Goal: Task Accomplishment & Management: Manage account settings

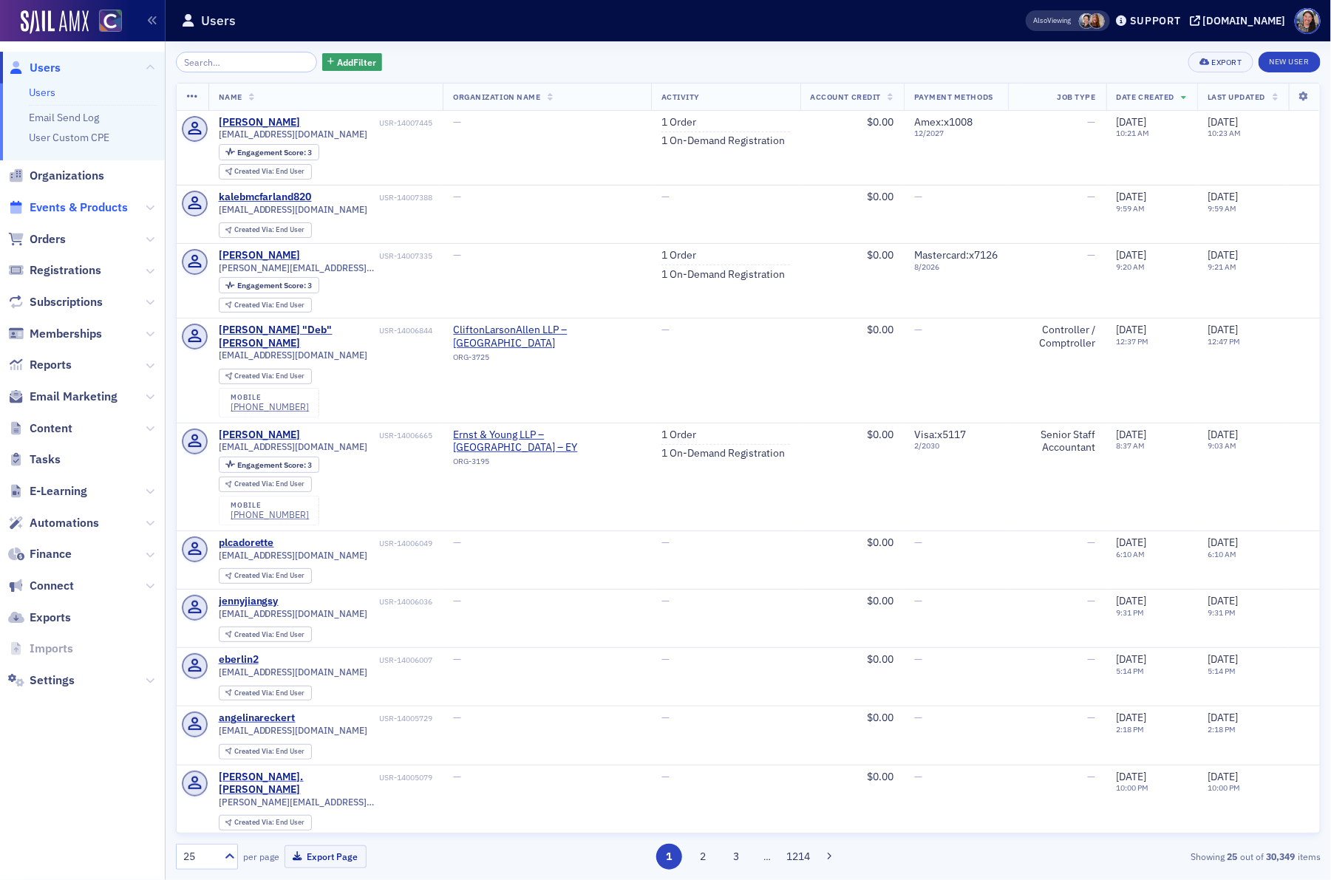
click at [101, 207] on span "Events & Products" at bounding box center [79, 208] width 98 height 16
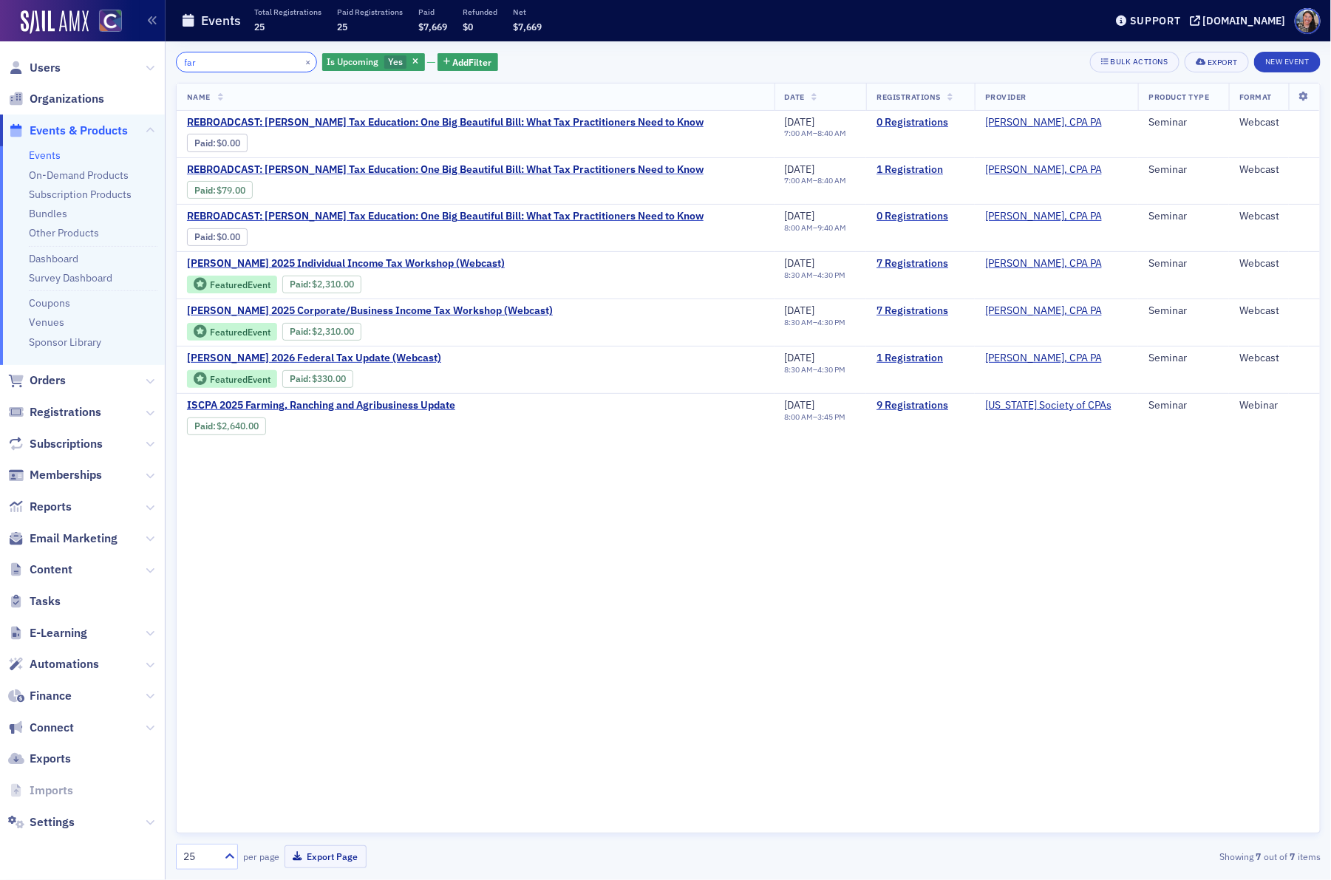
drag, startPoint x: 233, startPoint y: 73, endPoint x: 168, endPoint y: 50, distance: 69.0
click at [168, 50] on div "far × Is Upcoming Yes Add Filter Bulk Actions Export New Event Name Date Regist…" at bounding box center [749, 460] width 1166 height 839
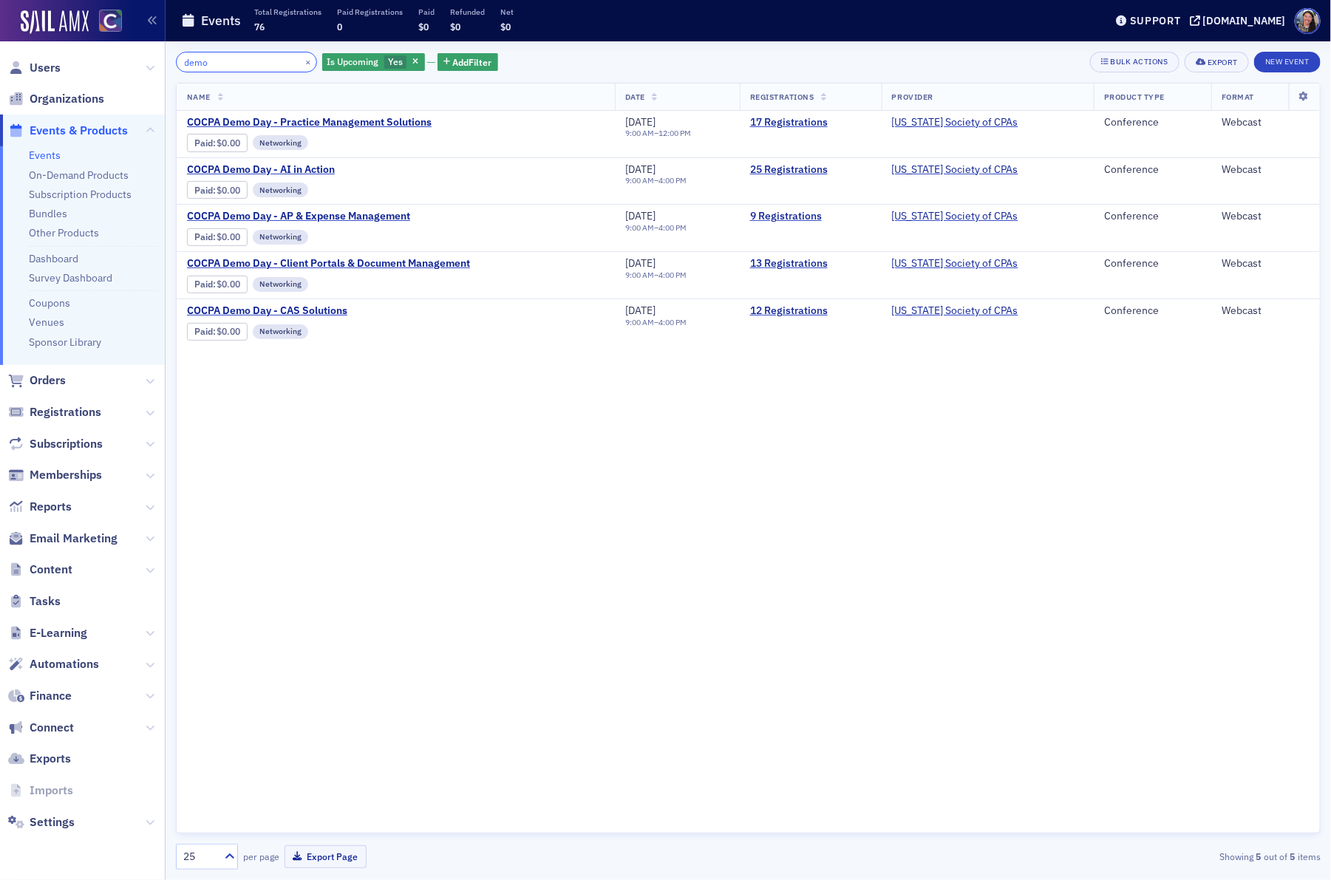
click at [224, 68] on input "demo" at bounding box center [246, 62] width 141 height 21
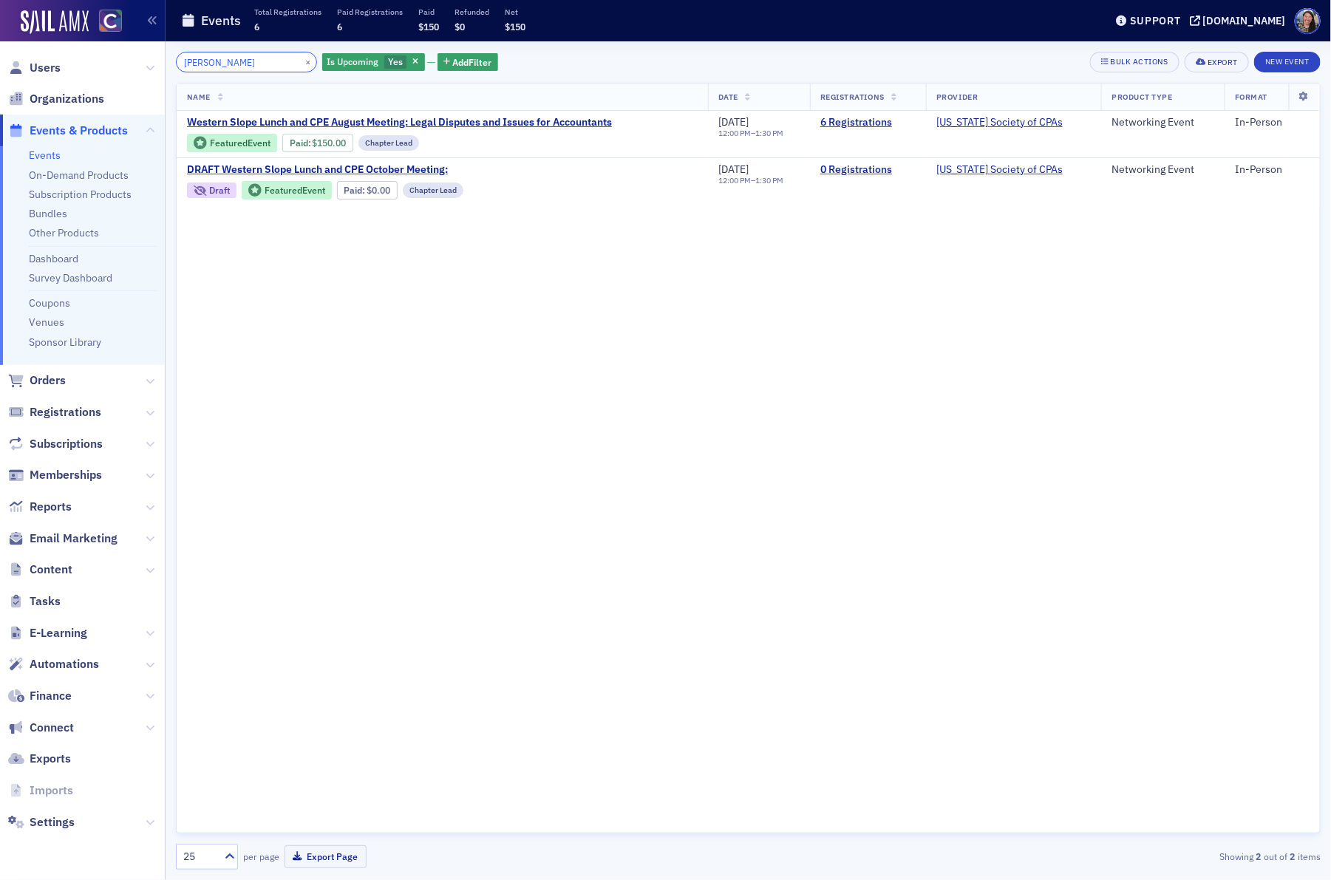
drag, startPoint x: 236, startPoint y: 61, endPoint x: -188, endPoint y: -46, distance: 437.4
click at [0, 0] on html "Users Organizations Events & Products Events On-Demand Products Subscription Pr…" at bounding box center [665, 440] width 1331 height 880
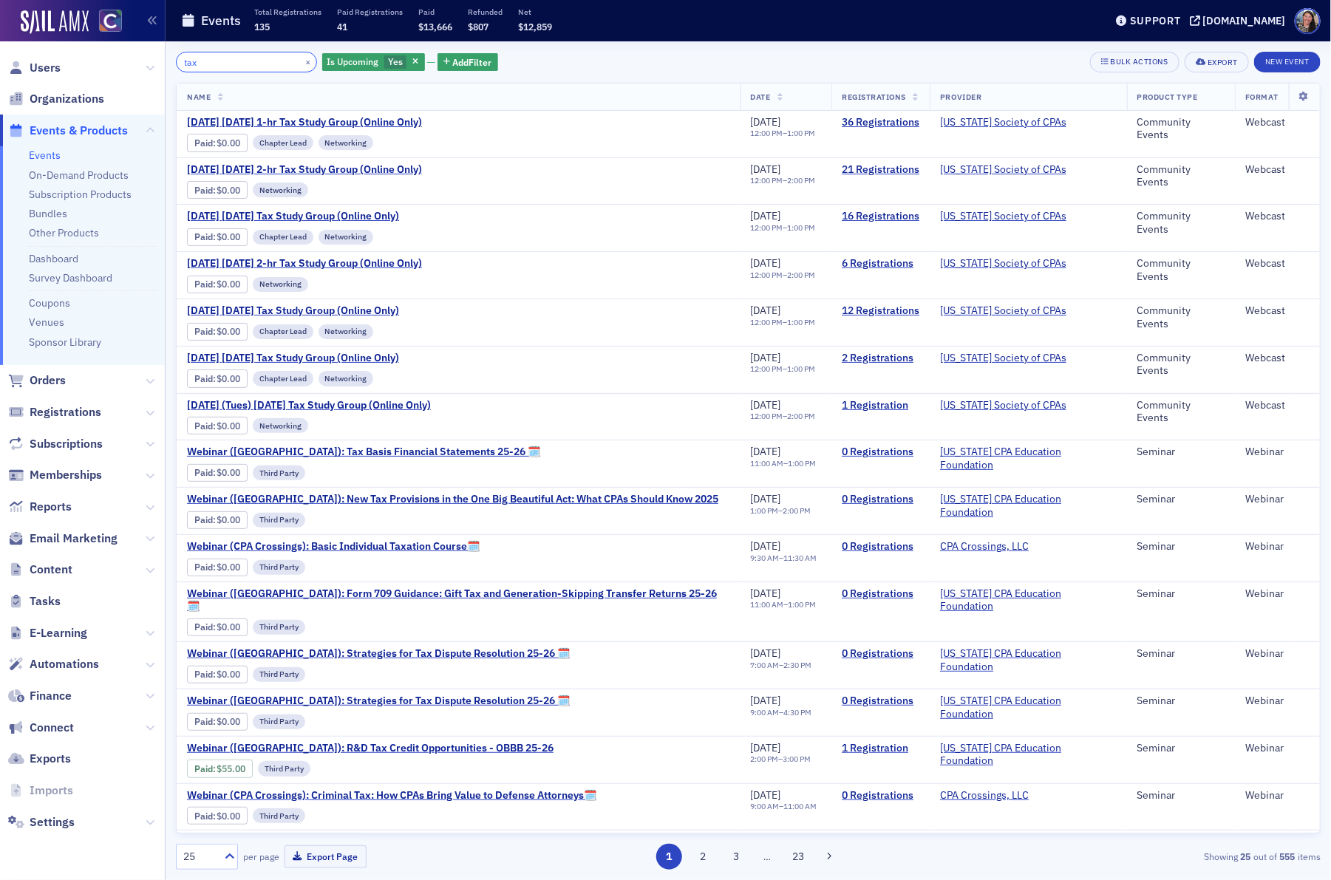
click at [212, 64] on input "tax" at bounding box center [246, 62] width 141 height 21
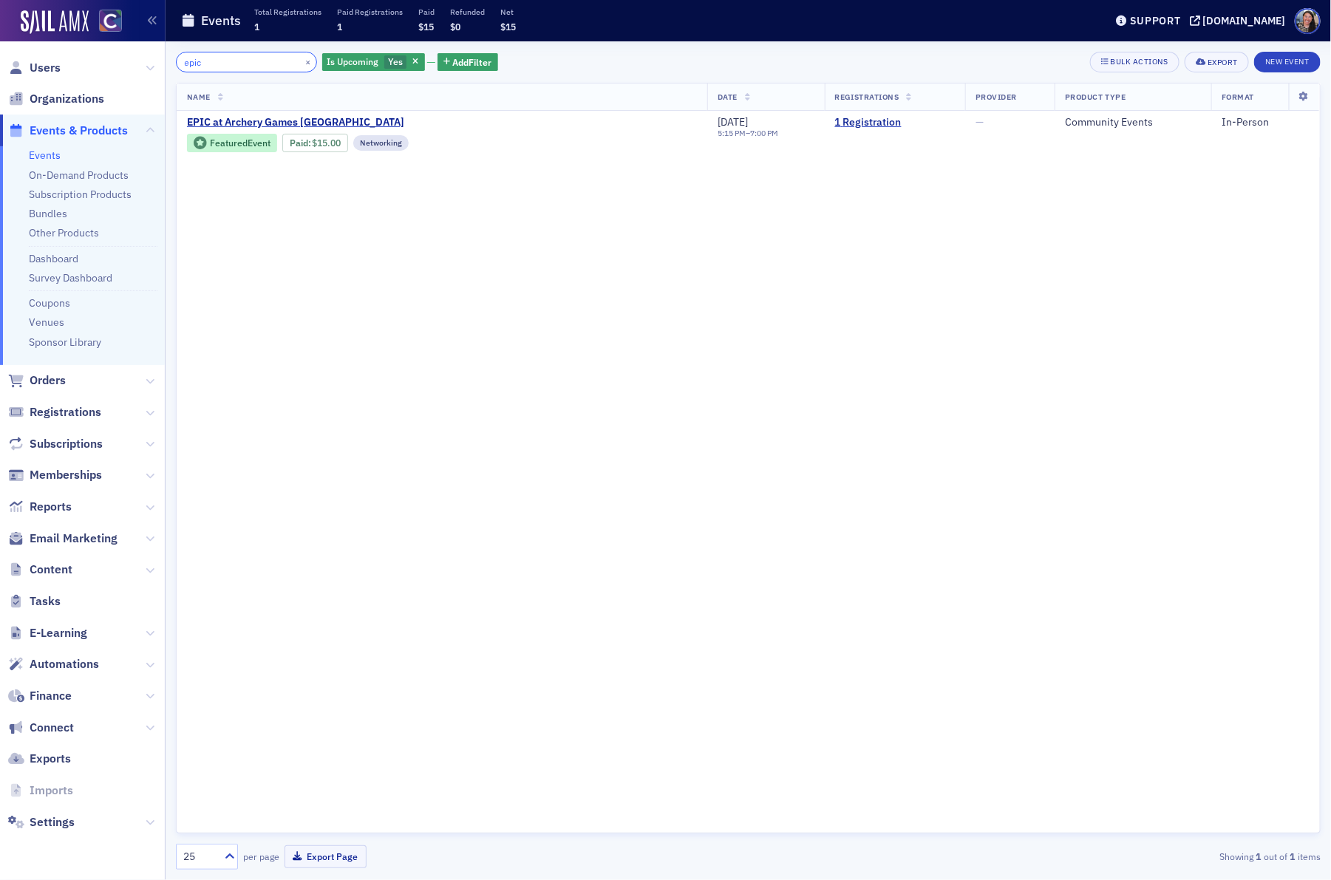
click at [251, 63] on input "epic" at bounding box center [246, 62] width 141 height 21
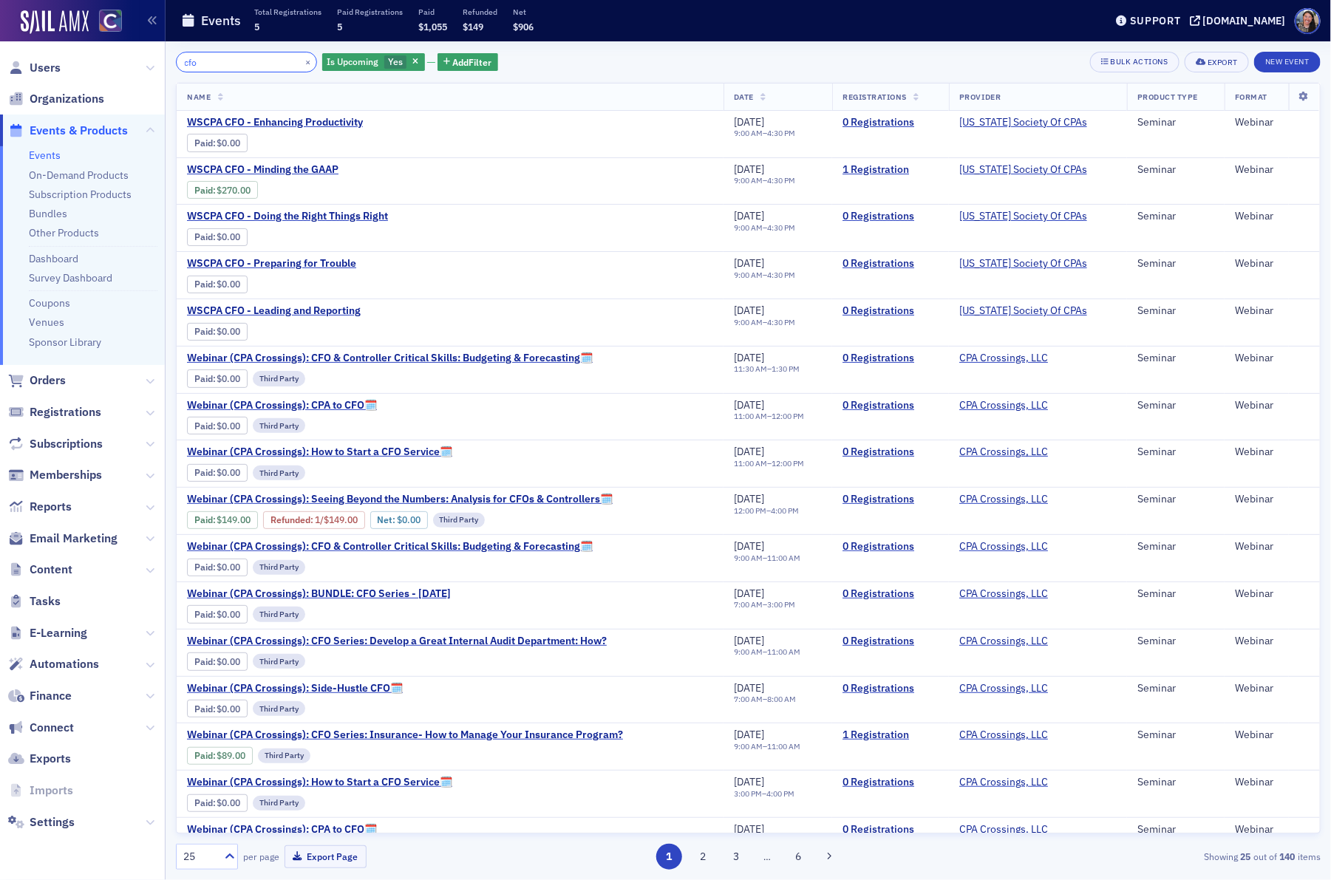
click at [213, 59] on input "cfo" at bounding box center [246, 62] width 141 height 21
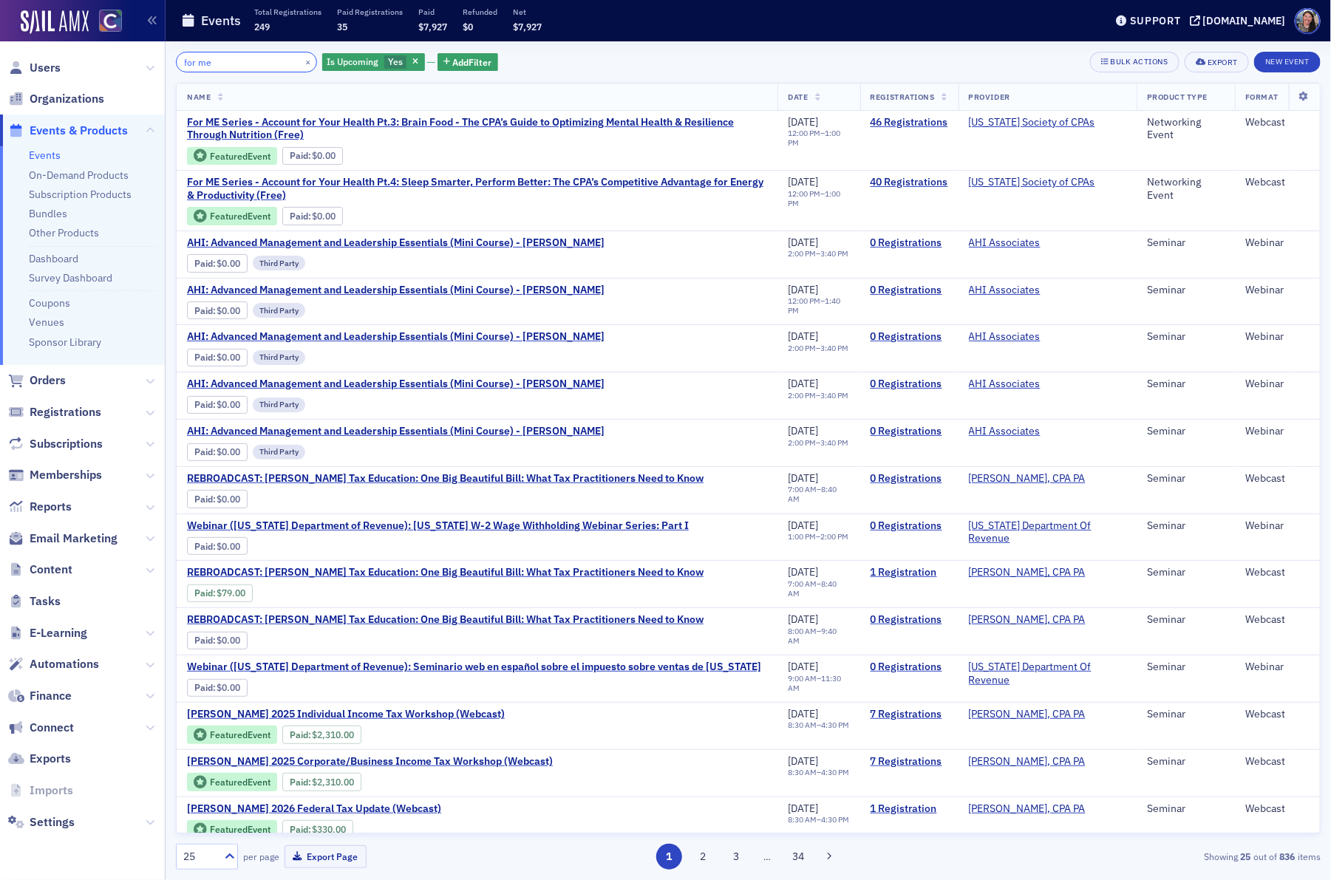
type input "for me"
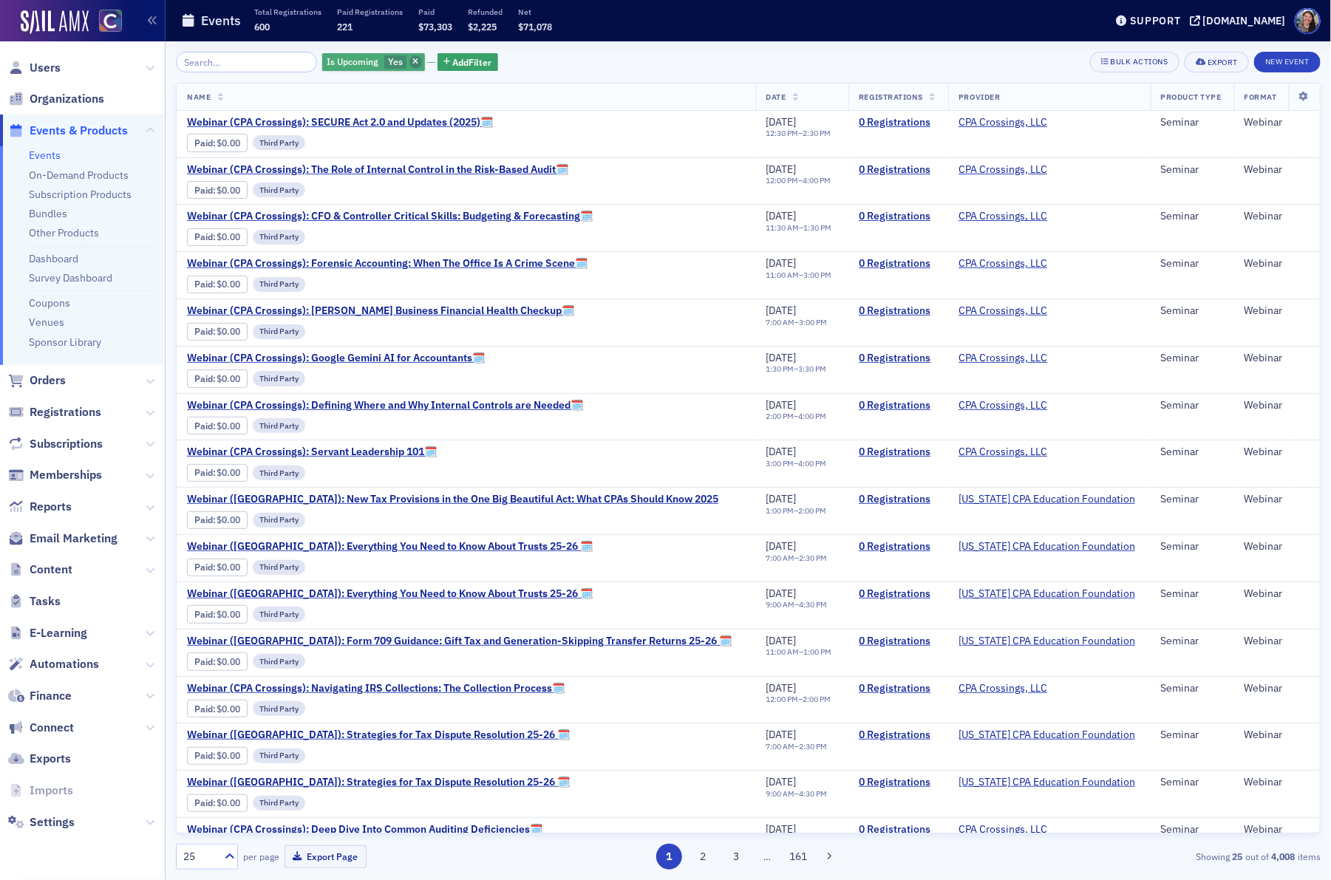
click at [410, 63] on span "button" at bounding box center [416, 61] width 13 height 13
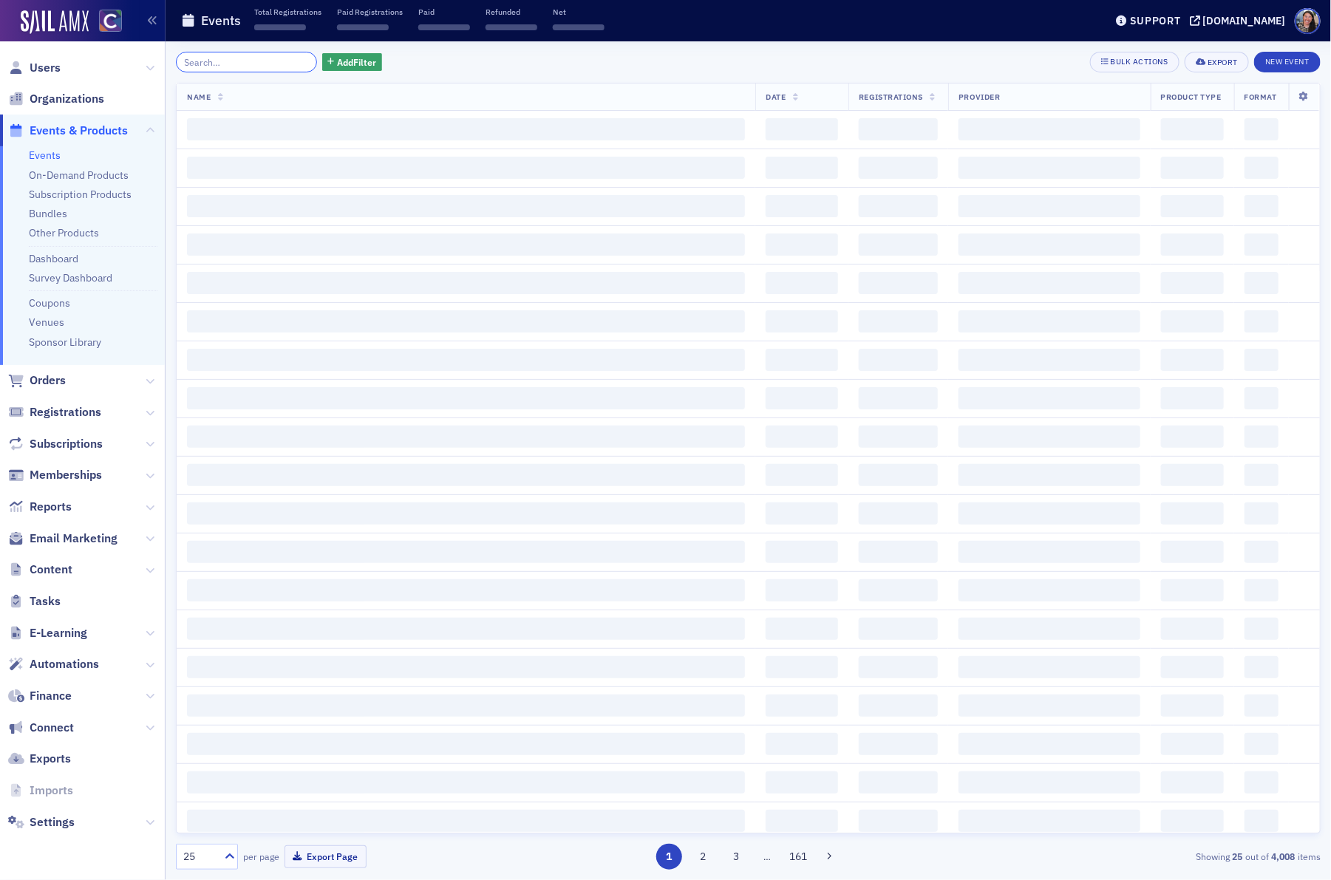
click at [242, 61] on input "search" at bounding box center [246, 62] width 141 height 21
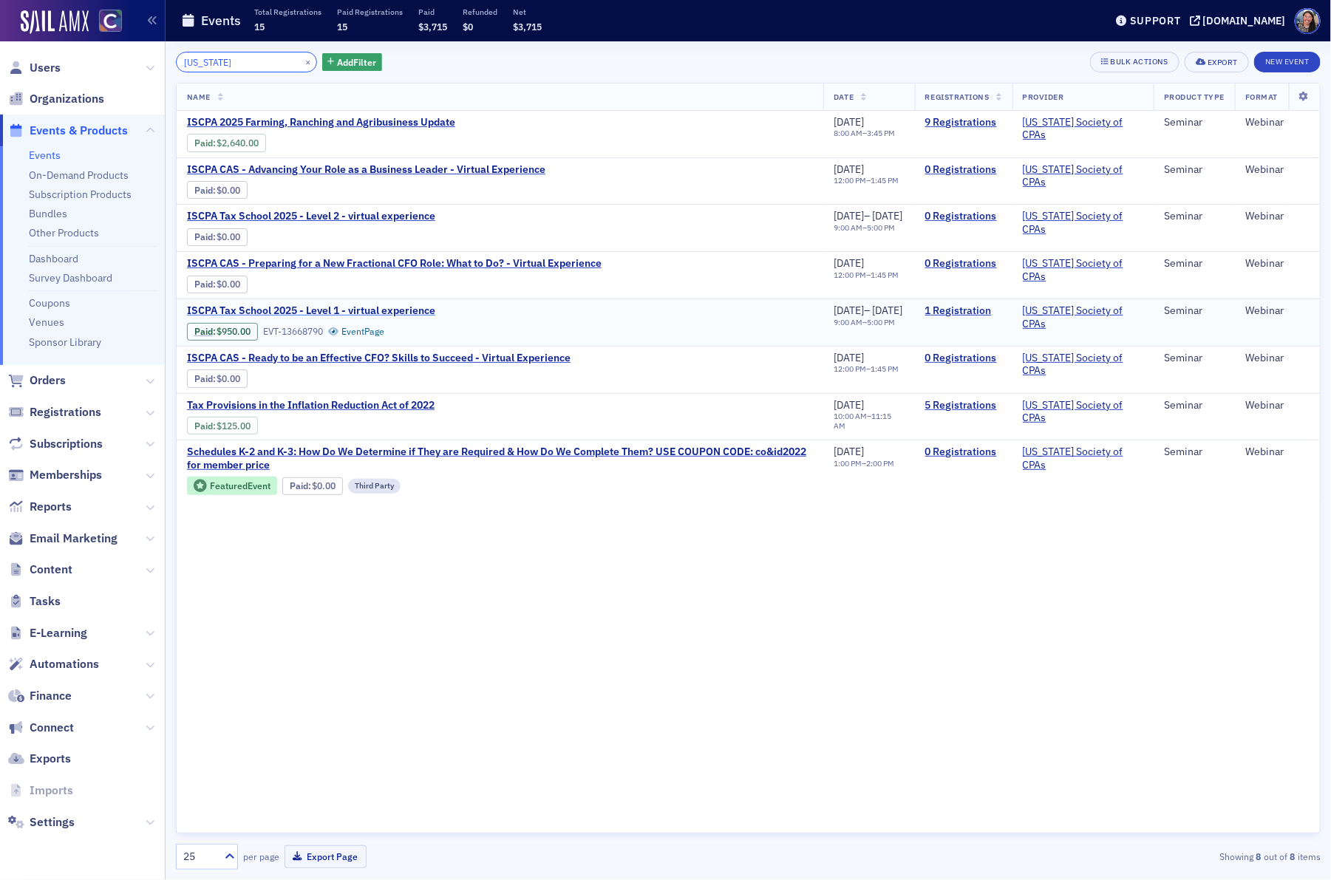
type input "idaho"
click at [352, 316] on span "ISCPA Tax School 2025 - Level 1 - virtual experience" at bounding box center [311, 311] width 248 height 13
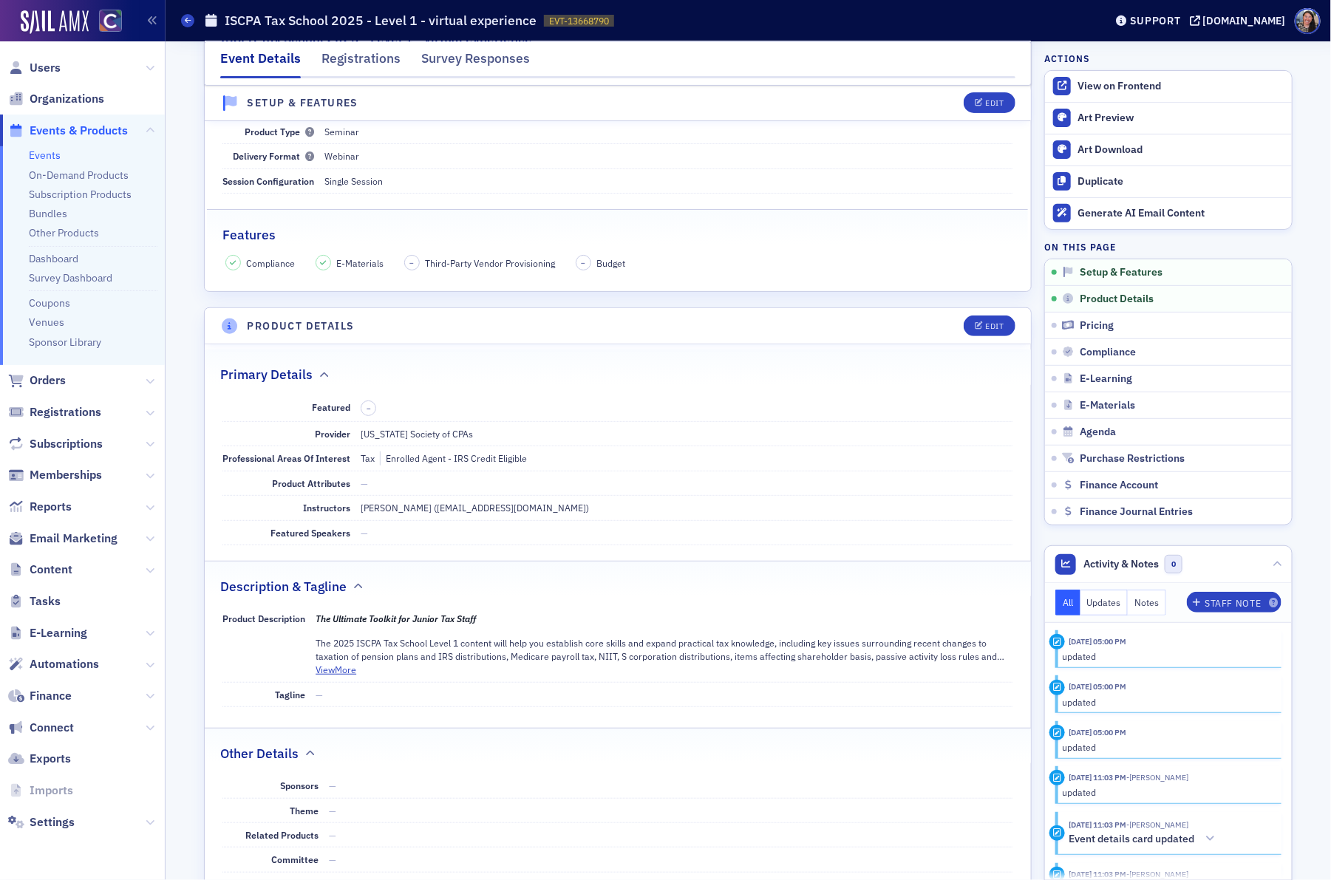
scroll to position [144, 0]
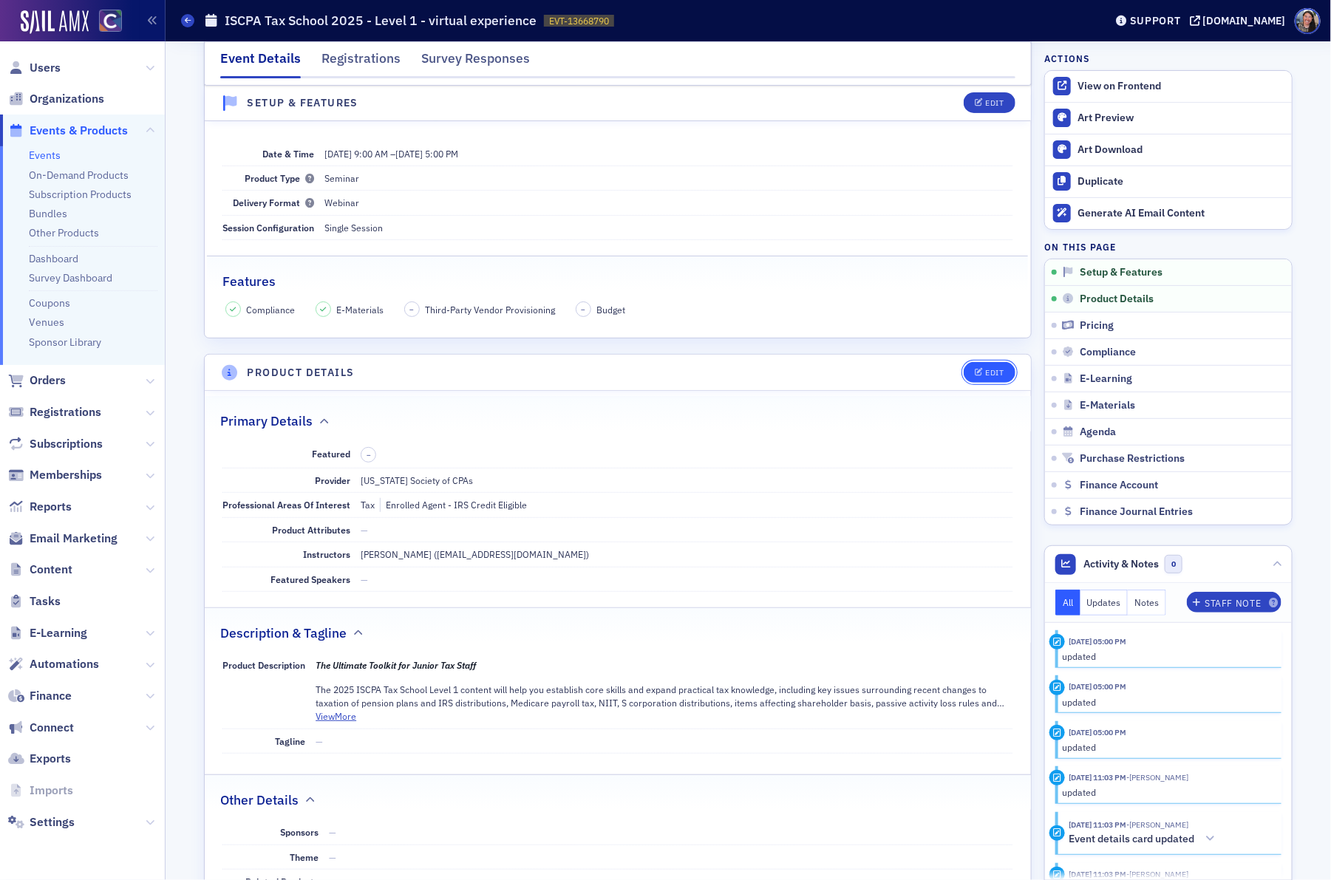
click at [986, 370] on div "Edit" at bounding box center [995, 373] width 18 height 8
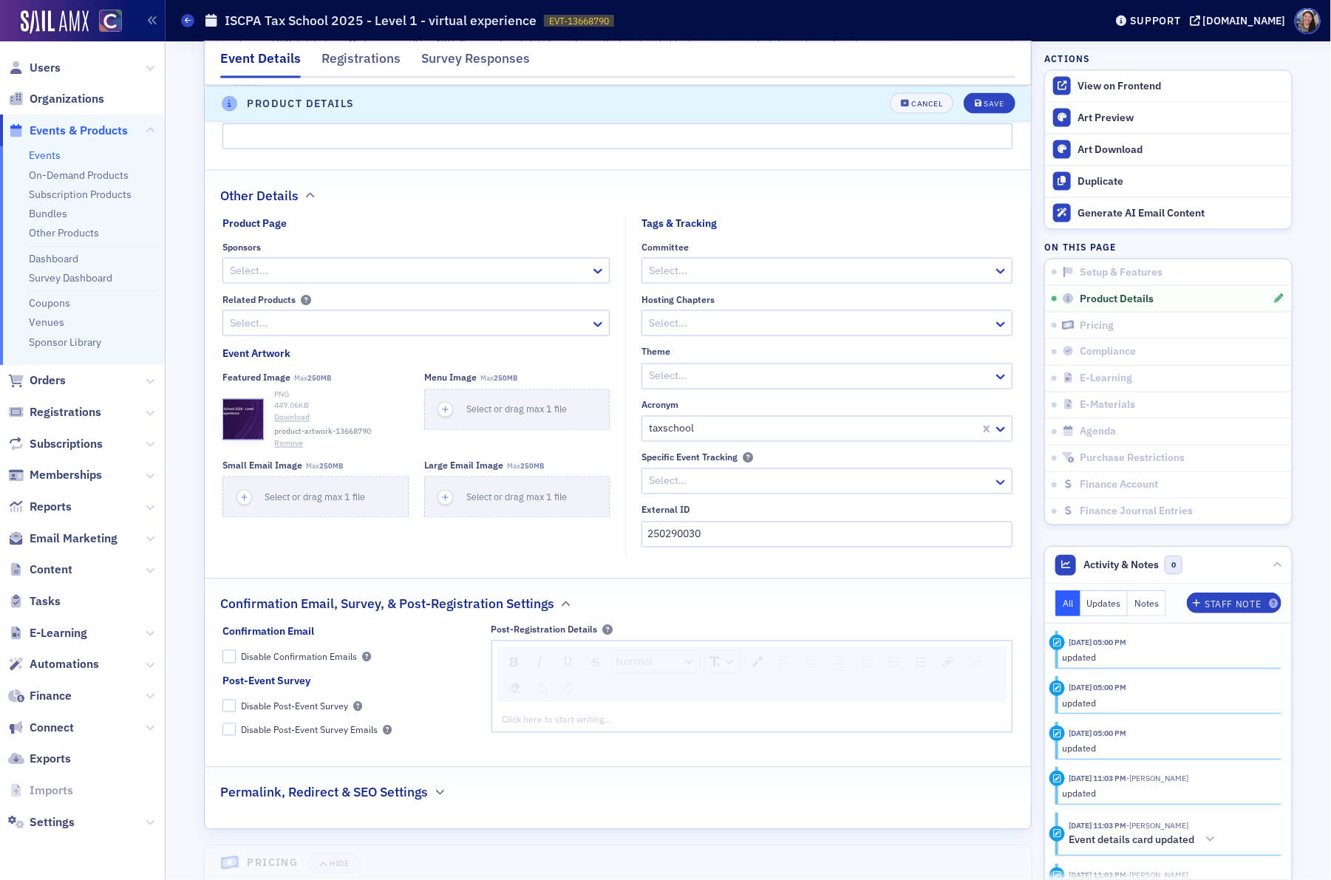
scroll to position [1042, 0]
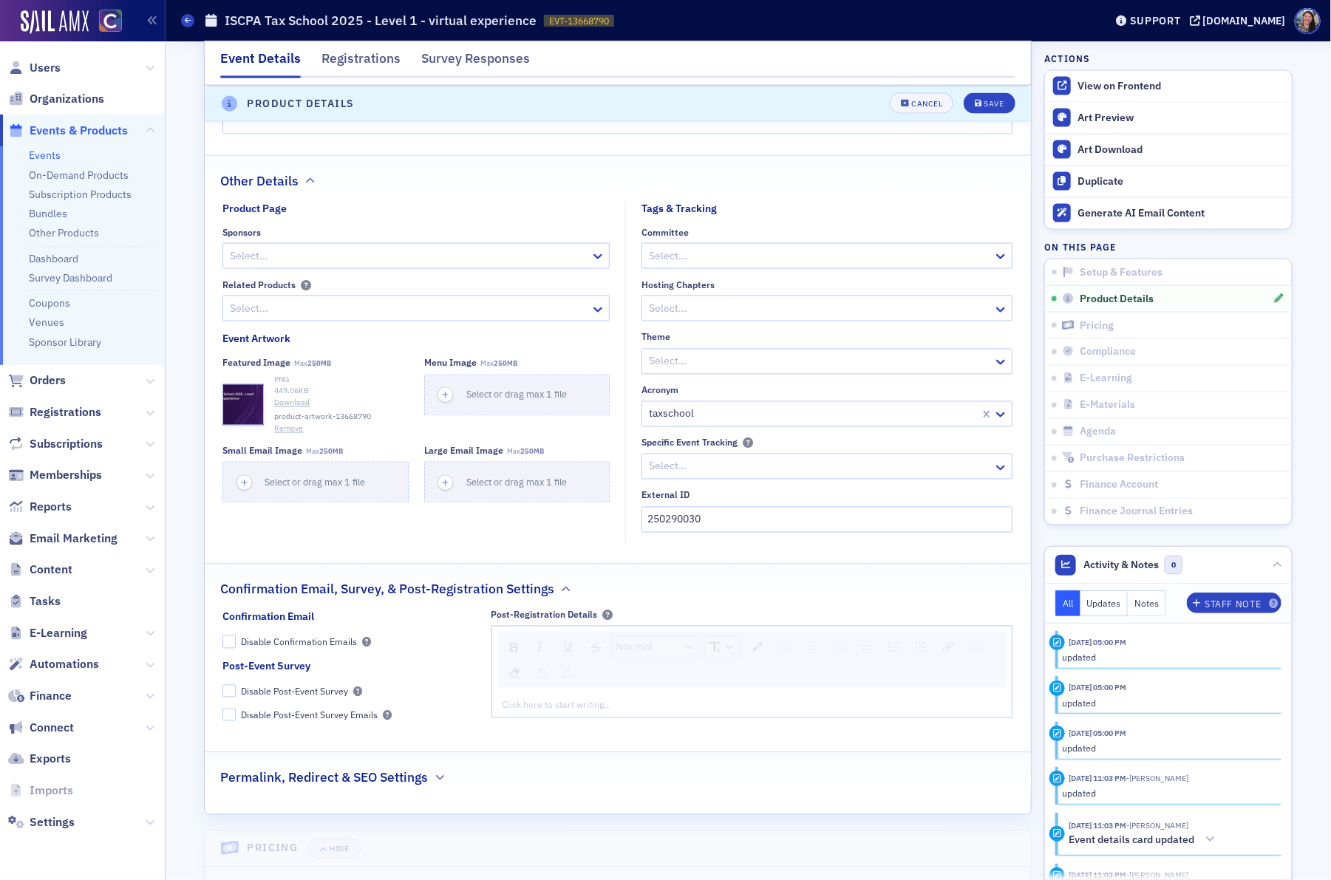
click at [642, 717] on div "Click here to start writing…" at bounding box center [752, 705] width 520 height 24
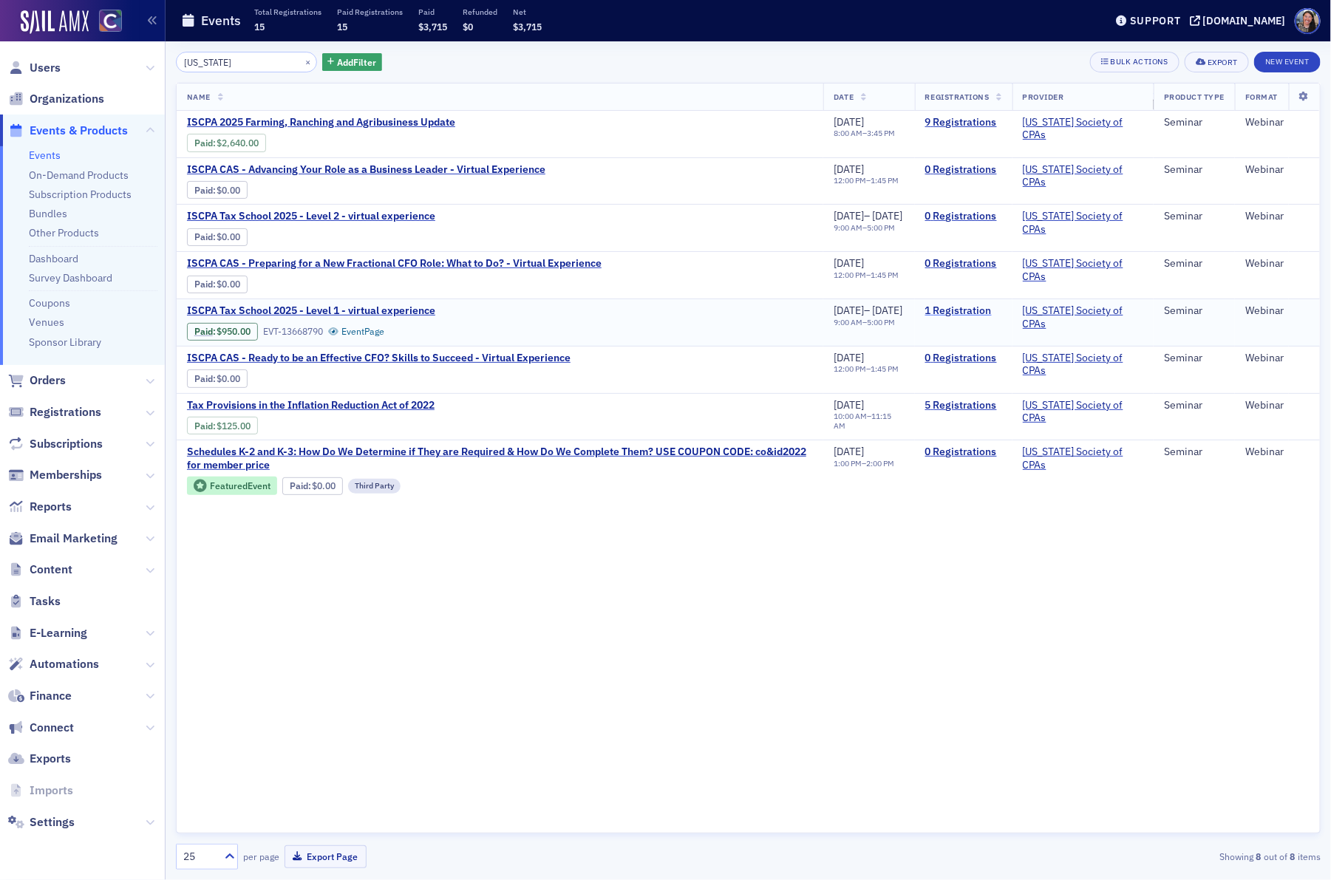
click at [974, 311] on link "1 Registration" at bounding box center [963, 311] width 77 height 13
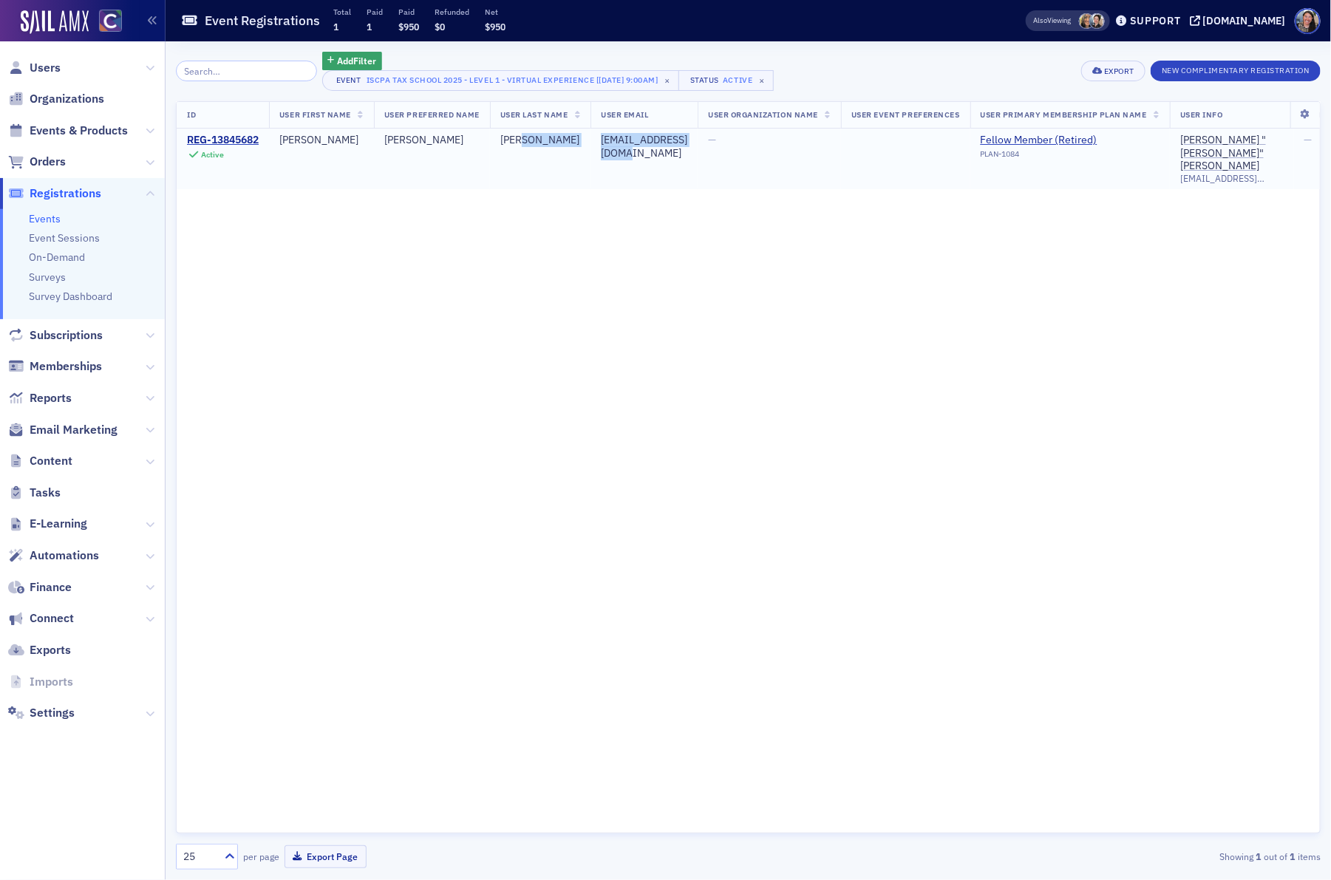
drag, startPoint x: 708, startPoint y: 141, endPoint x: 585, endPoint y: 144, distance: 123.5
copy tr "leisterr@outlook.com"
click at [50, 127] on span "Events & Products" at bounding box center [79, 131] width 98 height 16
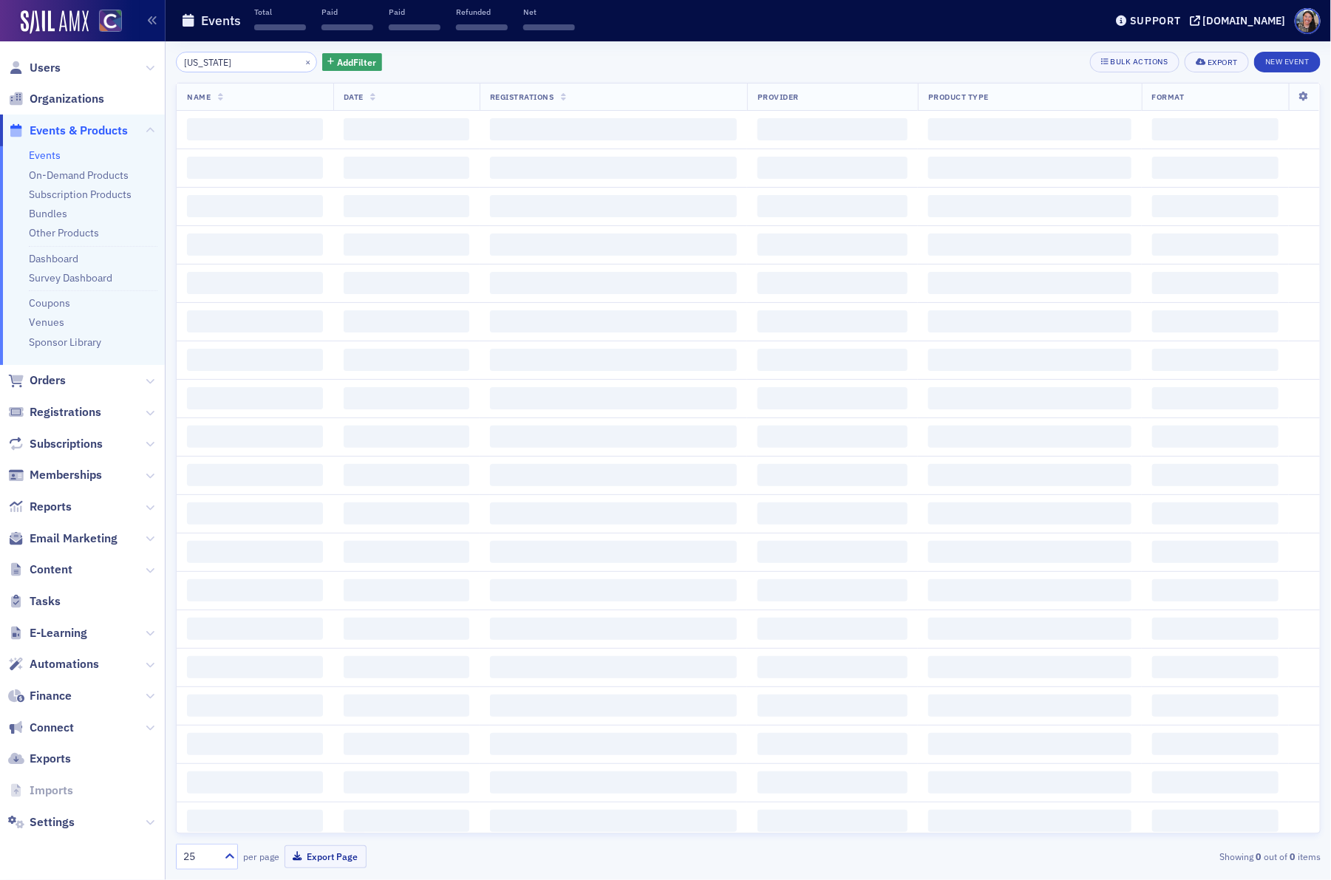
drag, startPoint x: 242, startPoint y: 62, endPoint x: -24, endPoint y: 24, distance: 268.0
click at [0, 24] on html "Users Organizations Events & Products Events On-Demand Products Subscription Pr…" at bounding box center [665, 440] width 1331 height 880
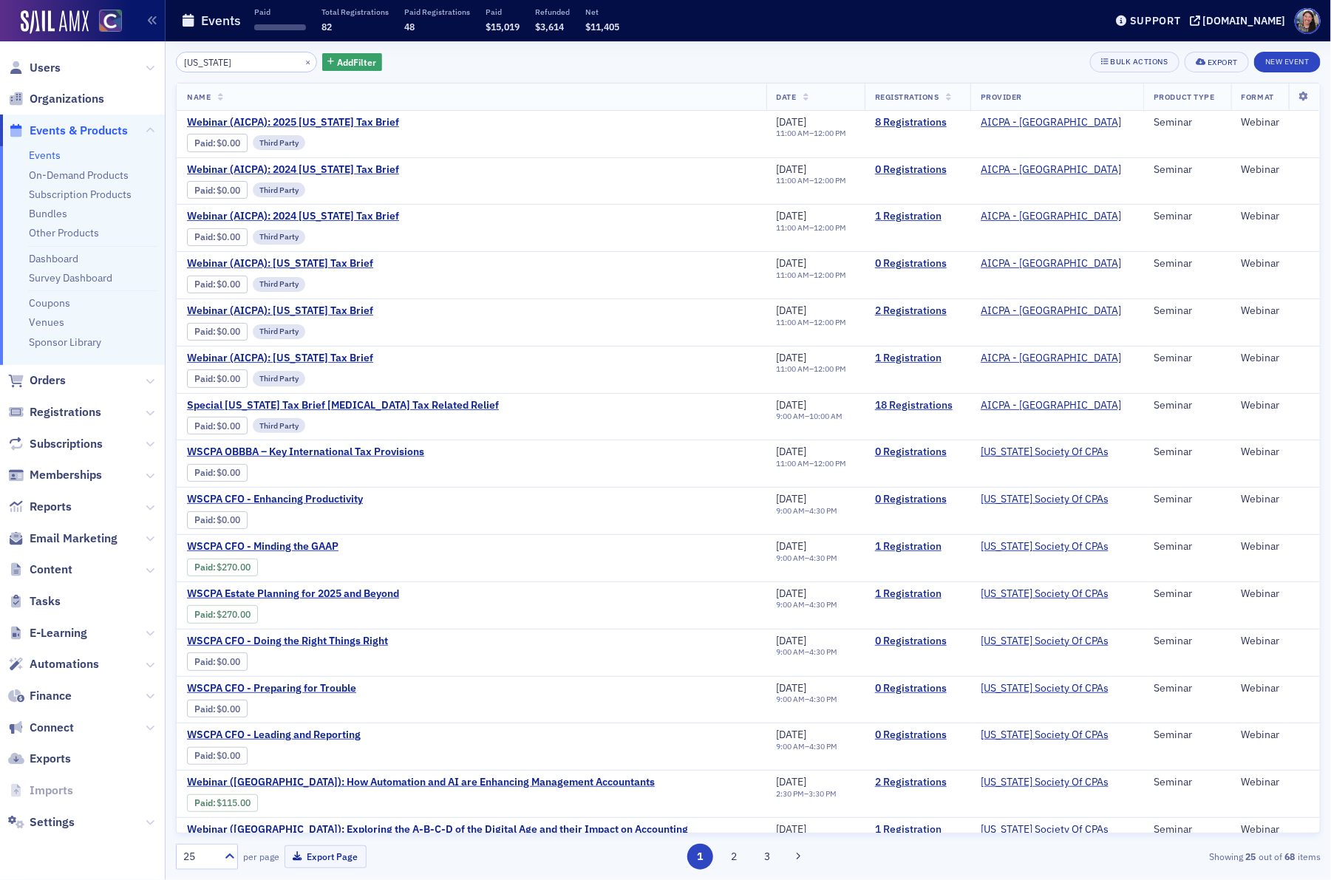
click at [196, 61] on input "washington" at bounding box center [246, 62] width 141 height 21
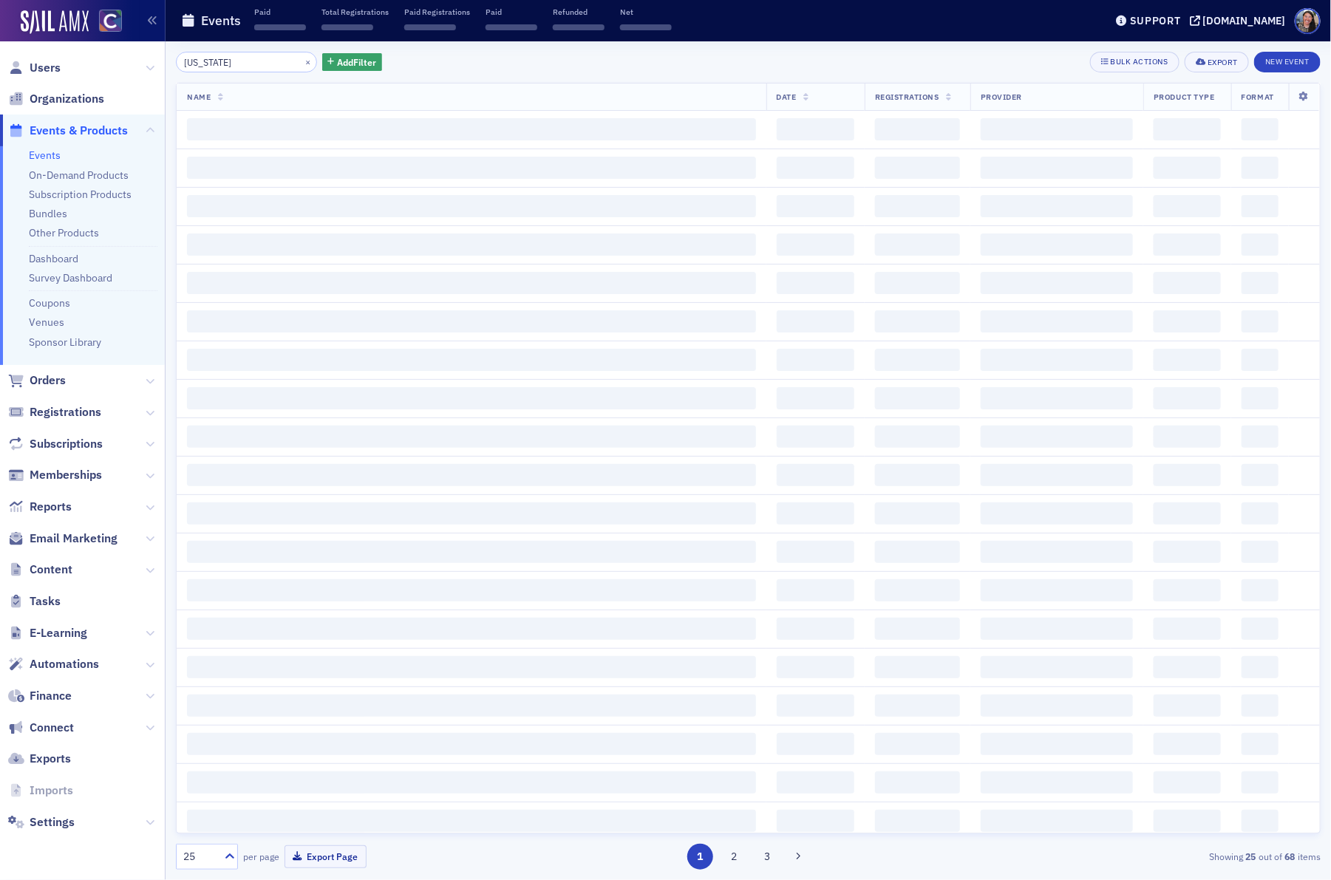
type input "Washington"
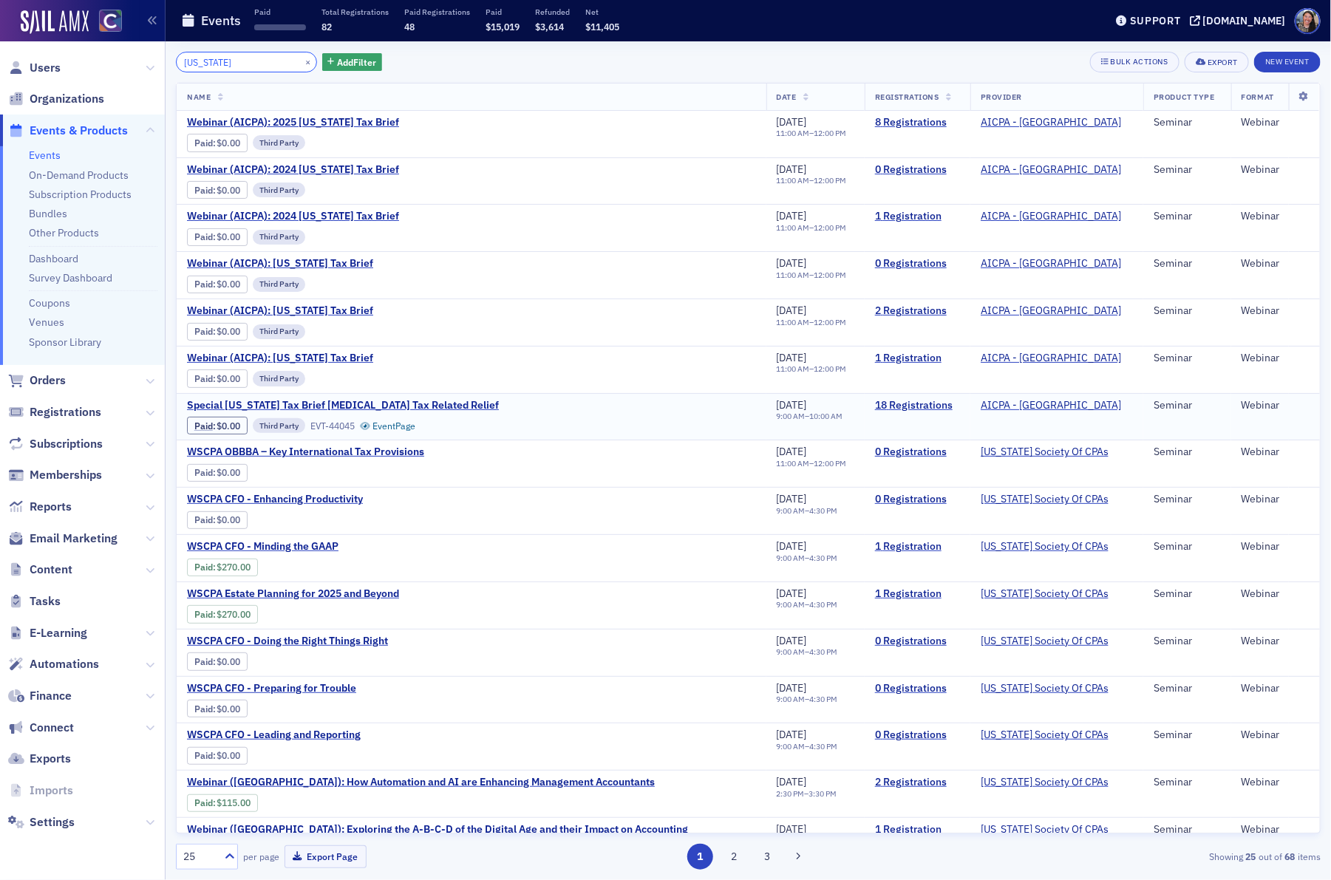
scroll to position [9, 0]
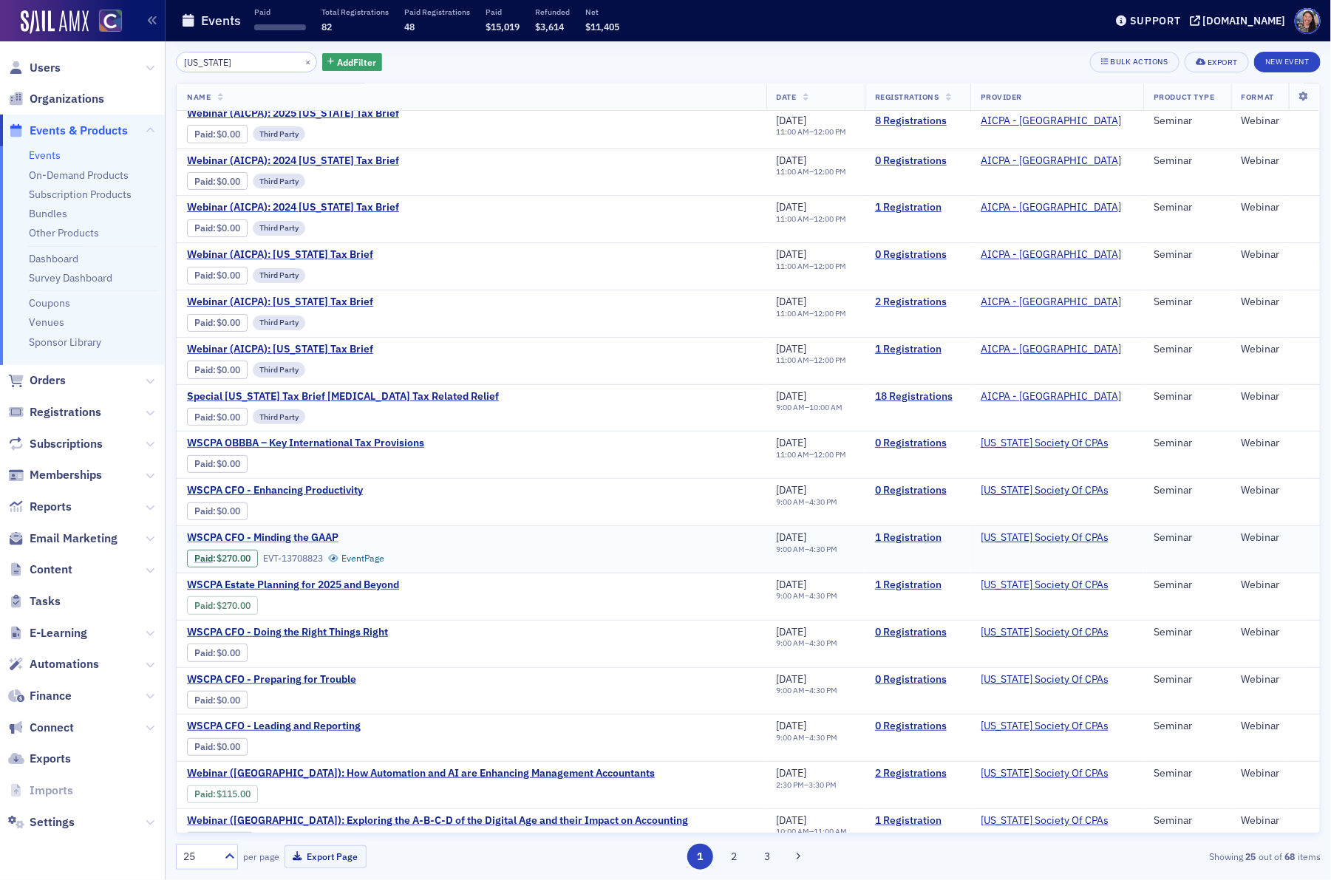
click at [300, 545] on span "WSCPA CFO - Minding the GAAP" at bounding box center [311, 537] width 248 height 13
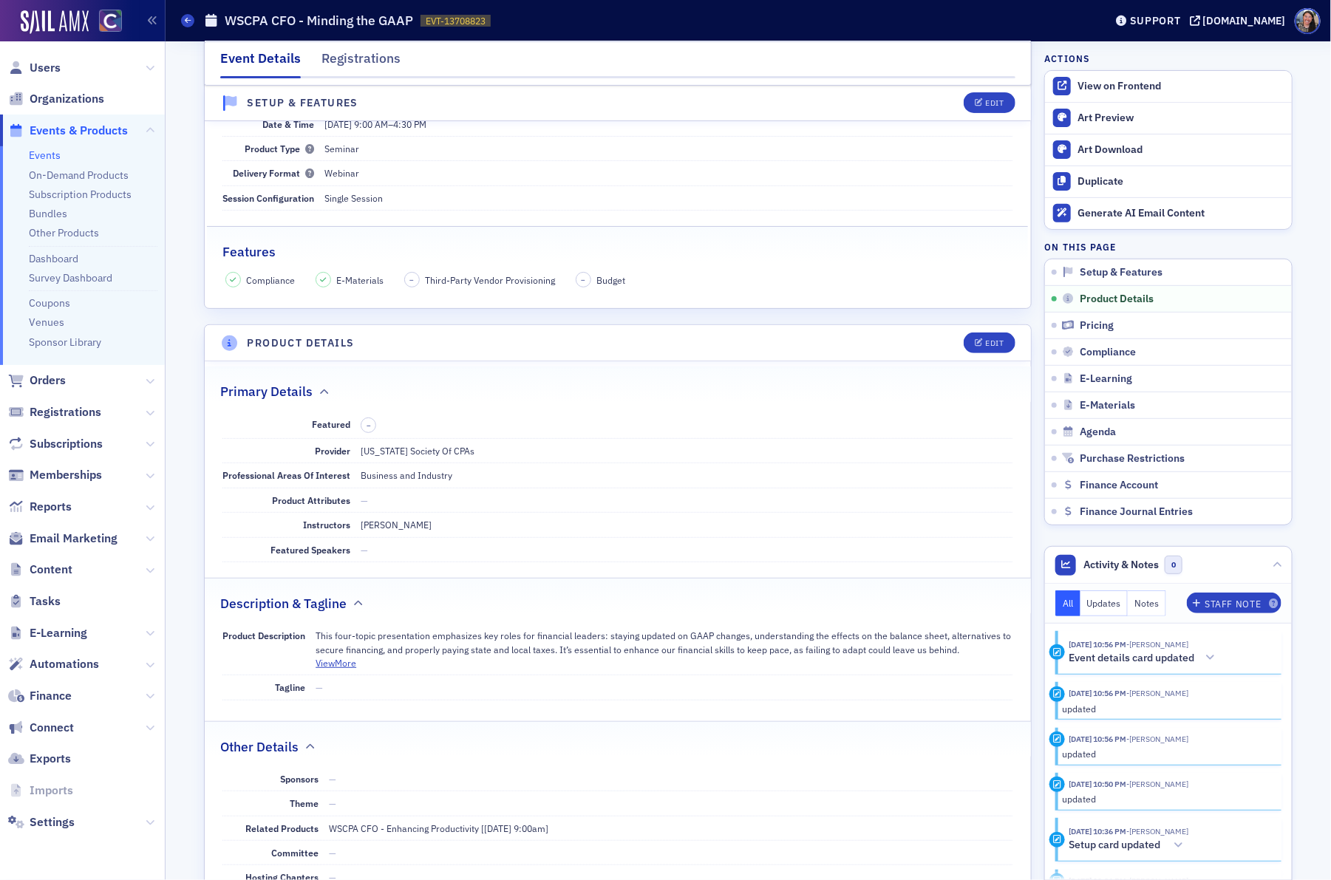
scroll to position [5, 0]
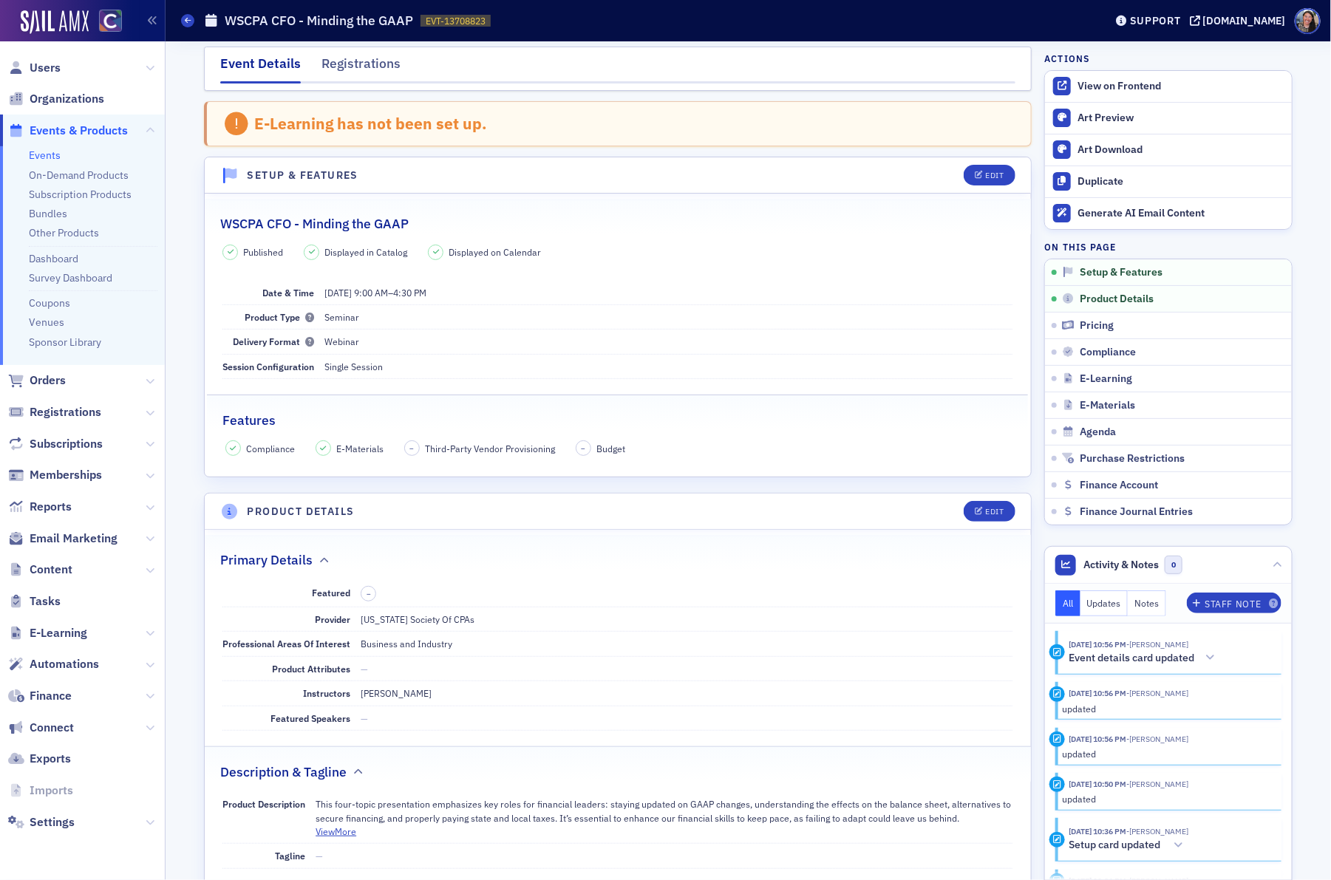
click at [187, 27] on div "Events WSCPA CFO - Minding the GAAP EVT-13708823 13708823" at bounding box center [632, 21] width 902 height 28
click at [187, 20] on icon at bounding box center [188, 20] width 6 height 7
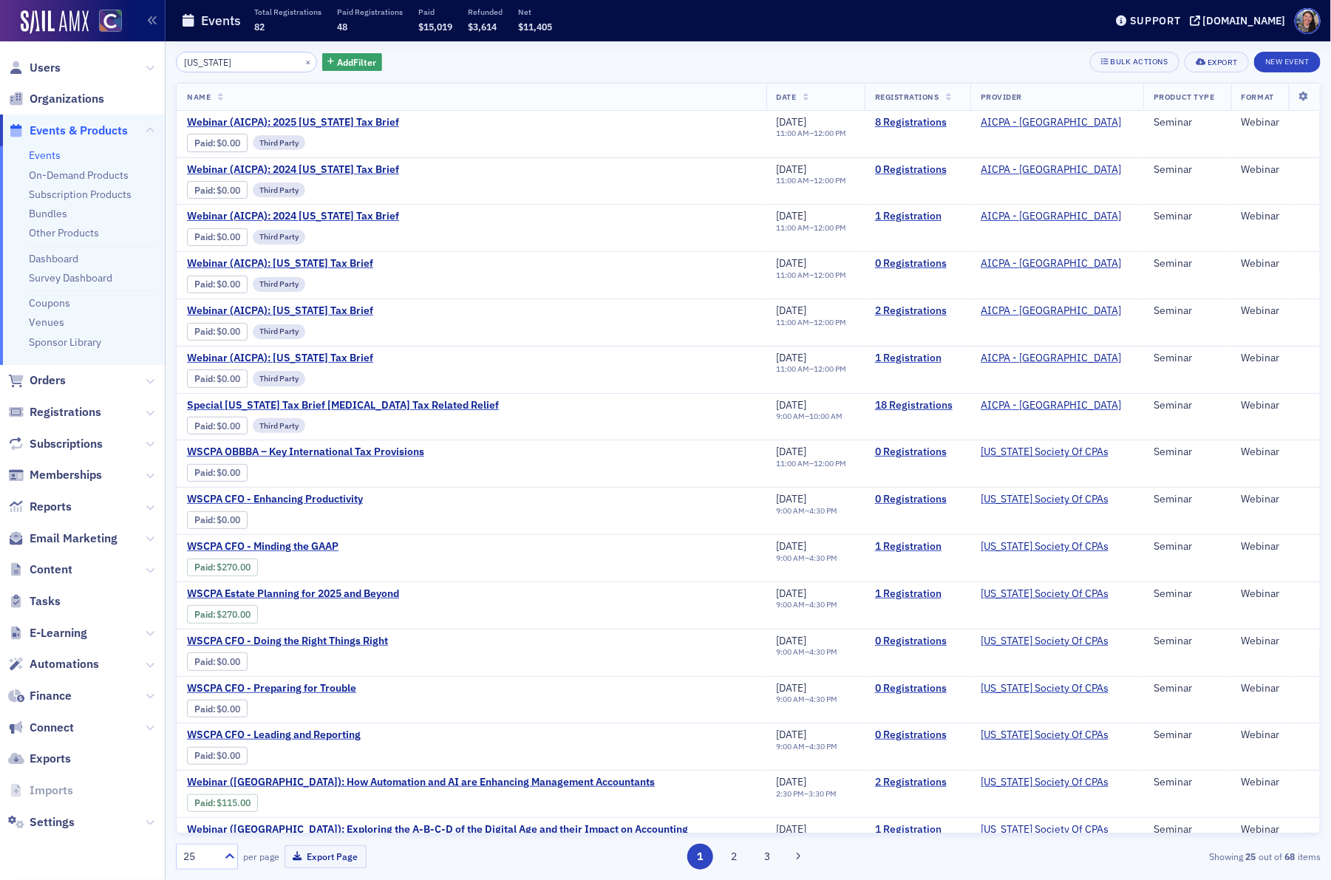
scroll to position [482, 0]
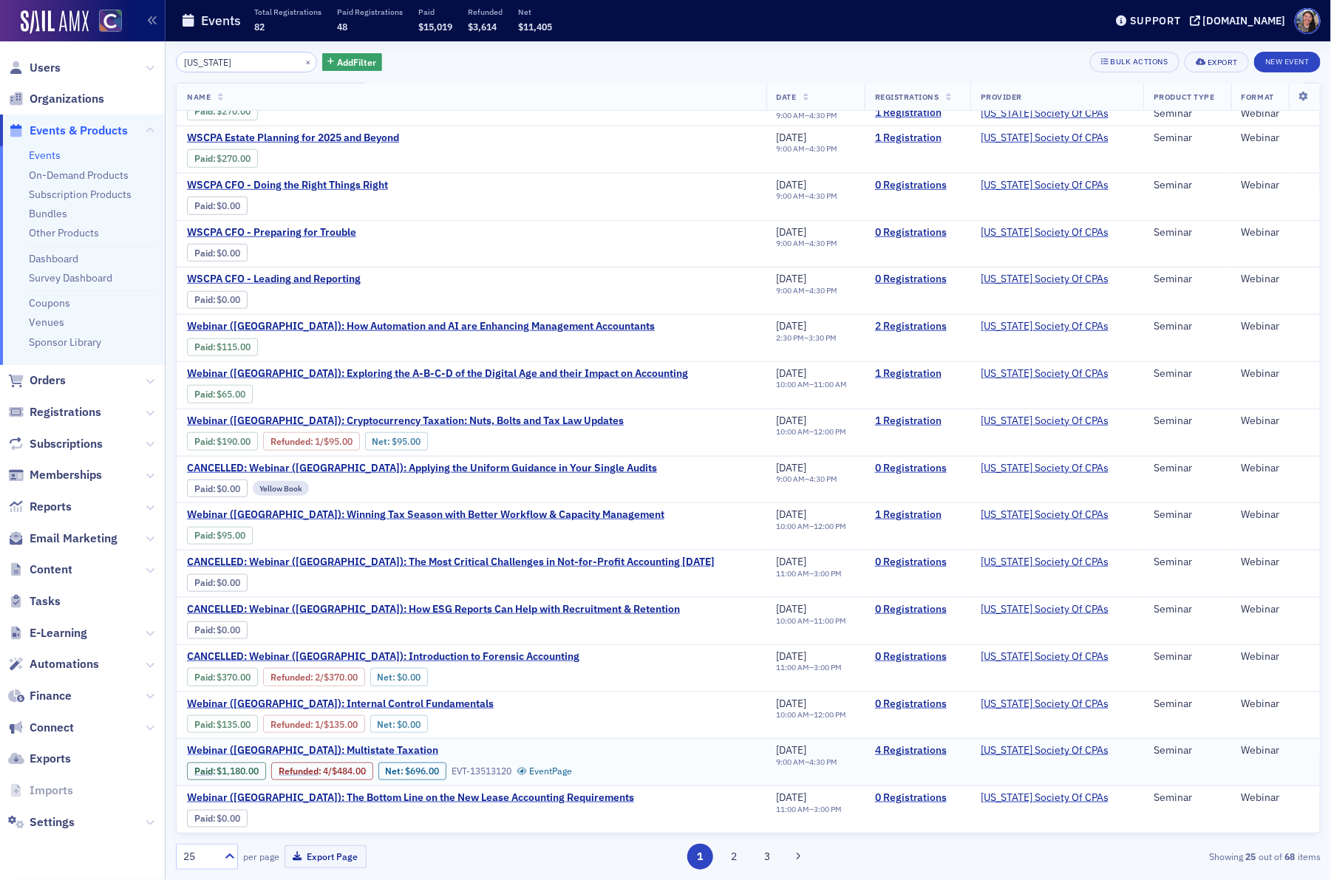
click at [299, 751] on span "Webinar (WA): Multistate Taxation" at bounding box center [312, 750] width 251 height 13
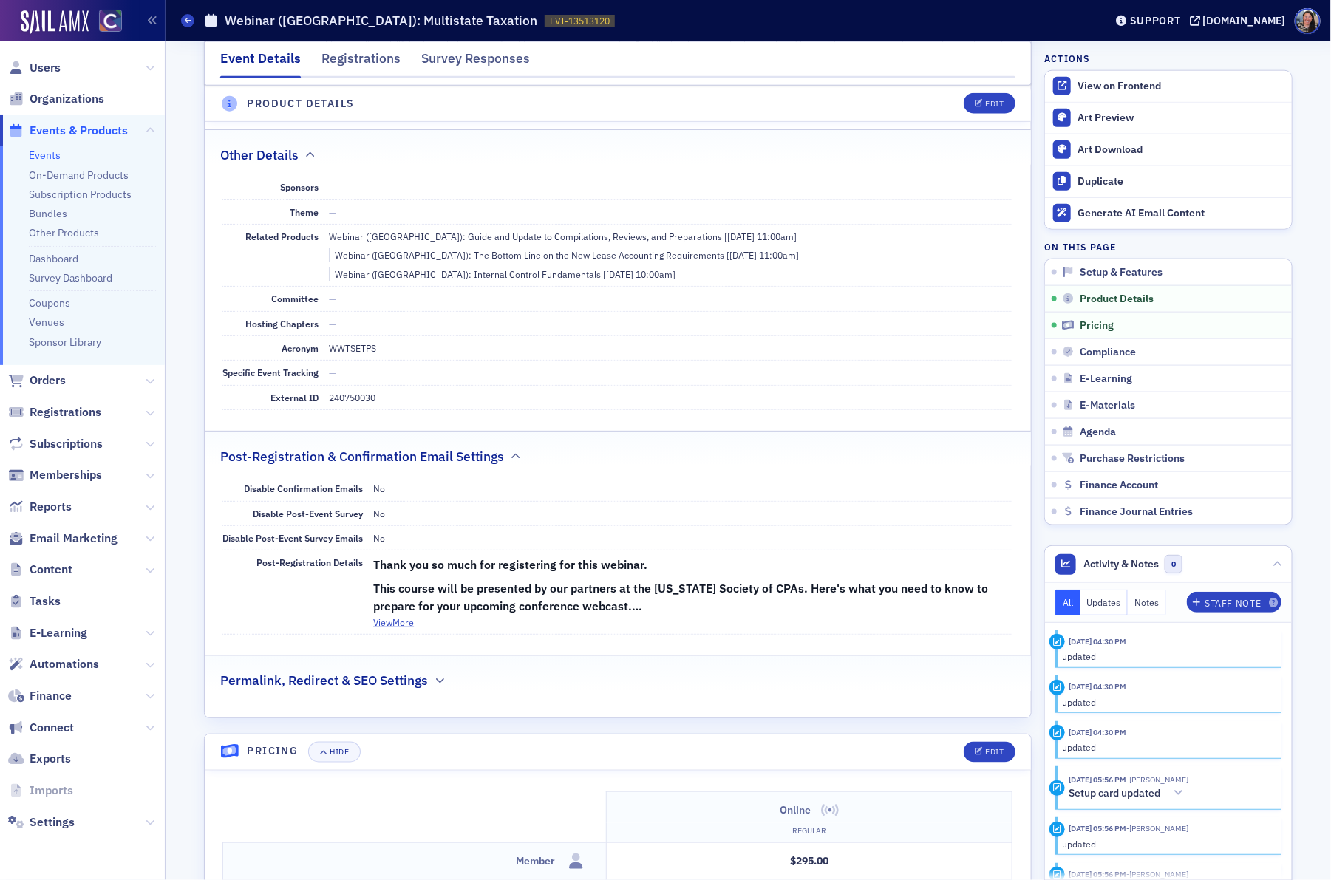
scroll to position [797, 0]
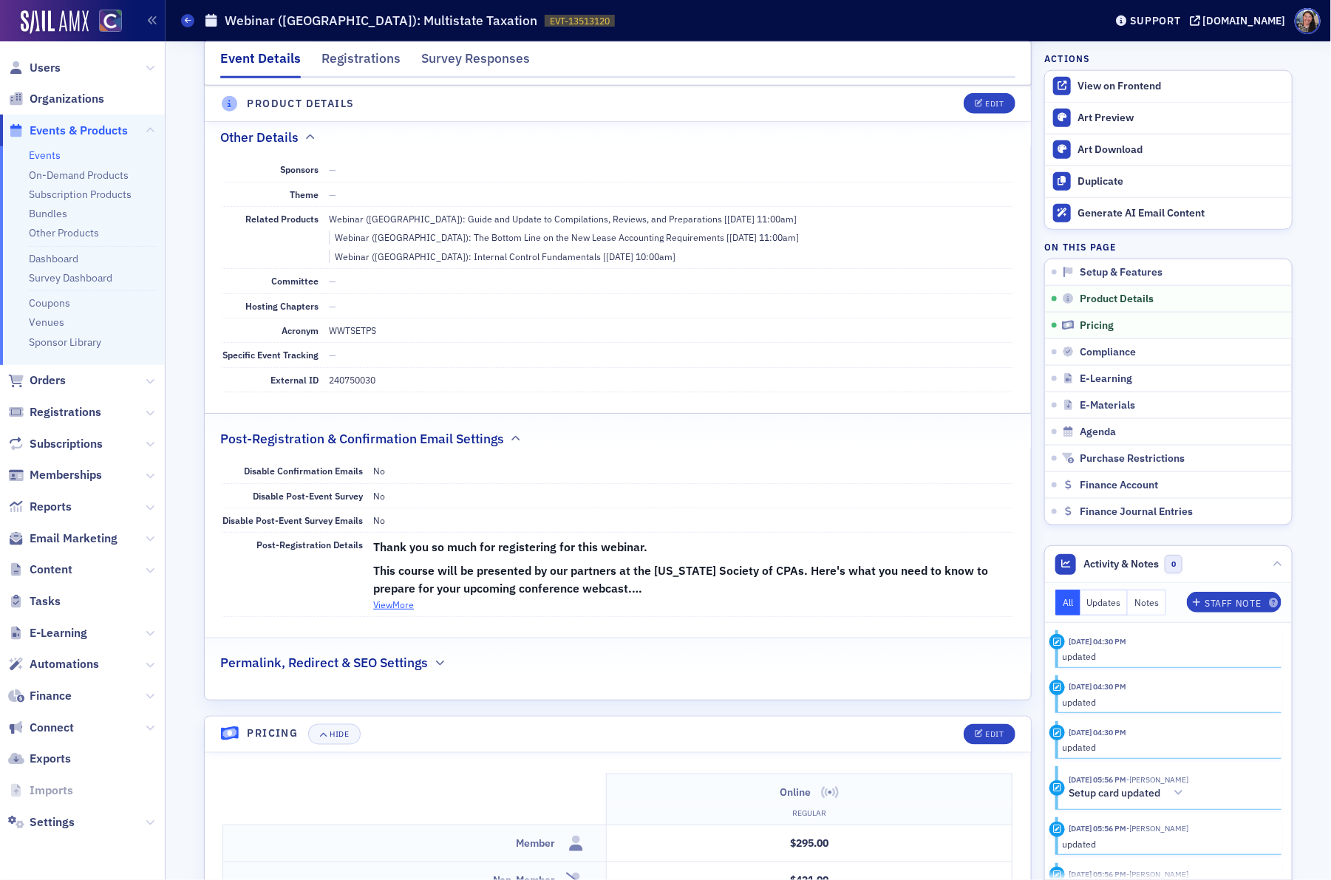
click at [399, 611] on button "View More" at bounding box center [393, 604] width 41 height 13
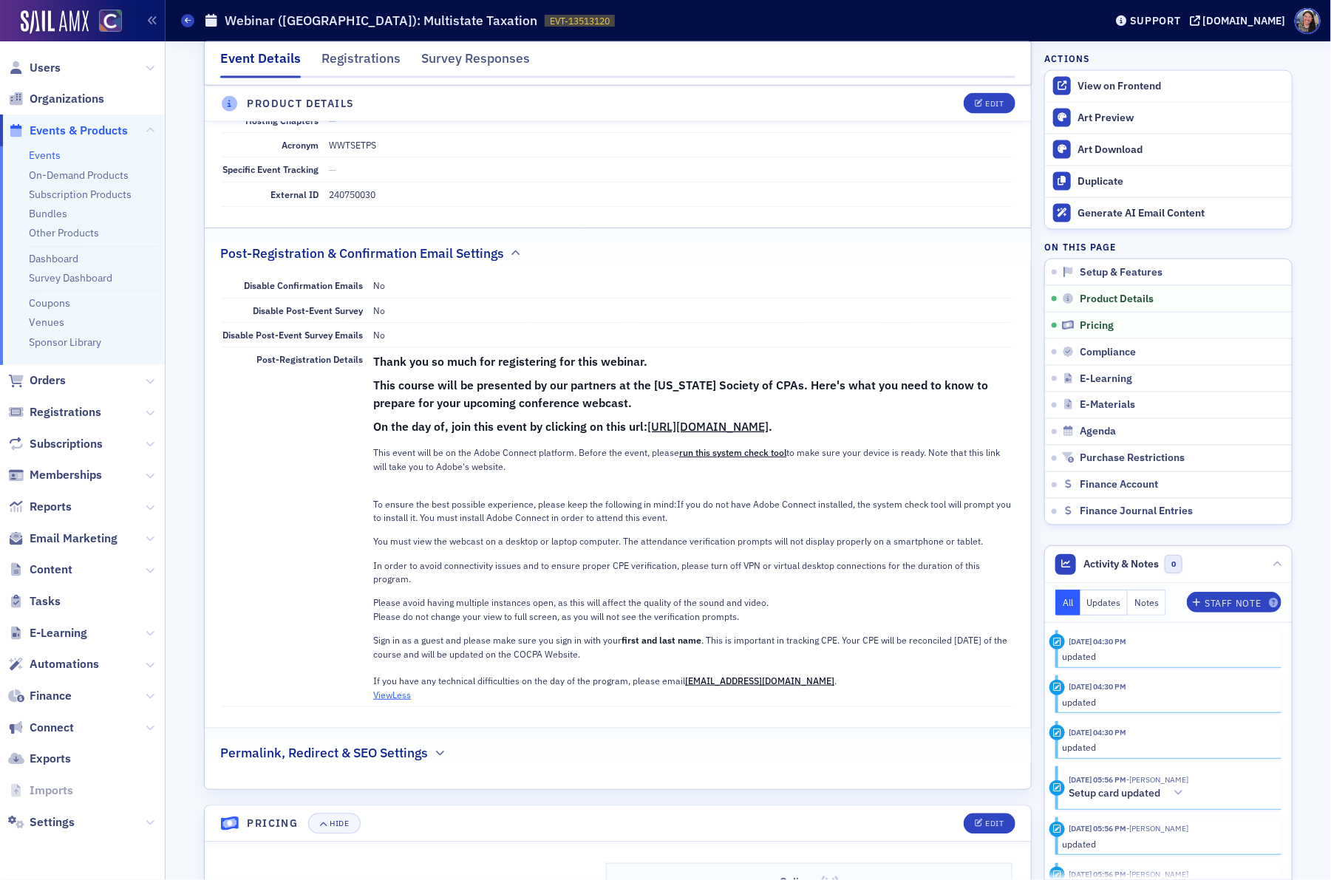
scroll to position [1005, 0]
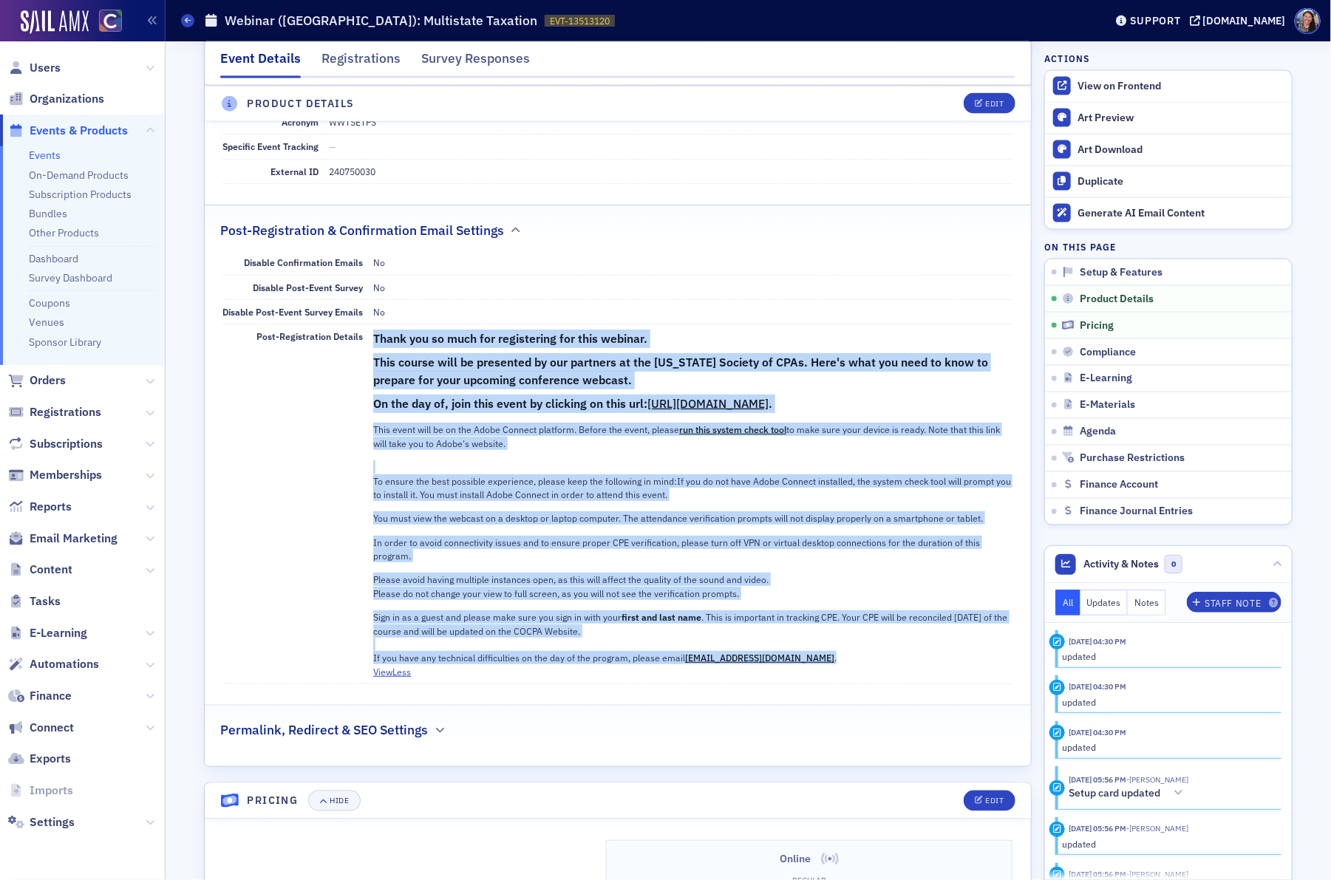
drag, startPoint x: 816, startPoint y: 661, endPoint x: 370, endPoint y: 355, distance: 541.3
click at [370, 355] on div "Post-Registration Details Thank you so much for registering for this webinar. T…" at bounding box center [617, 505] width 790 height 360
copy div "Thank you so much for registering for this webinar. This course will be present…"
click at [190, 21] on icon at bounding box center [188, 20] width 6 height 7
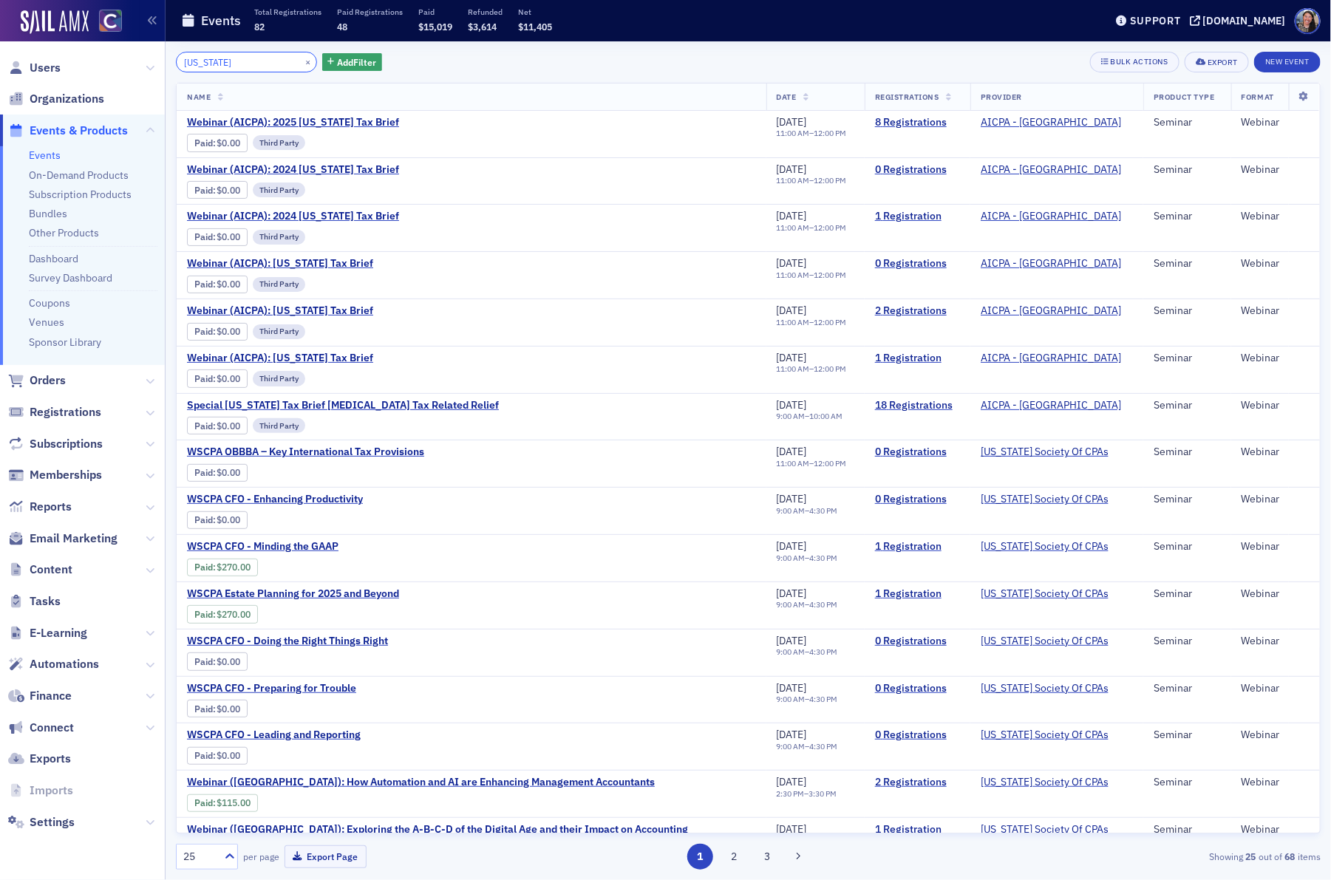
click at [257, 72] on div "Washington × Add Filter Bulk Actions Export New Event Name Date Registrations P…" at bounding box center [748, 461] width 1145 height 818
drag, startPoint x: 248, startPoint y: 71, endPoint x: -233, endPoint y: -9, distance: 487.1
click at [0, 0] on html "Users Organizations Events & Products Events On-Demand Products Subscription Pr…" at bounding box center [665, 440] width 1331 height 880
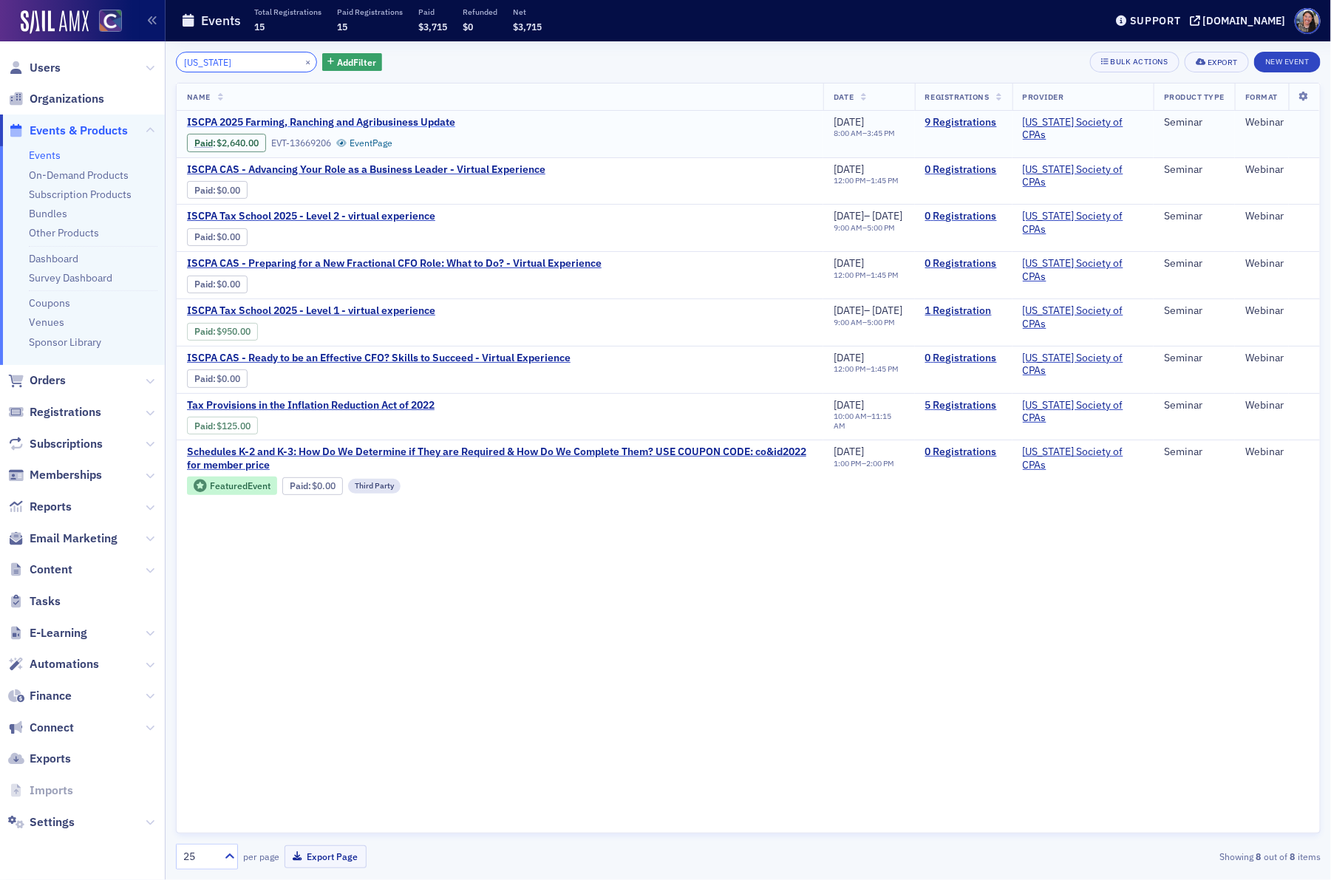
type input "idaho"
click at [263, 118] on span "ISCPA 2025 Farming, Ranching and Agribusiness Update" at bounding box center [321, 122] width 268 height 13
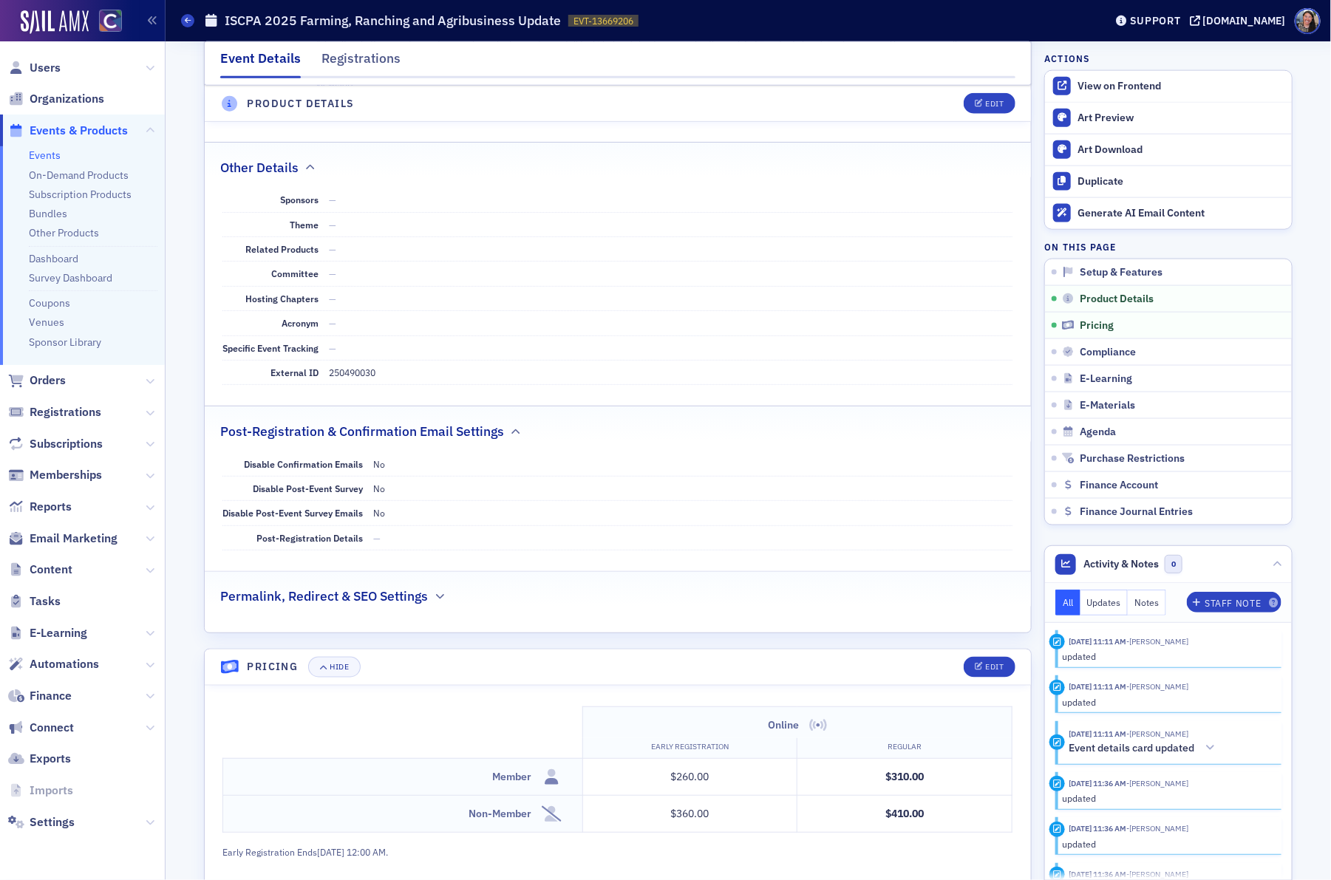
scroll to position [849, 0]
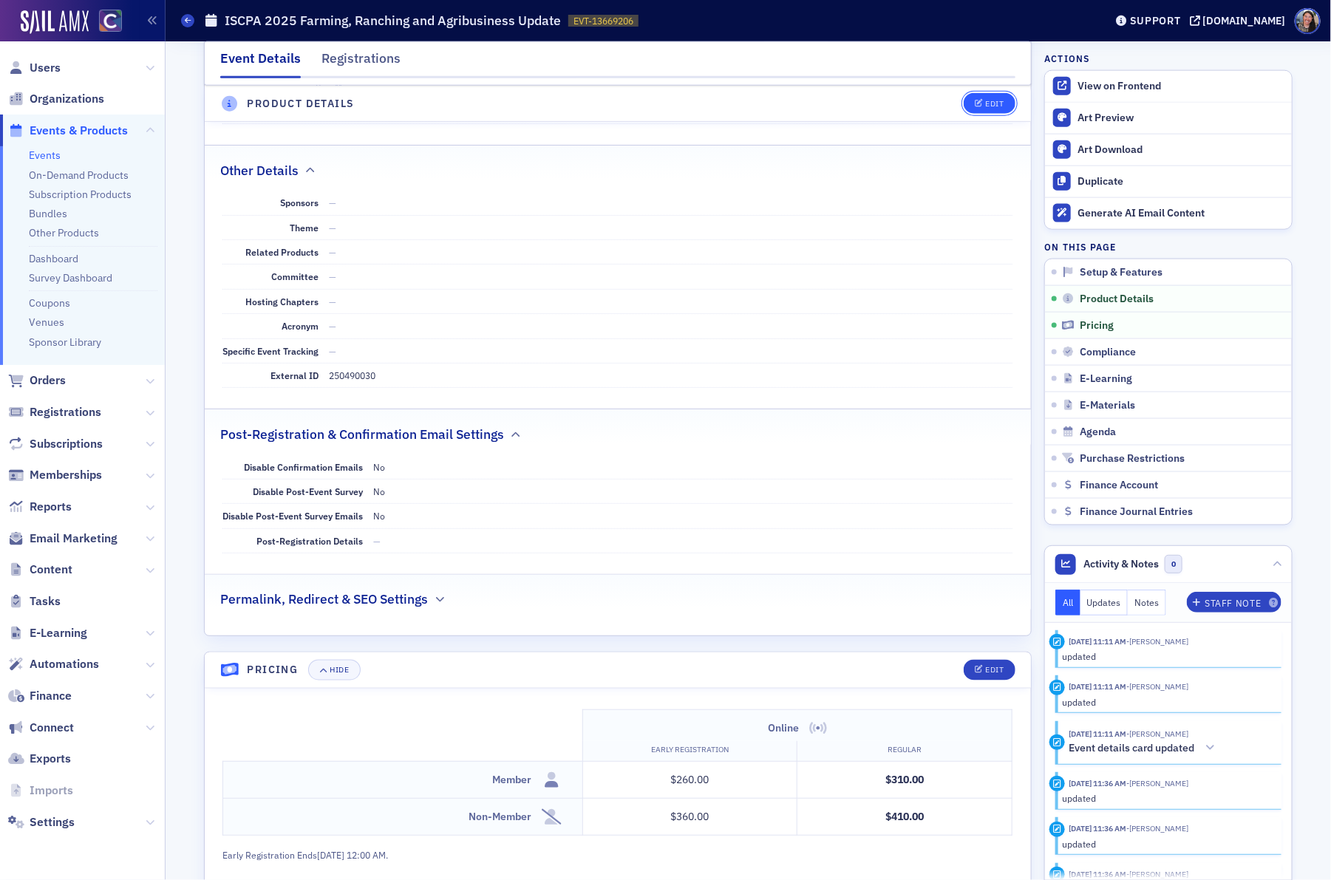
click at [977, 100] on icon "button" at bounding box center [979, 104] width 9 height 8
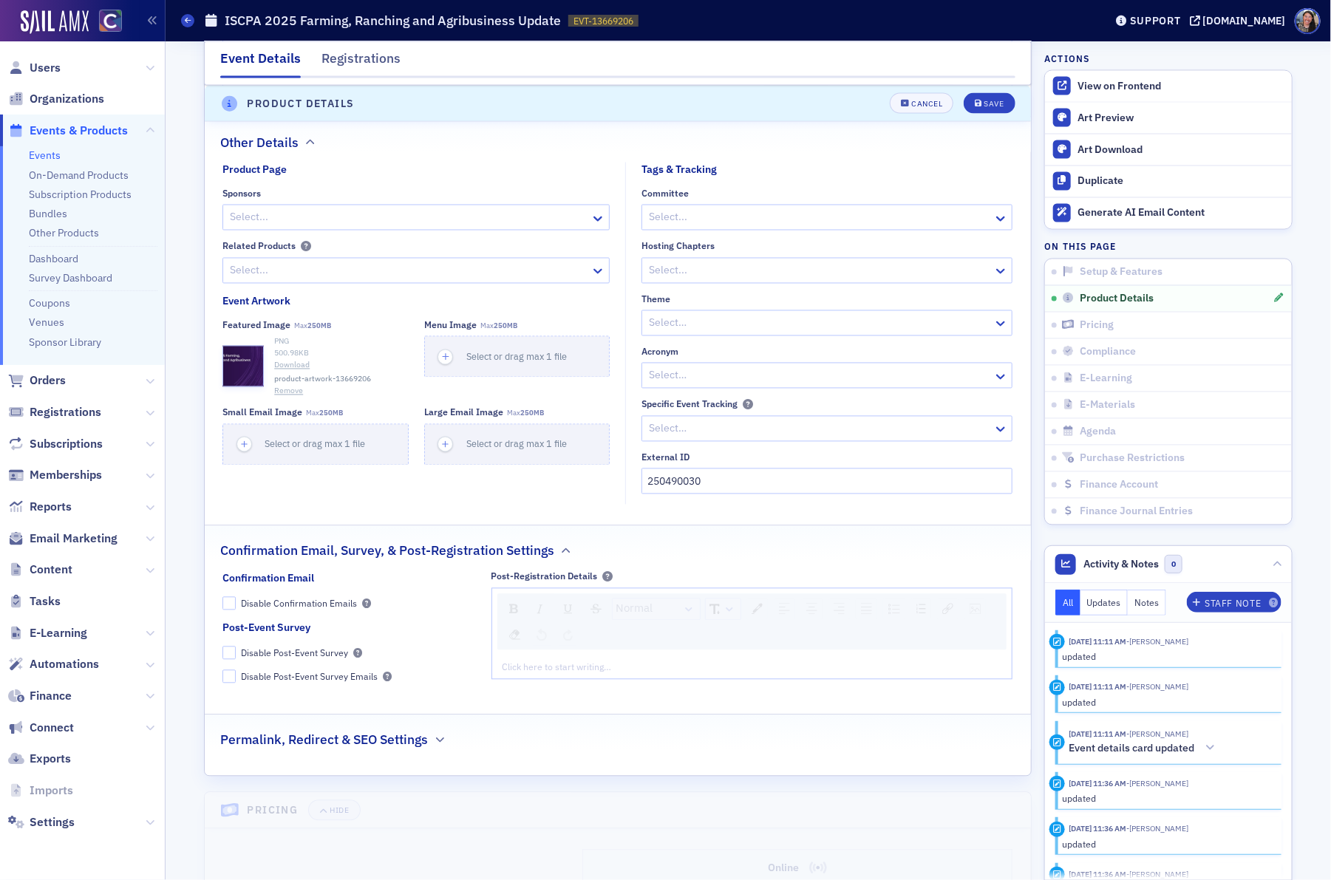
scroll to position [1296, 0]
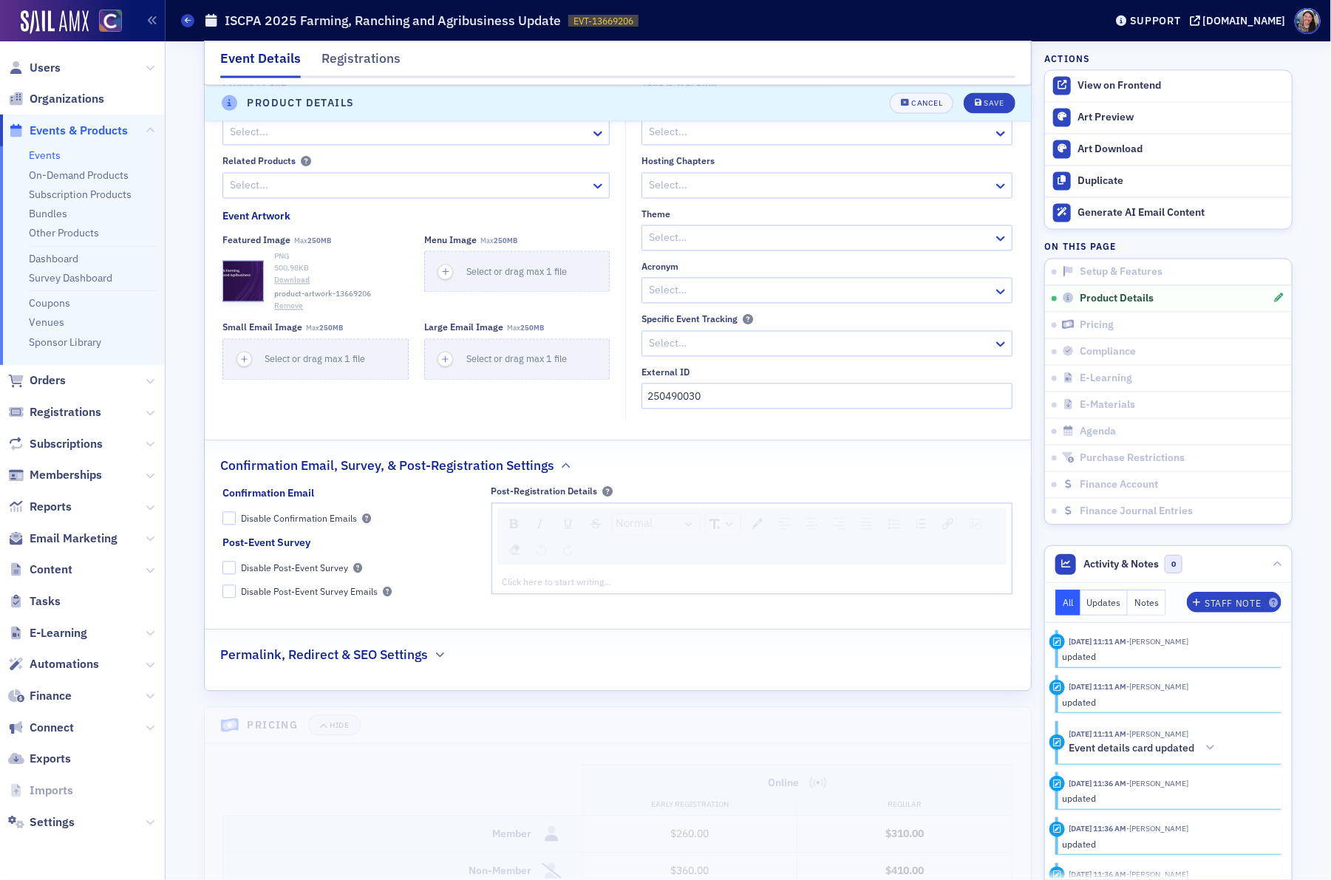
click at [634, 581] on div "rdw-editor" at bounding box center [752, 582] width 499 height 13
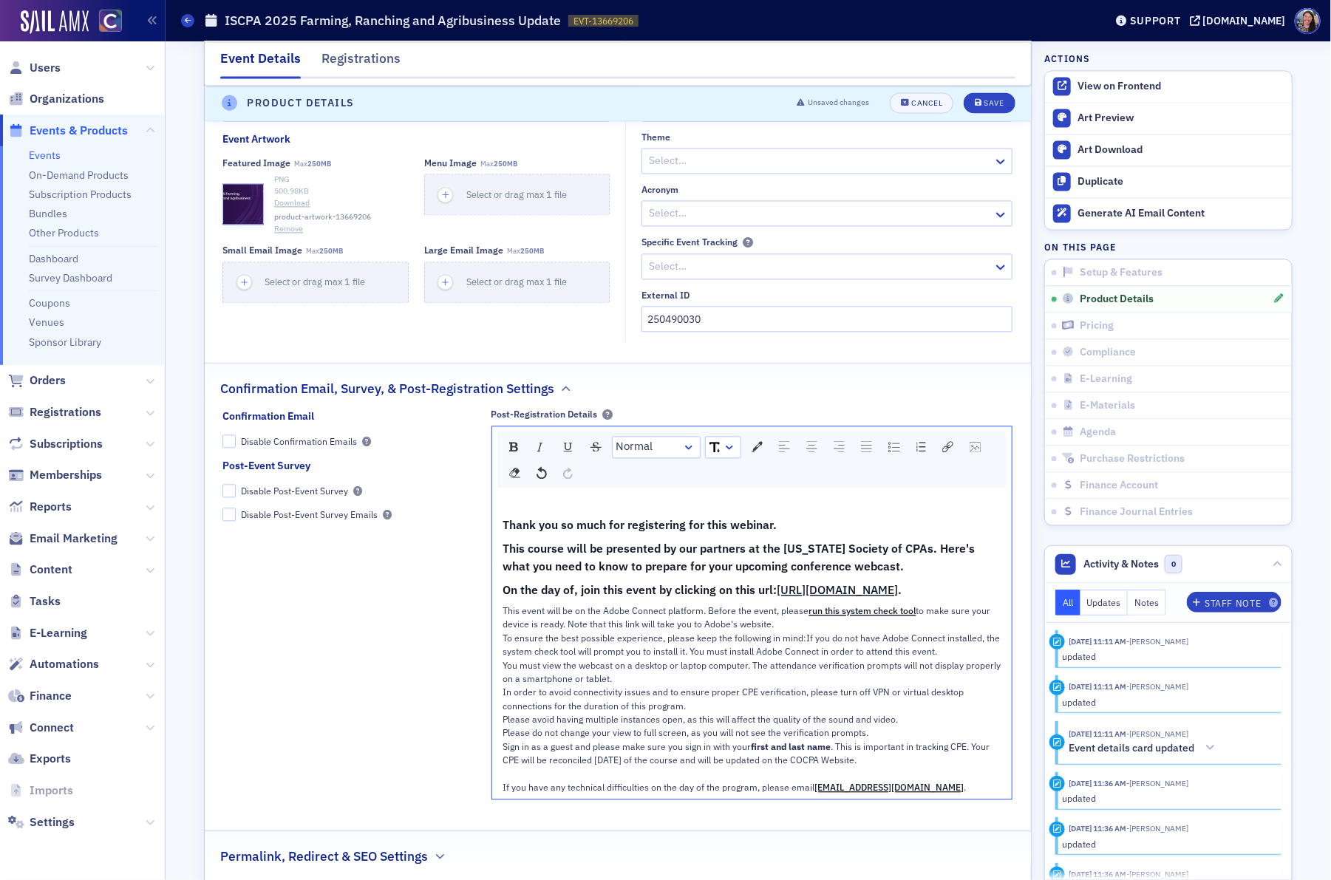
scroll to position [1378, 0]
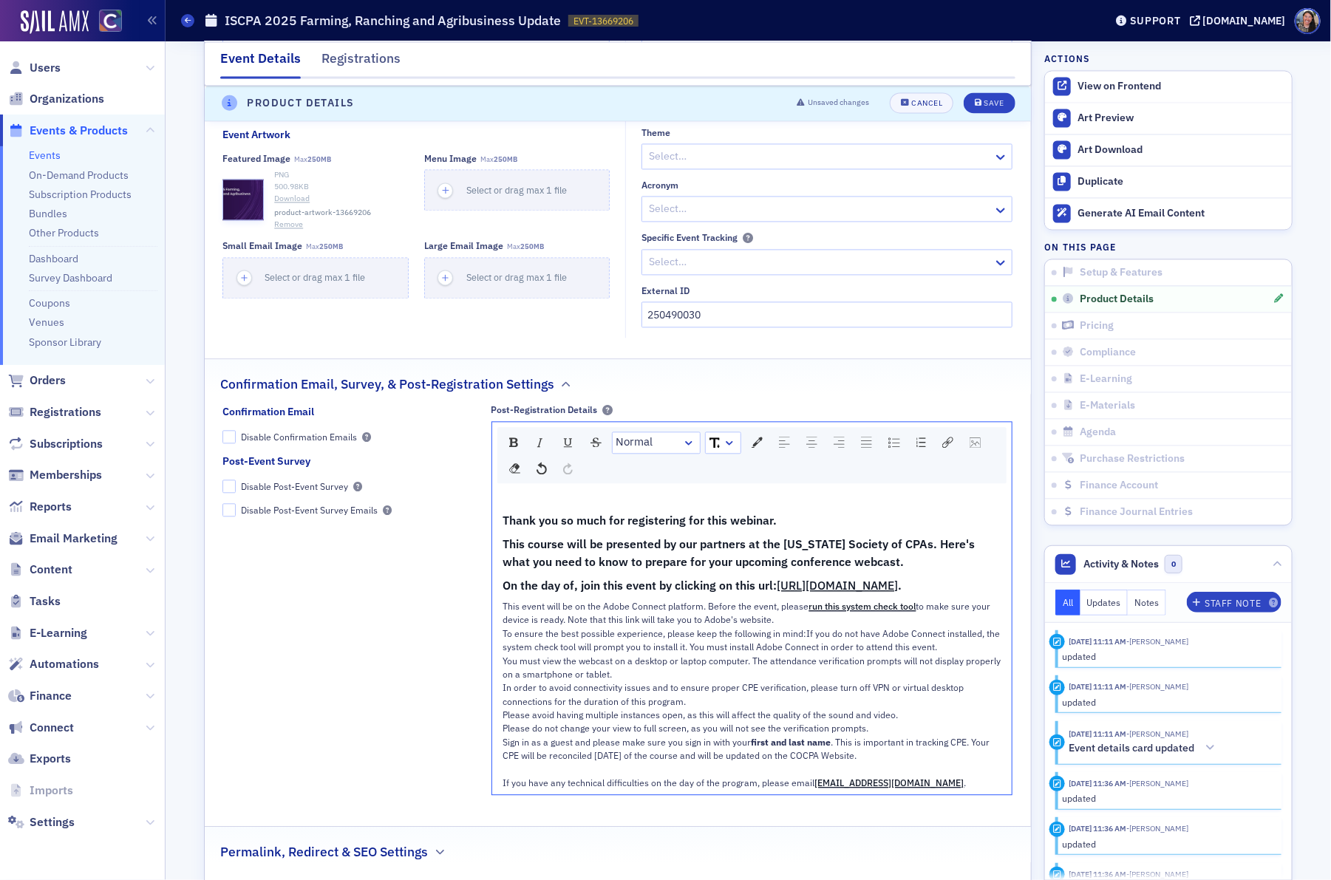
drag, startPoint x: 792, startPoint y: 593, endPoint x: 353, endPoint y: 501, distance: 447.8
click at [353, 501] on div "Confirmation Email Disable Confirmation Emails Post-Event Survey Disable Post-E…" at bounding box center [617, 604] width 790 height 401
click at [802, 545] on span "This course will be presented by our partners at the Washington Society of CPAs…" at bounding box center [740, 553] width 475 height 33
click at [864, 595] on div "On the day of, join this event by clicking on this url: https://wscpa.adobeconn…" at bounding box center [752, 586] width 499 height 18
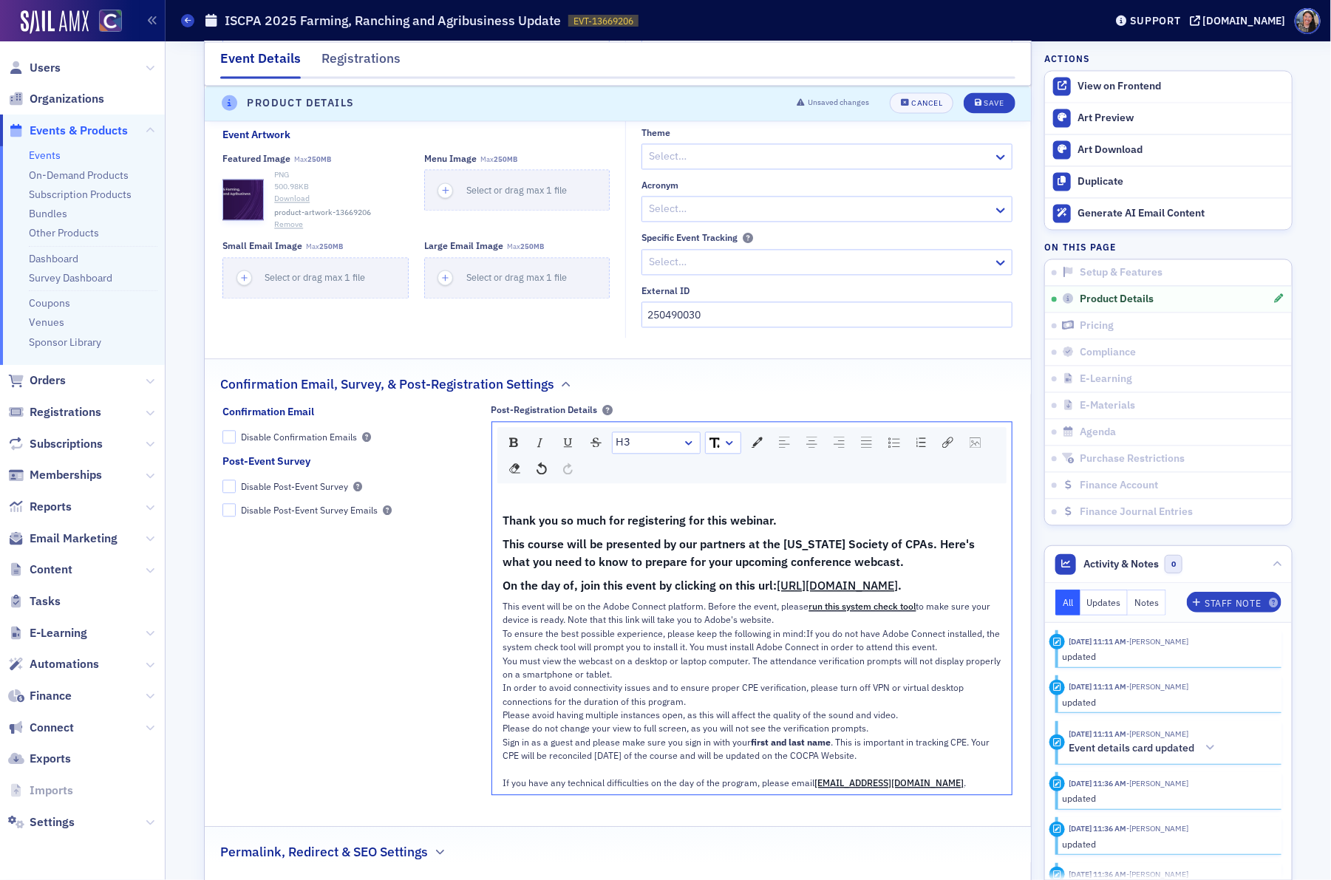
click at [815, 582] on div "On the day of, join this event by clicking on this url: https://wscpa.adobeconn…" at bounding box center [752, 586] width 499 height 18
drag, startPoint x: 799, startPoint y: 595, endPoint x: 406, endPoint y: 500, distance: 404.5
click at [406, 500] on div "Confirmation Email Disable Confirmation Emails Post-Event Survey Disable Post-E…" at bounding box center [617, 604] width 790 height 401
click at [687, 449] on div "rdw-dropdown" at bounding box center [689, 442] width 12 height 15
click at [764, 595] on div "On the day of, join this event by clicking on this url: https://wscpa.adobeconn…" at bounding box center [752, 586] width 499 height 18
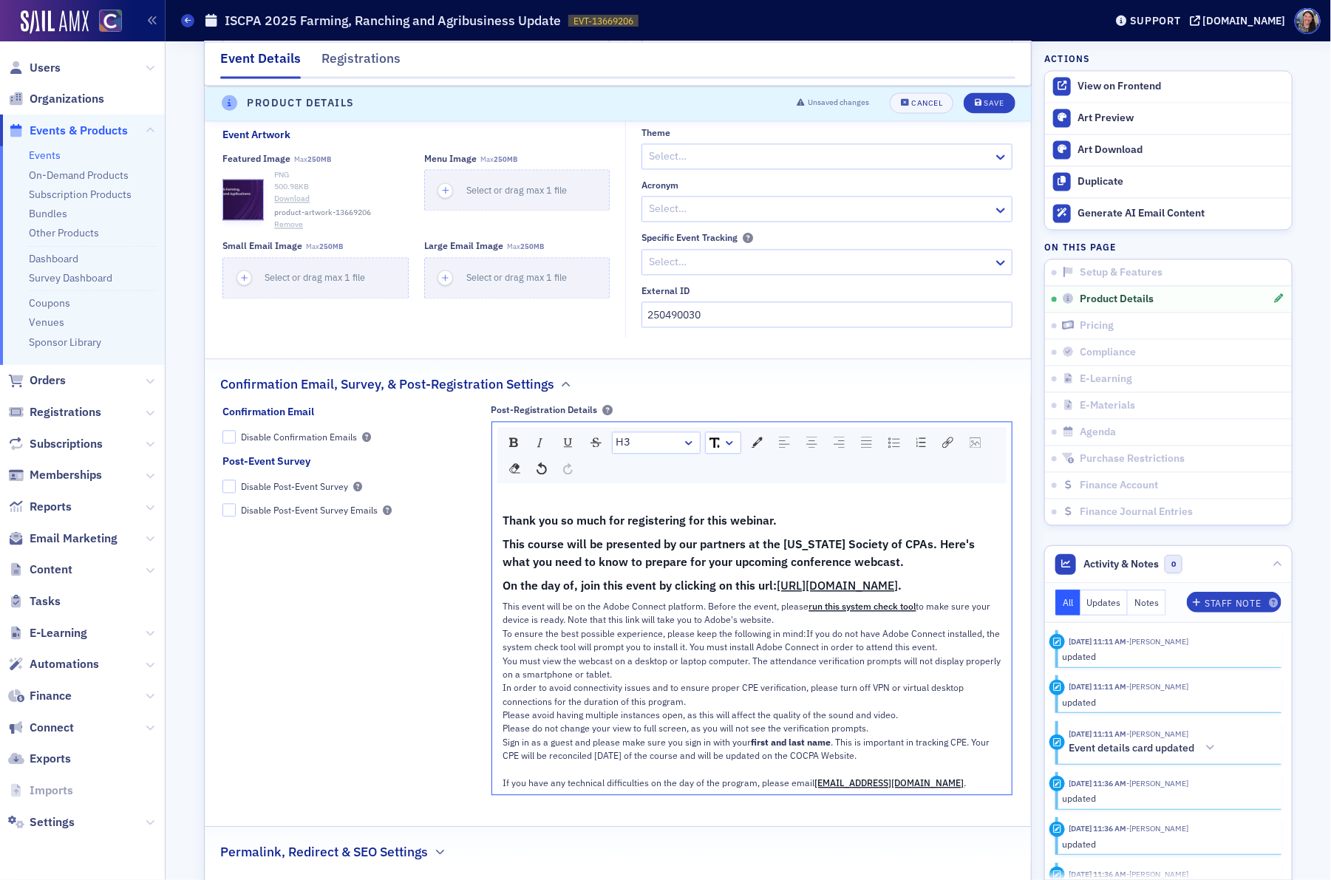
drag, startPoint x: 744, startPoint y: 612, endPoint x: 486, endPoint y: 602, distance: 258.2
click at [486, 603] on div "Confirmation Email Disable Confirmation Emails Post-Event Survey Disable Post-E…" at bounding box center [617, 604] width 790 height 401
click at [743, 734] on span "Please avoid having multiple instances open, as this will affect the quality of…" at bounding box center [700, 721] width 395 height 25
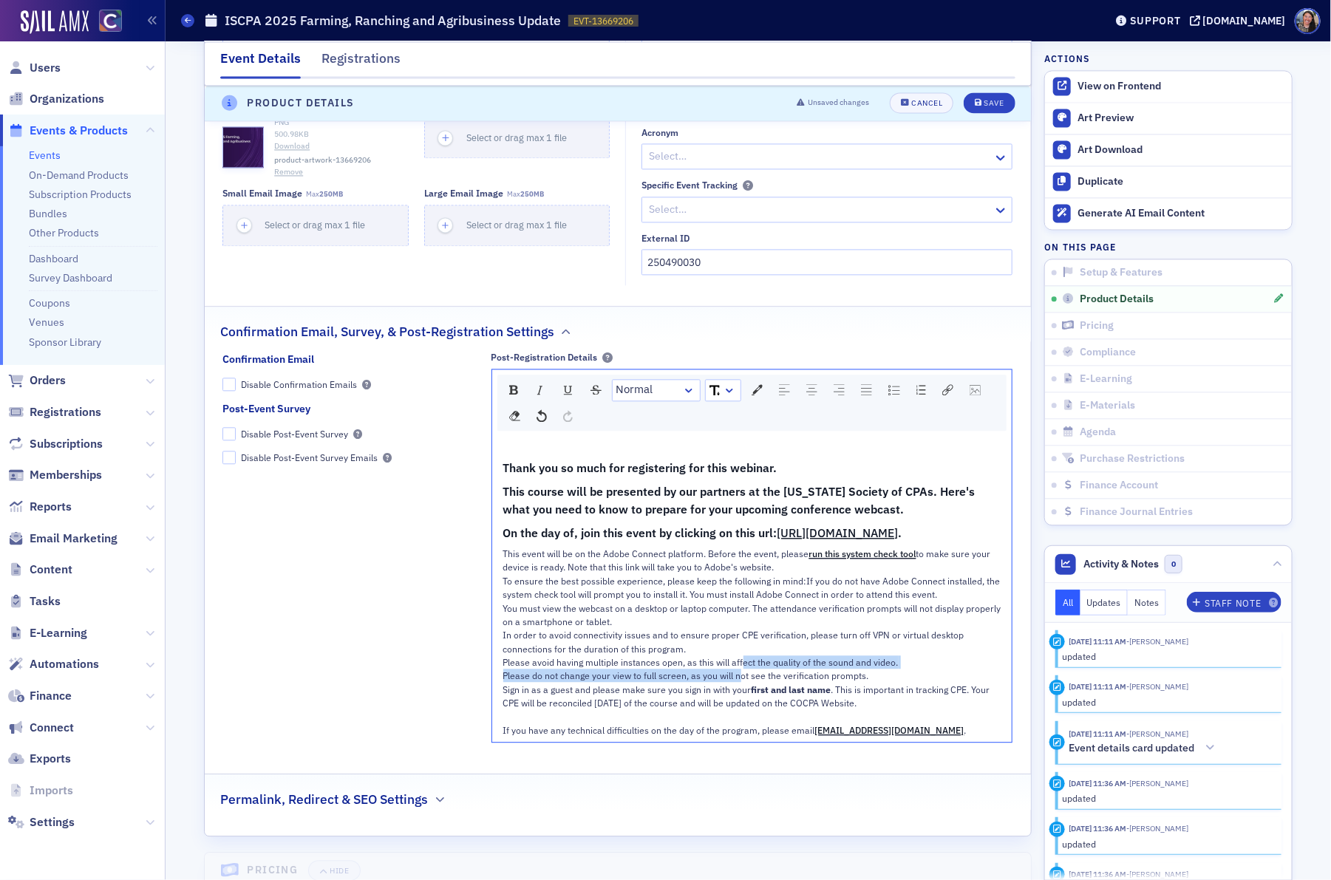
scroll to position [1431, 0]
click at [785, 574] on div "This event will be on the Adobe Connect platform. Before the event, please run …" at bounding box center [752, 559] width 499 height 27
click at [831, 542] on div "On the day of, join this event by clicking on this url: http://idcpa.adobeconne…" at bounding box center [752, 532] width 499 height 18
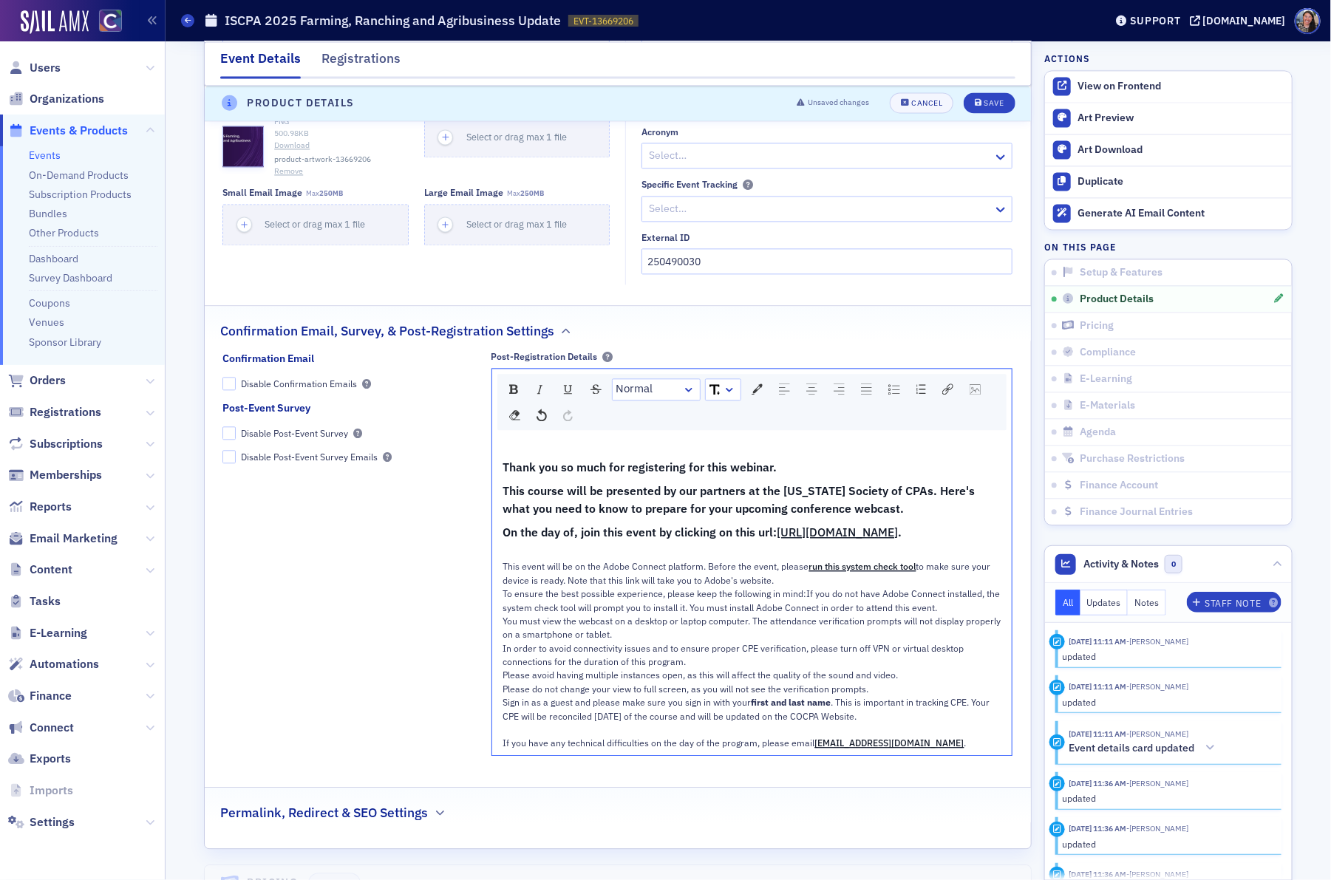
click at [789, 587] on div "This event will be on the Adobe Connect platform. Before the event, please run …" at bounding box center [752, 573] width 499 height 27
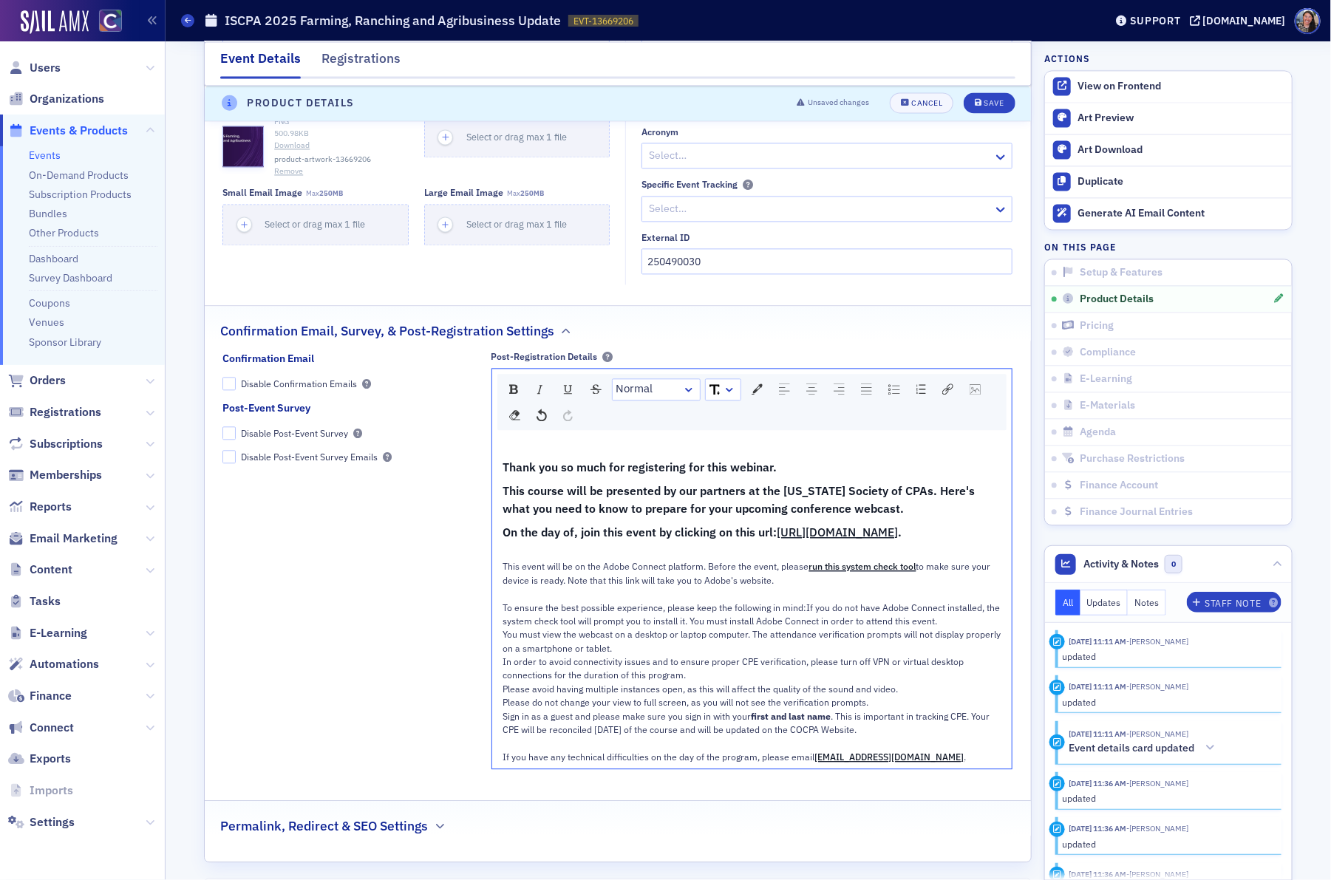
click at [637, 655] on div "You must view the webcast on a desktop or laptop computer. The attendance verif…" at bounding box center [752, 641] width 499 height 27
click at [980, 628] on div "To ensure the best possible experience, please keep the following in mind:If yo…" at bounding box center [752, 614] width 499 height 27
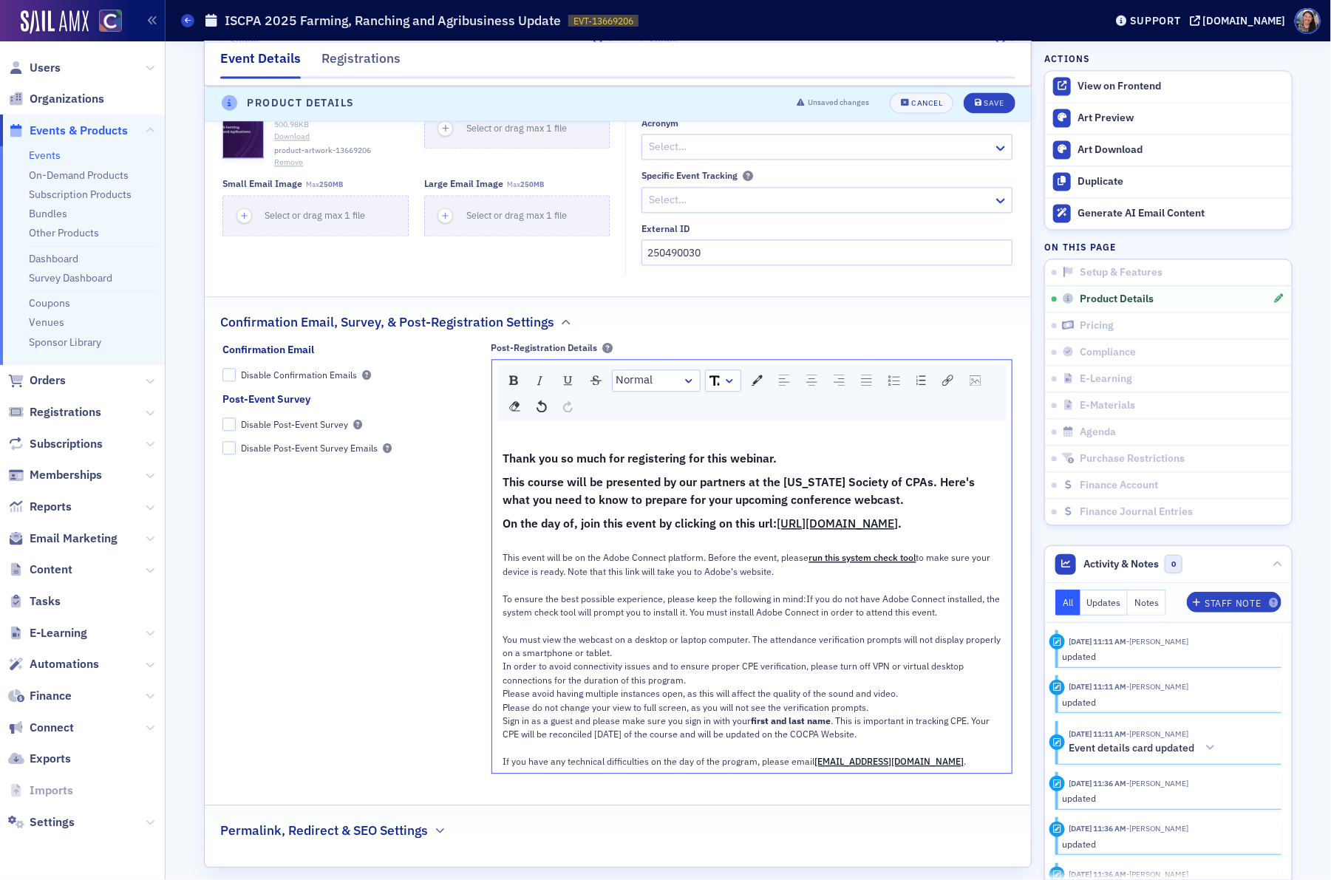
scroll to position [1442, 0]
click at [673, 658] on div "You must view the webcast on a desktop or laptop computer. The attendance verif…" at bounding box center [752, 644] width 499 height 27
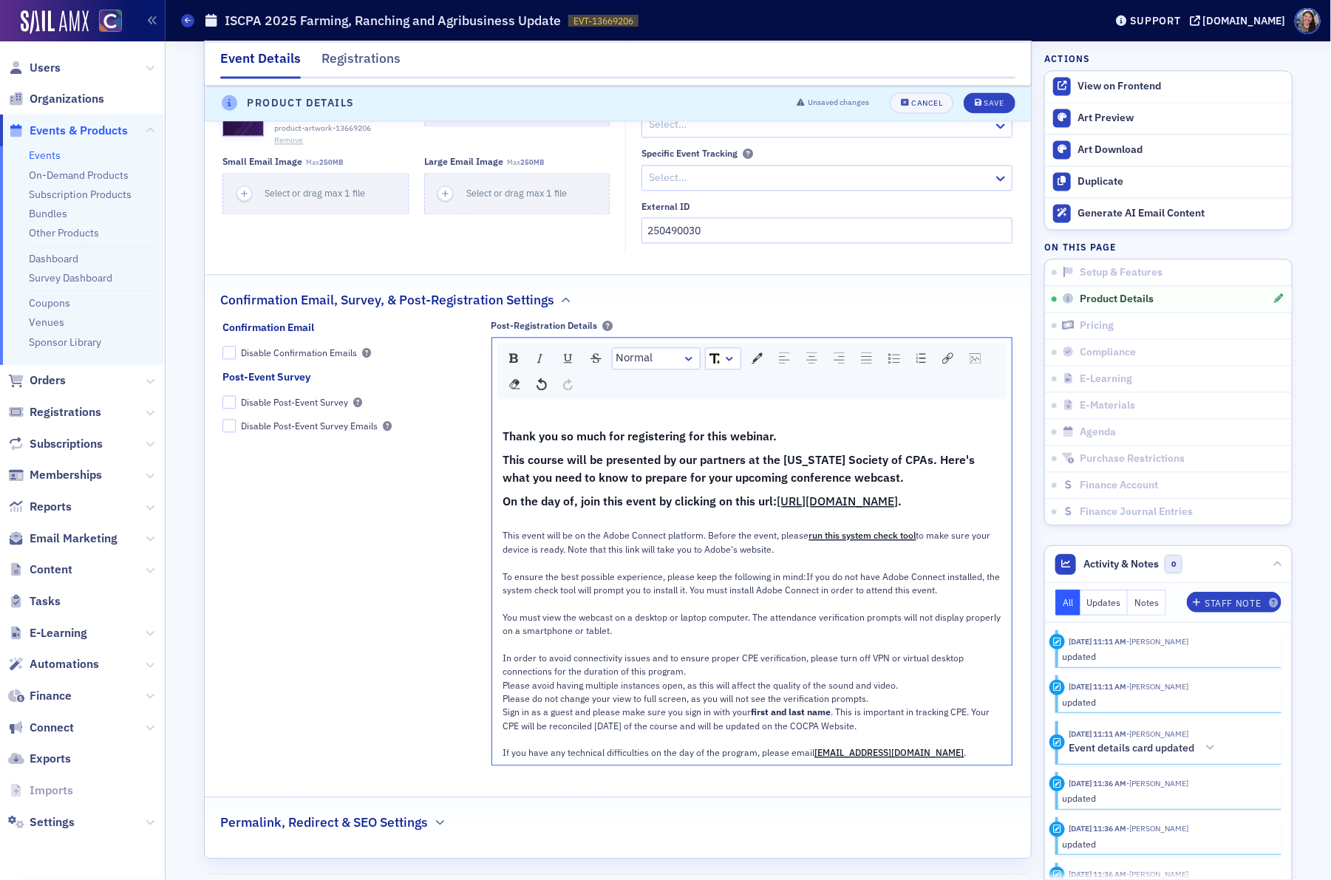
scroll to position [1469, 0]
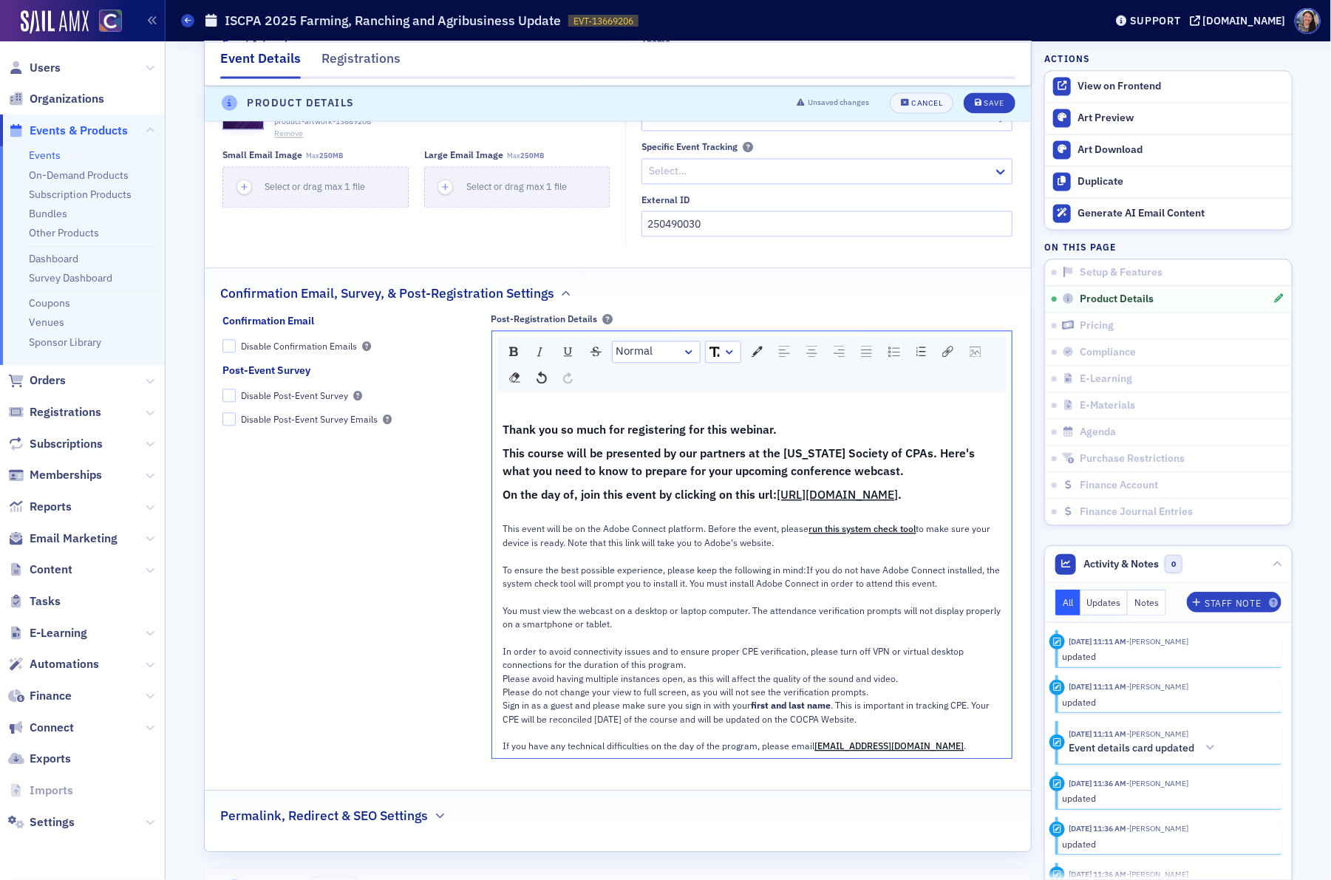
click at [807, 672] on div "In order to avoid connectivity issues and to ensure proper CPE verification, pl…" at bounding box center [752, 658] width 499 height 27
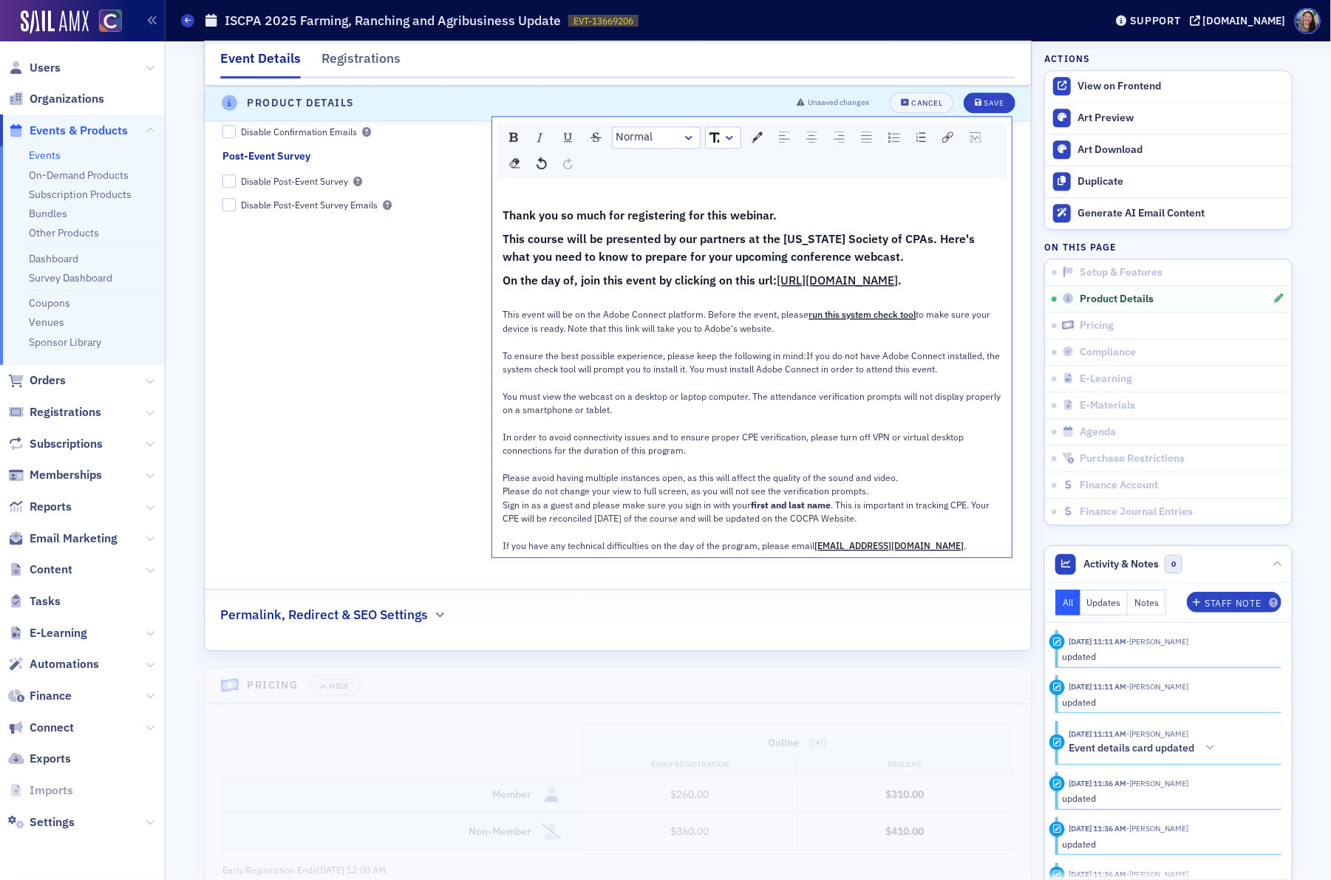
scroll to position [1686, 0]
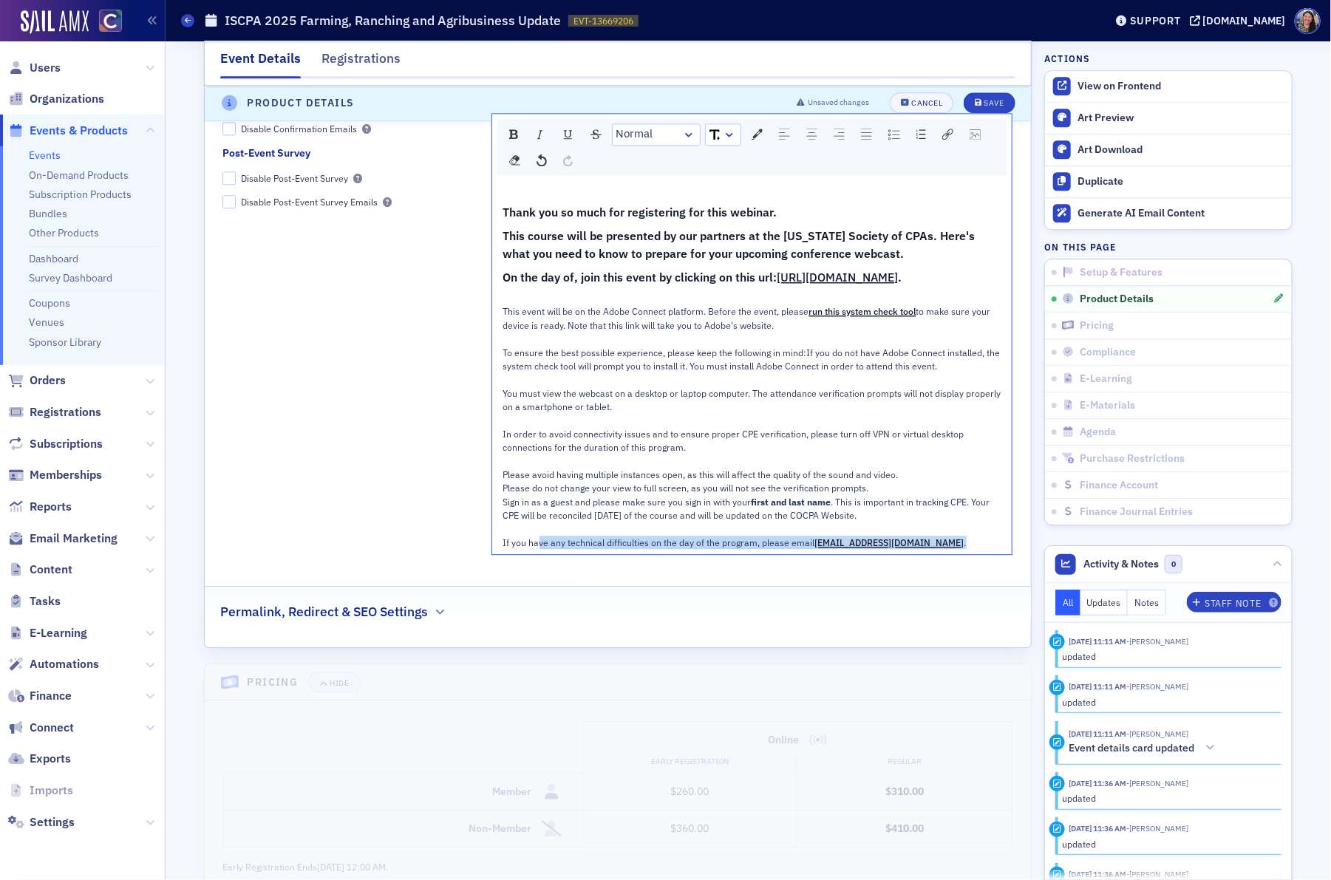
drag, startPoint x: 957, startPoint y: 567, endPoint x: 489, endPoint y: 568, distance: 467.2
click at [489, 565] on div "Confirmation Email Disable Confirmation Emails Post-Event Survey Disable Post-E…" at bounding box center [617, 330] width 790 height 469
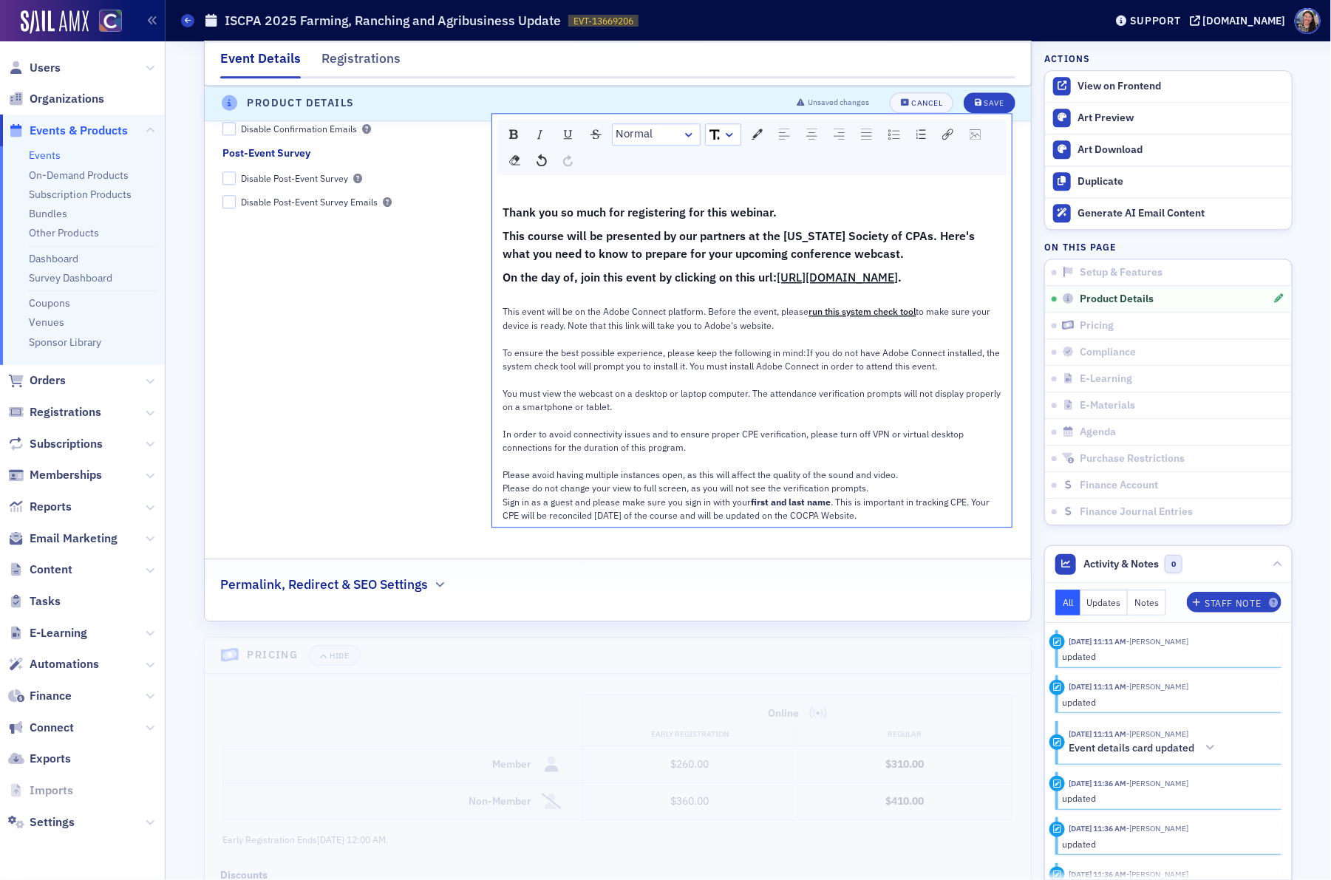
click at [574, 468] on div "rdw-editor" at bounding box center [752, 461] width 499 height 13
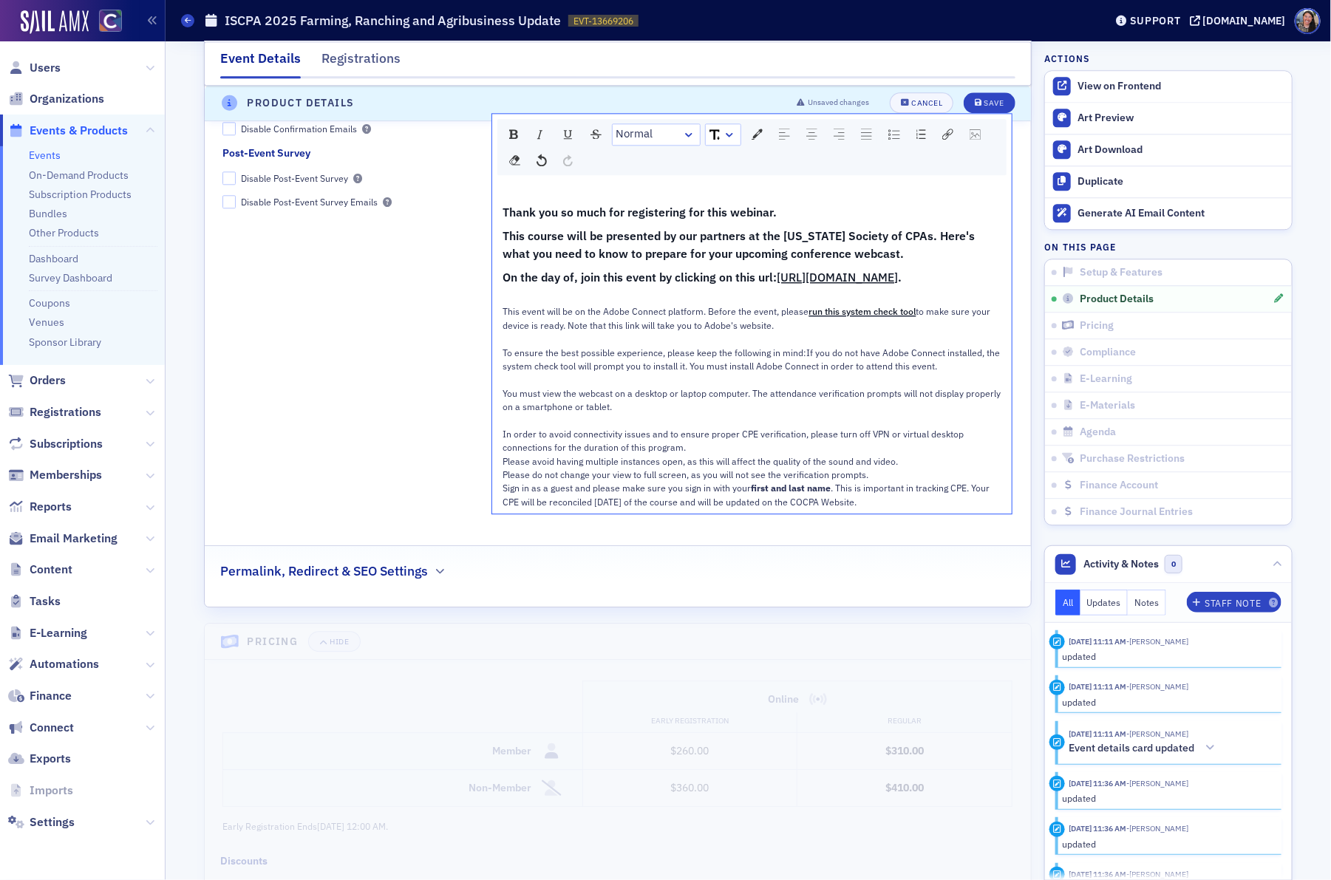
click at [521, 427] on div "rdw-editor" at bounding box center [752, 419] width 499 height 13
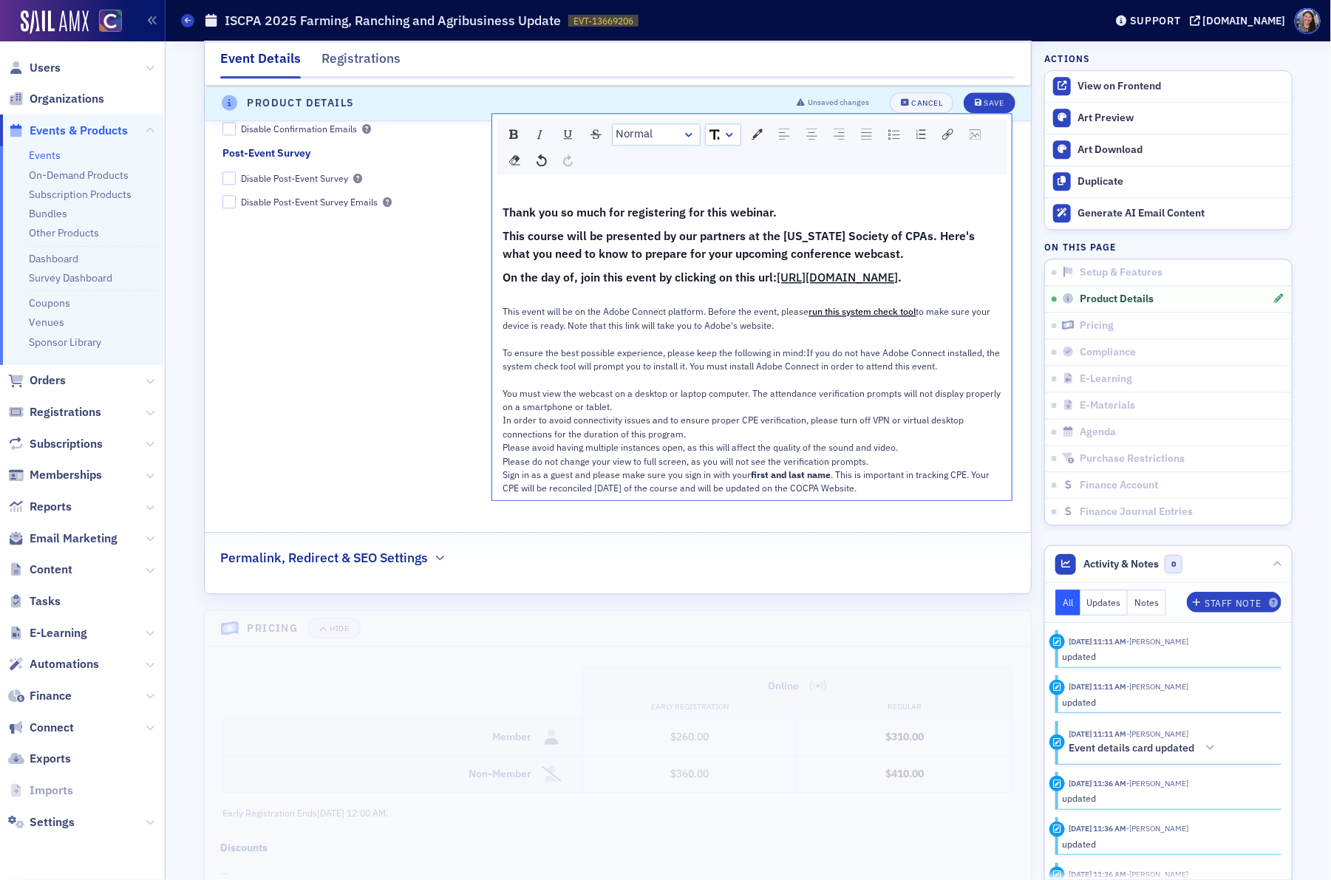
click at [512, 386] on div "rdw-editor" at bounding box center [752, 379] width 499 height 13
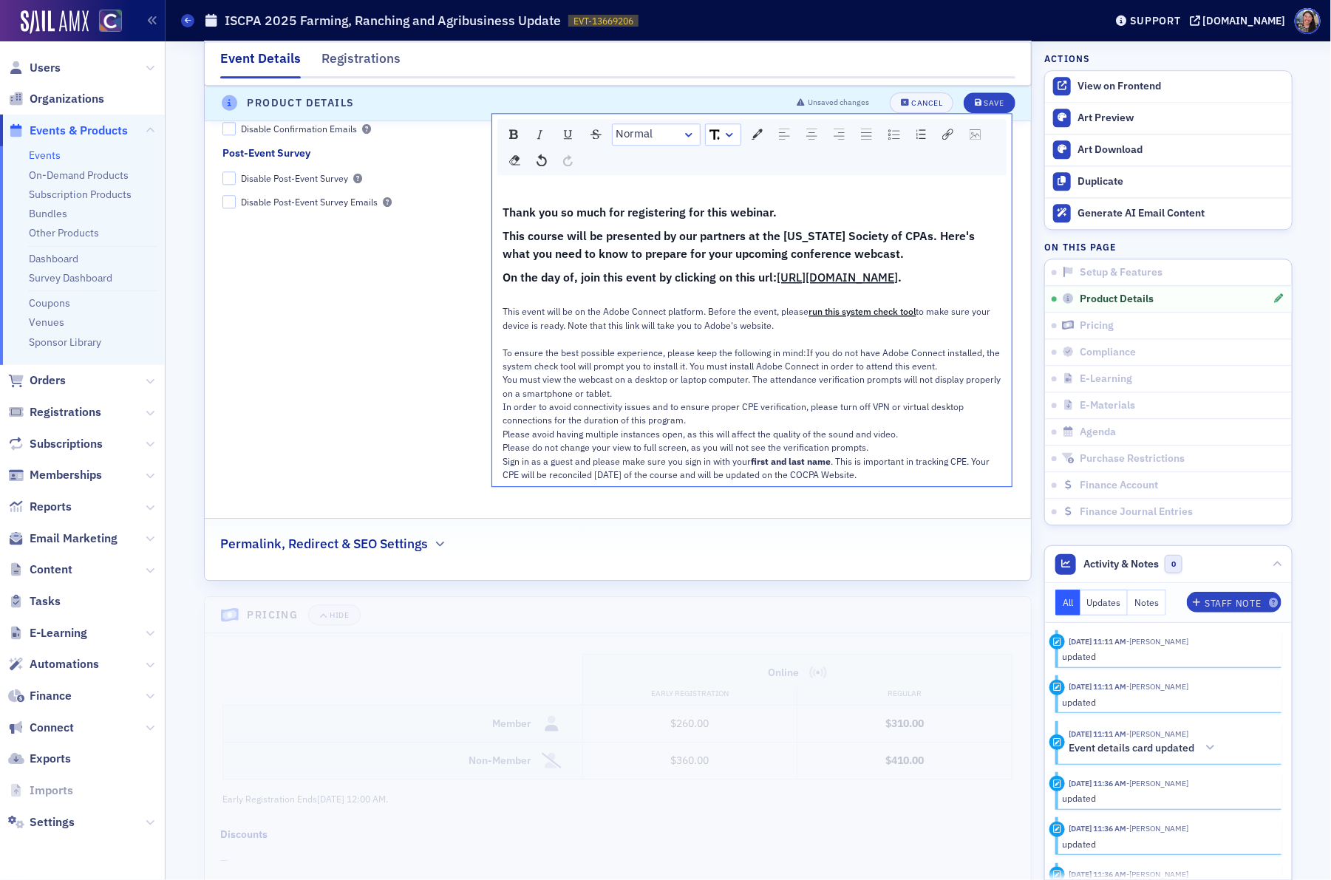
click at [513, 345] on div "rdw-editor" at bounding box center [752, 338] width 499 height 13
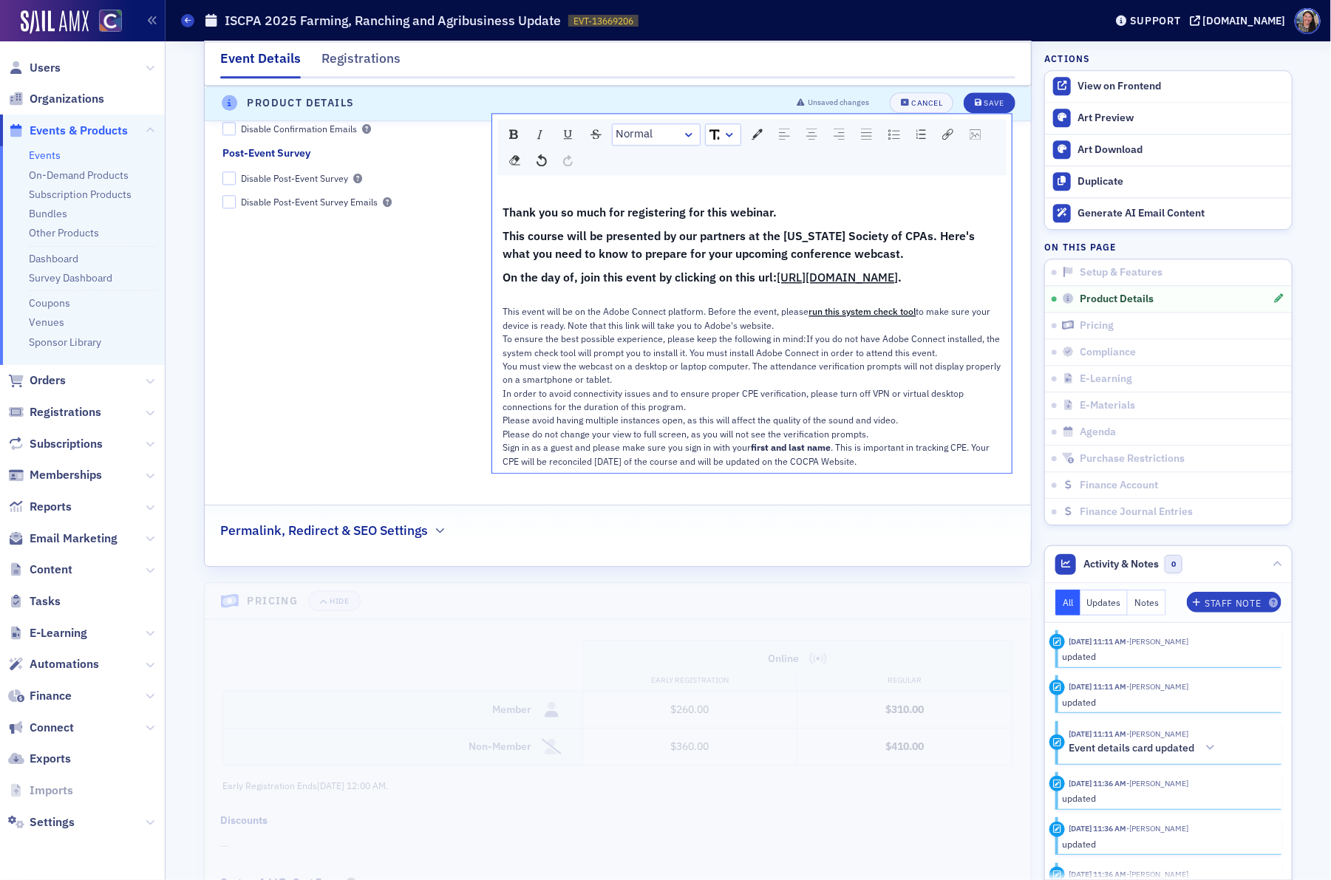
drag, startPoint x: 507, startPoint y: 335, endPoint x: 1073, endPoint y: 537, distance: 601.1
click at [1073, 537] on div "Event Details Registrations E-Learning has not been set up. Setup & Features IS…" at bounding box center [748, 315] width 1145 height 3921
click at [894, 135] on img "rdw-list-control" at bounding box center [894, 134] width 12 height 10
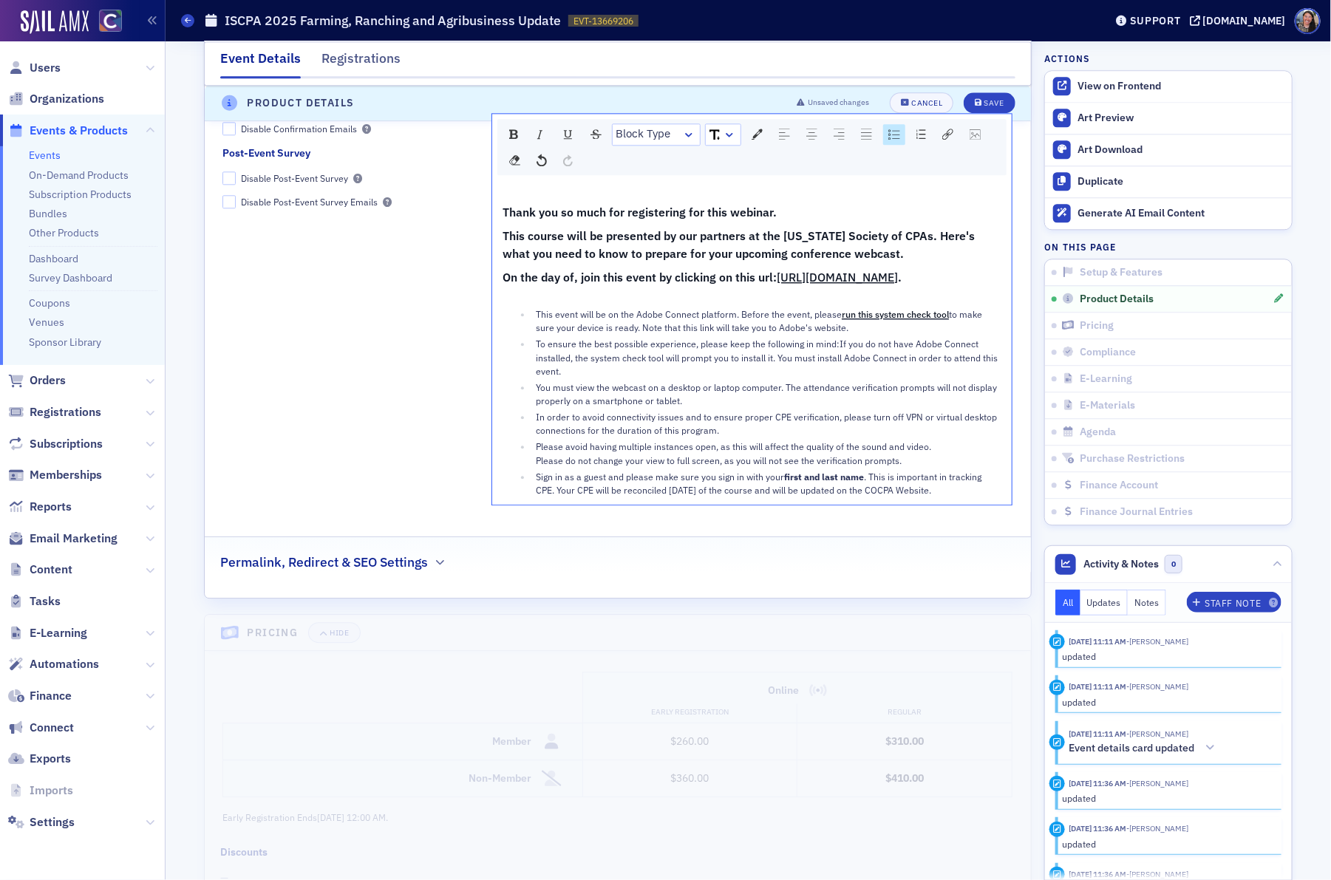
click at [711, 378] on div "To ensure the best possible experience, please keep the following in mind:If yo…" at bounding box center [769, 357] width 466 height 41
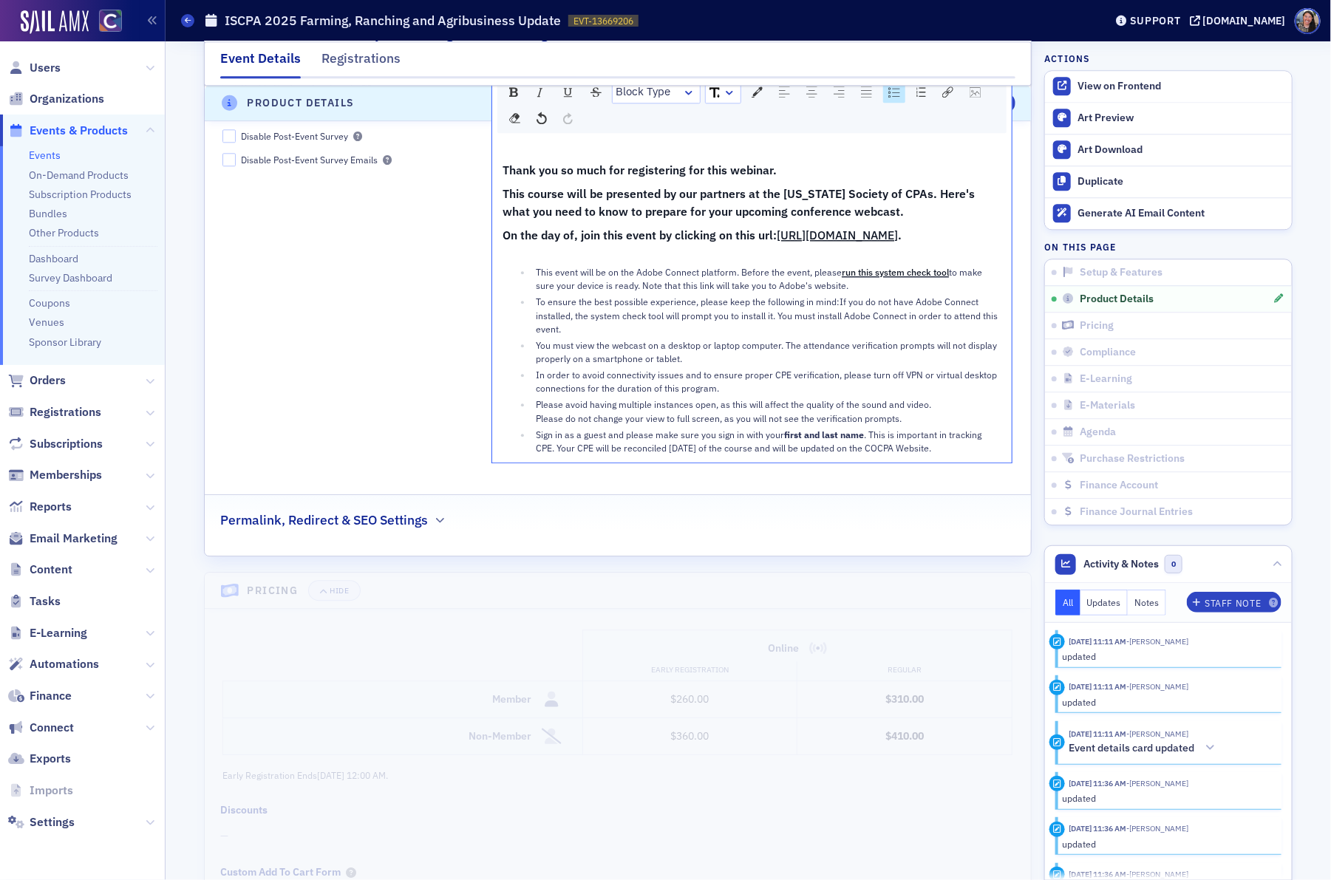
scroll to position [1735, 0]
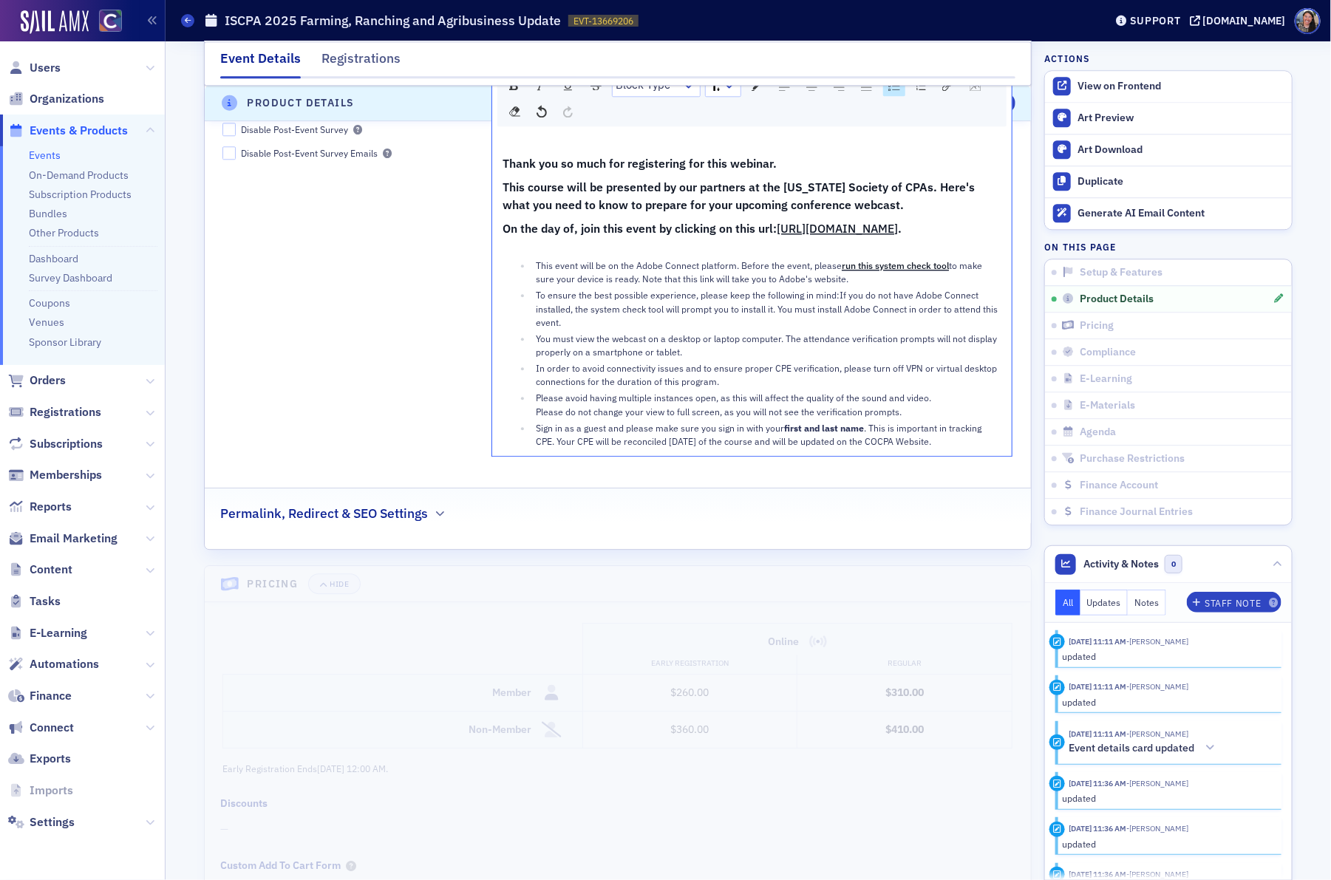
click at [979, 449] on div "Sign in as a guest and please make sure you sign in with your first and last na…" at bounding box center [769, 434] width 466 height 27
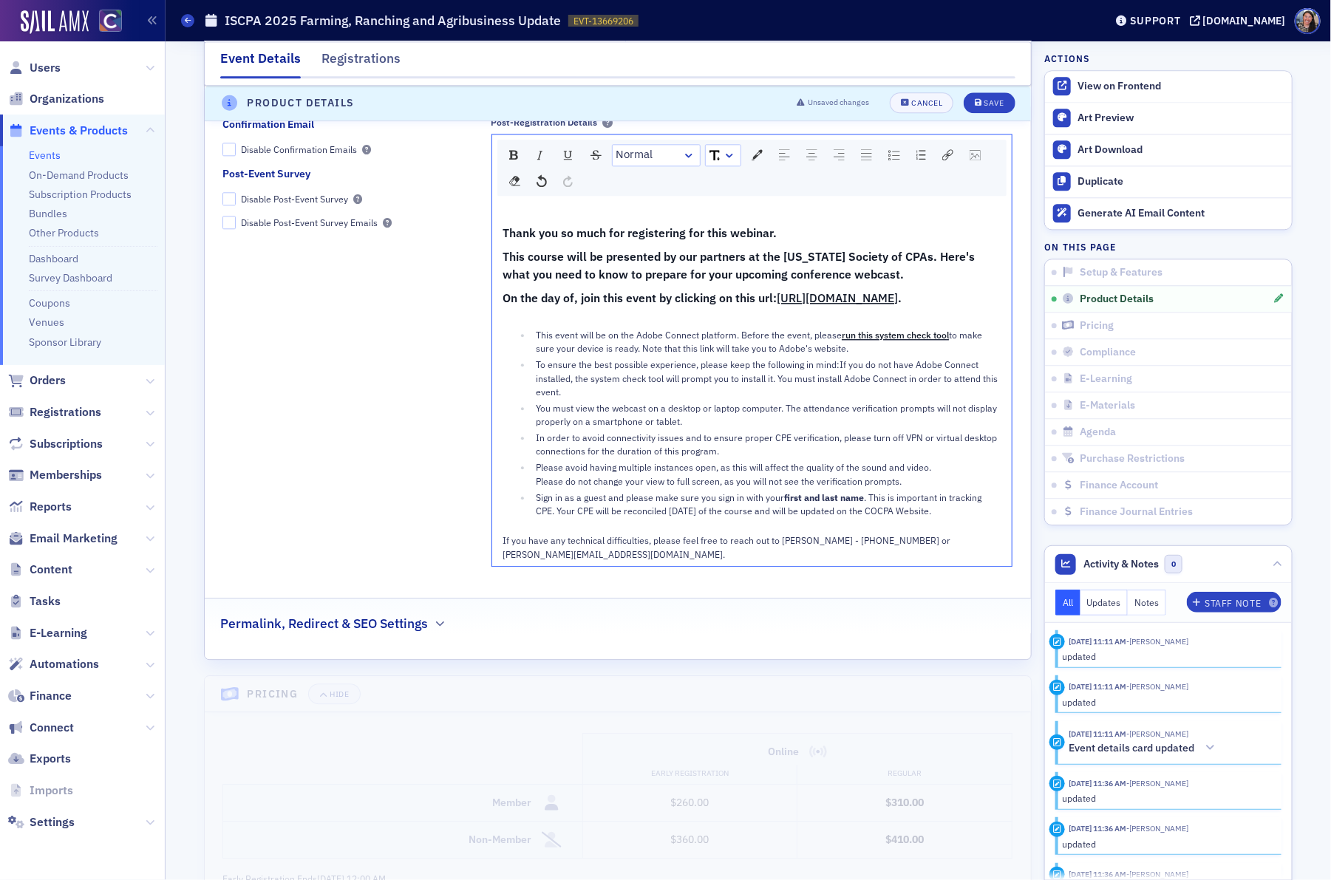
scroll to position [1661, 0]
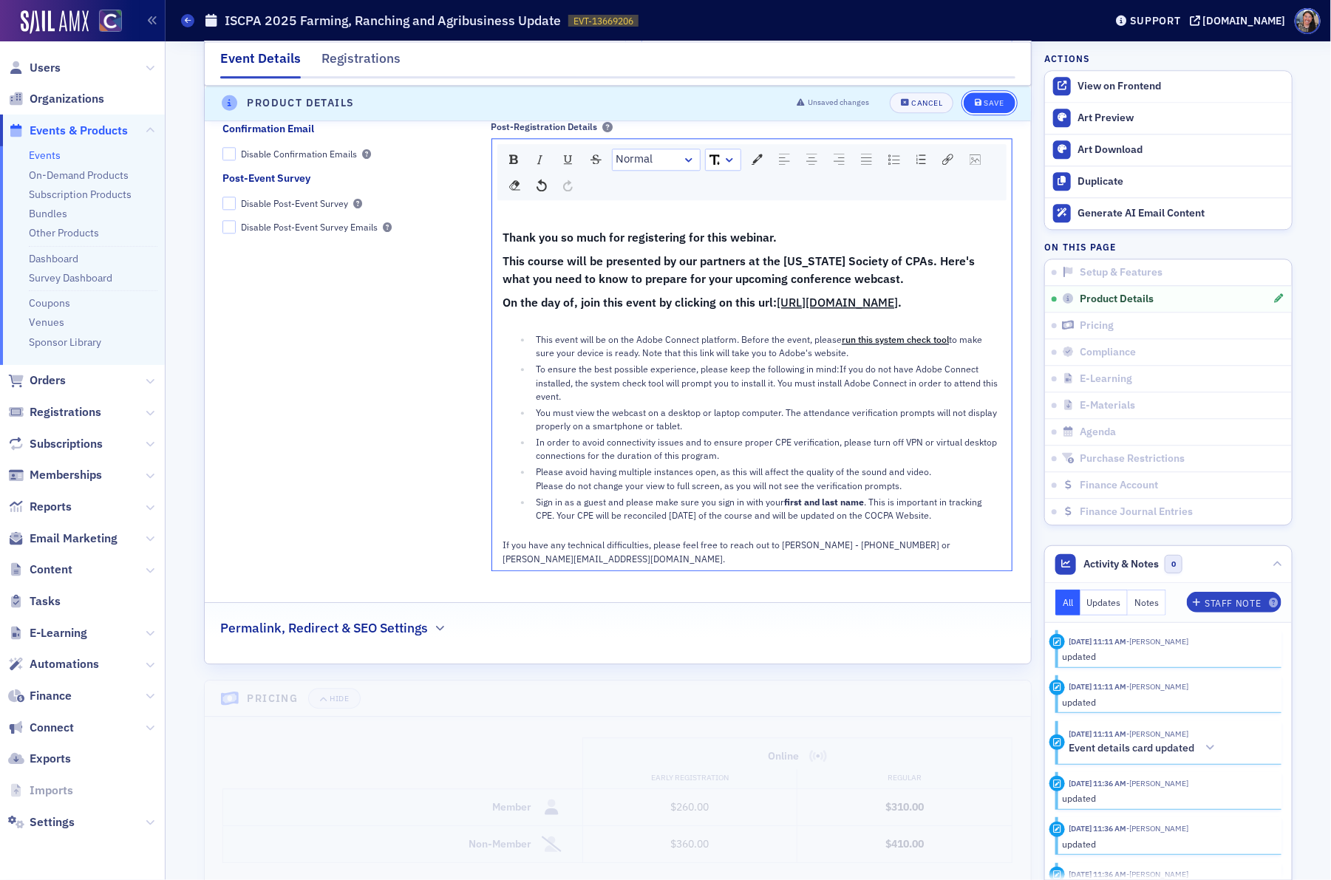
click at [1010, 102] on button "Save" at bounding box center [989, 103] width 51 height 21
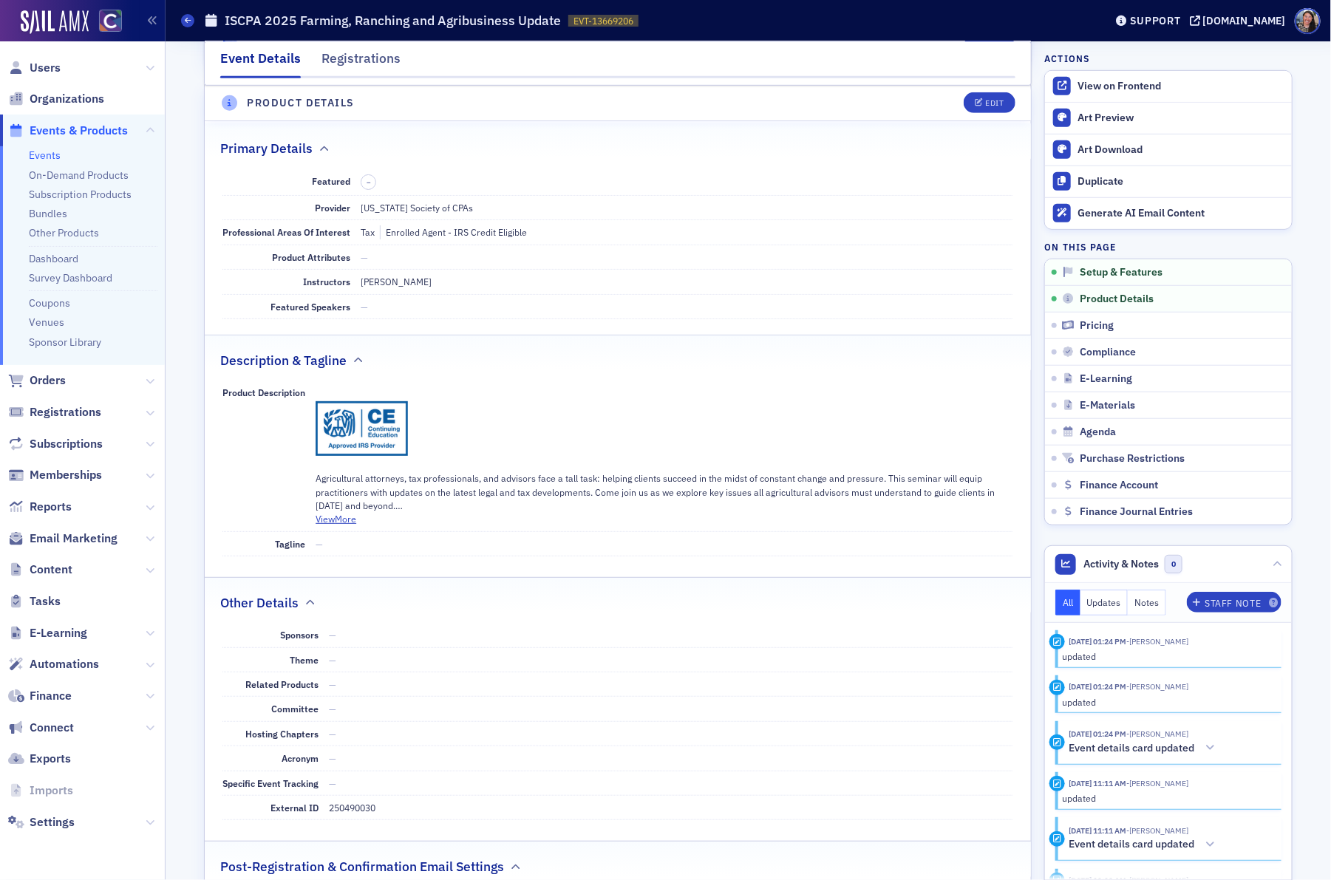
scroll to position [0, 0]
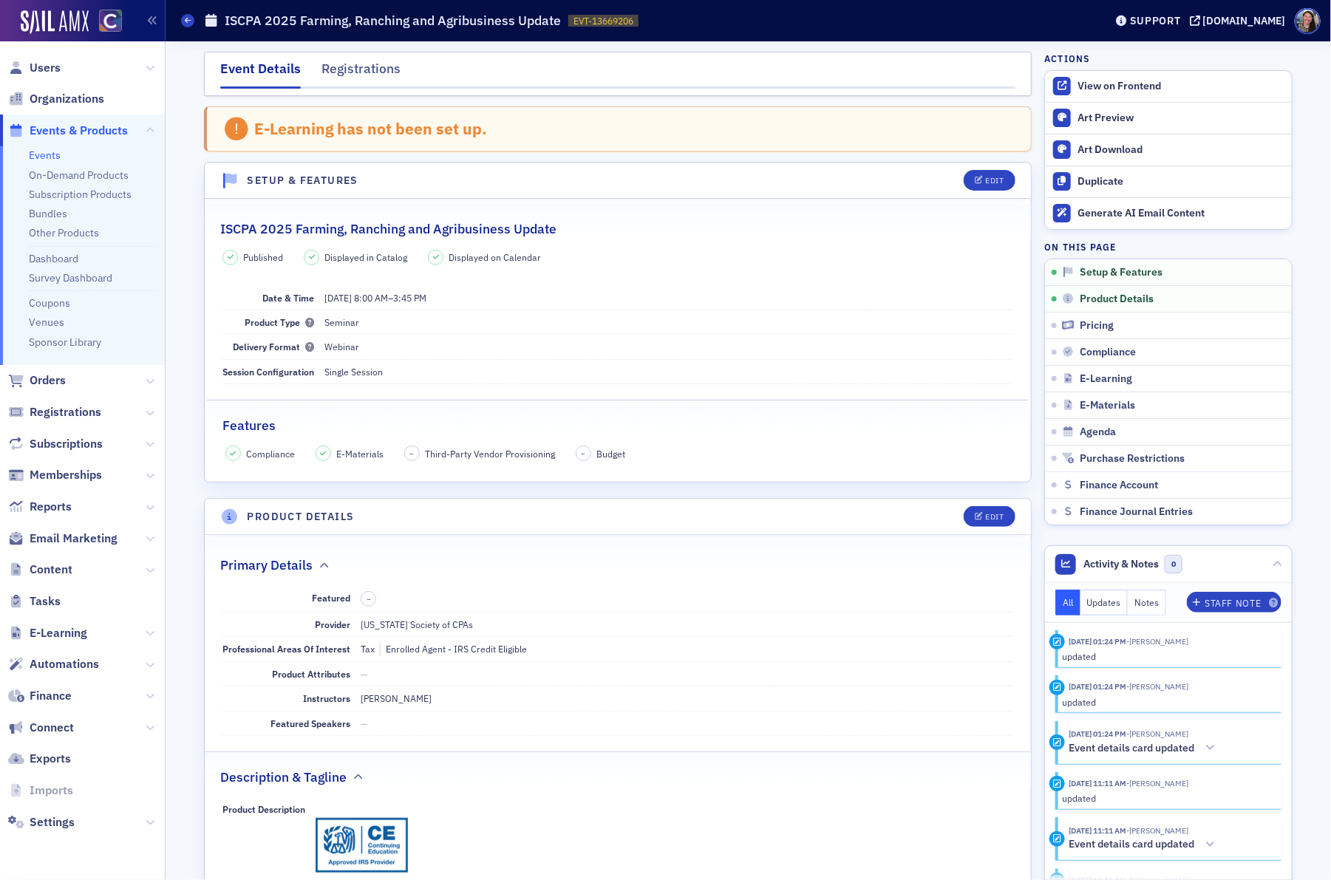
click at [194, 18] on div "Events ISCPA 2025 Farming, Ranching and Agribusiness Update EVT-13669206 136692…" at bounding box center [632, 21] width 902 height 28
click at [185, 21] on icon at bounding box center [188, 20] width 6 height 7
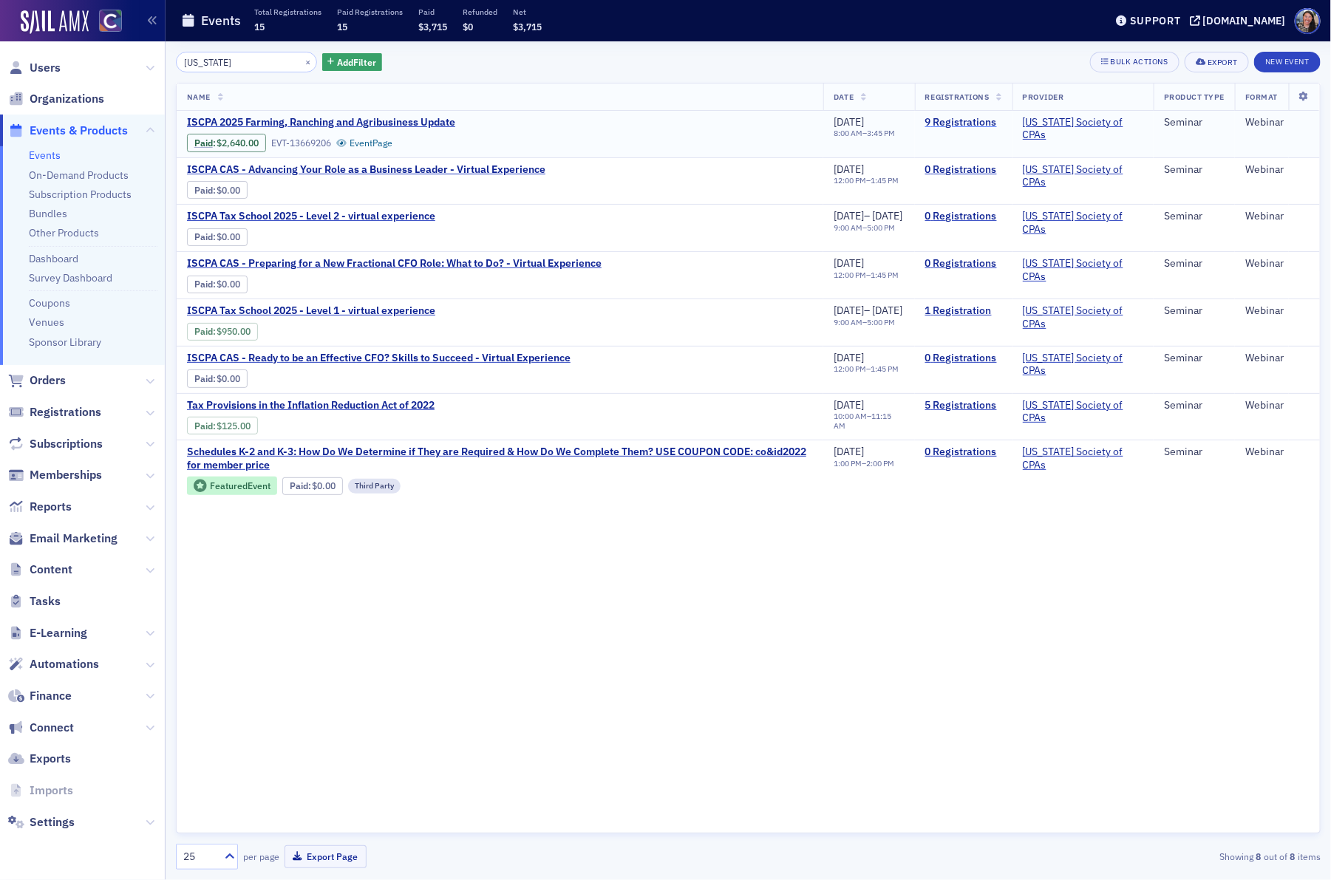
click at [999, 120] on link "9 Registrations" at bounding box center [963, 122] width 77 height 13
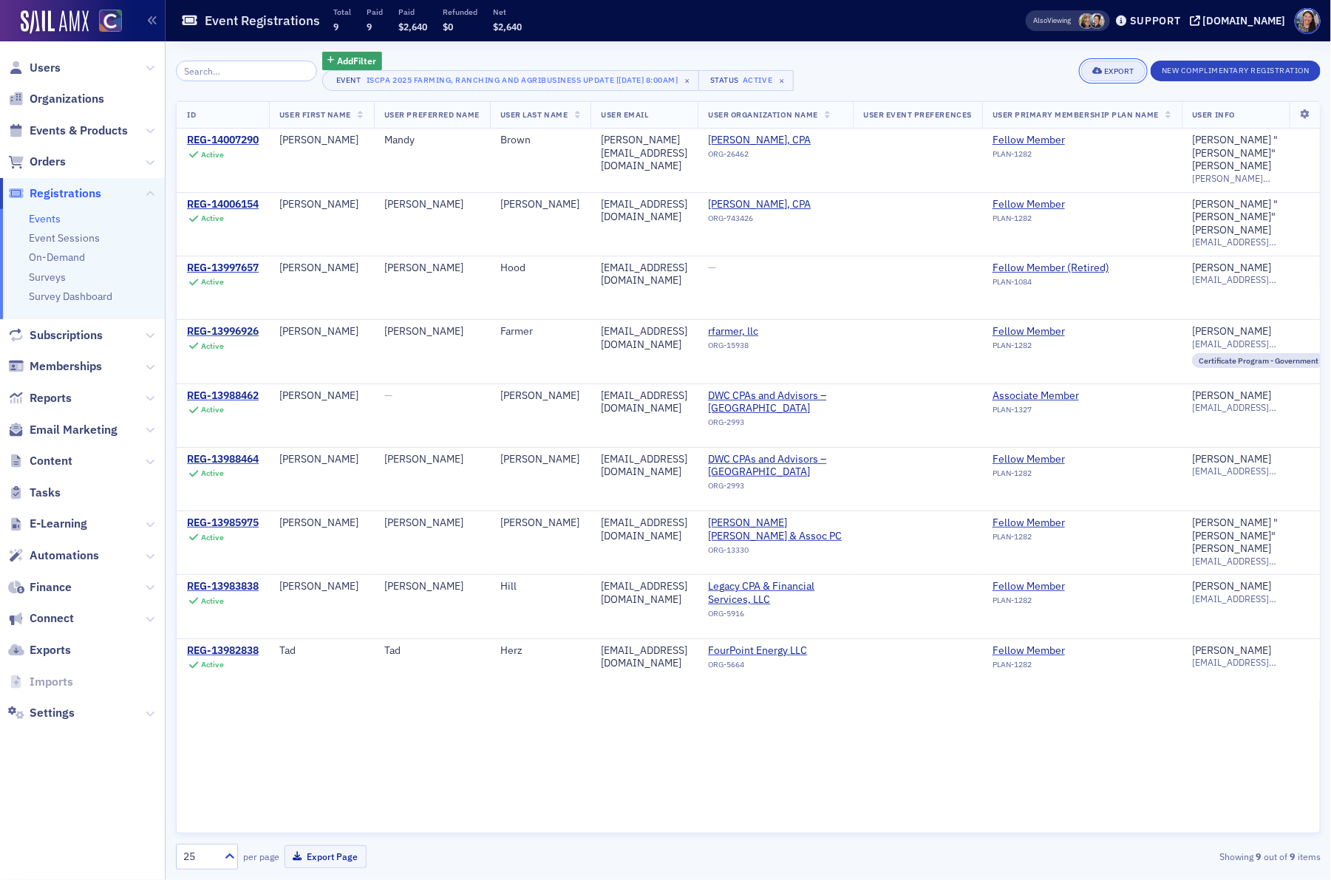
click at [1129, 71] on div "Export" at bounding box center [1119, 71] width 30 height 8
click at [1013, 128] on button "Export All ( 9 Event Registrations )" at bounding box center [1065, 121] width 155 height 24
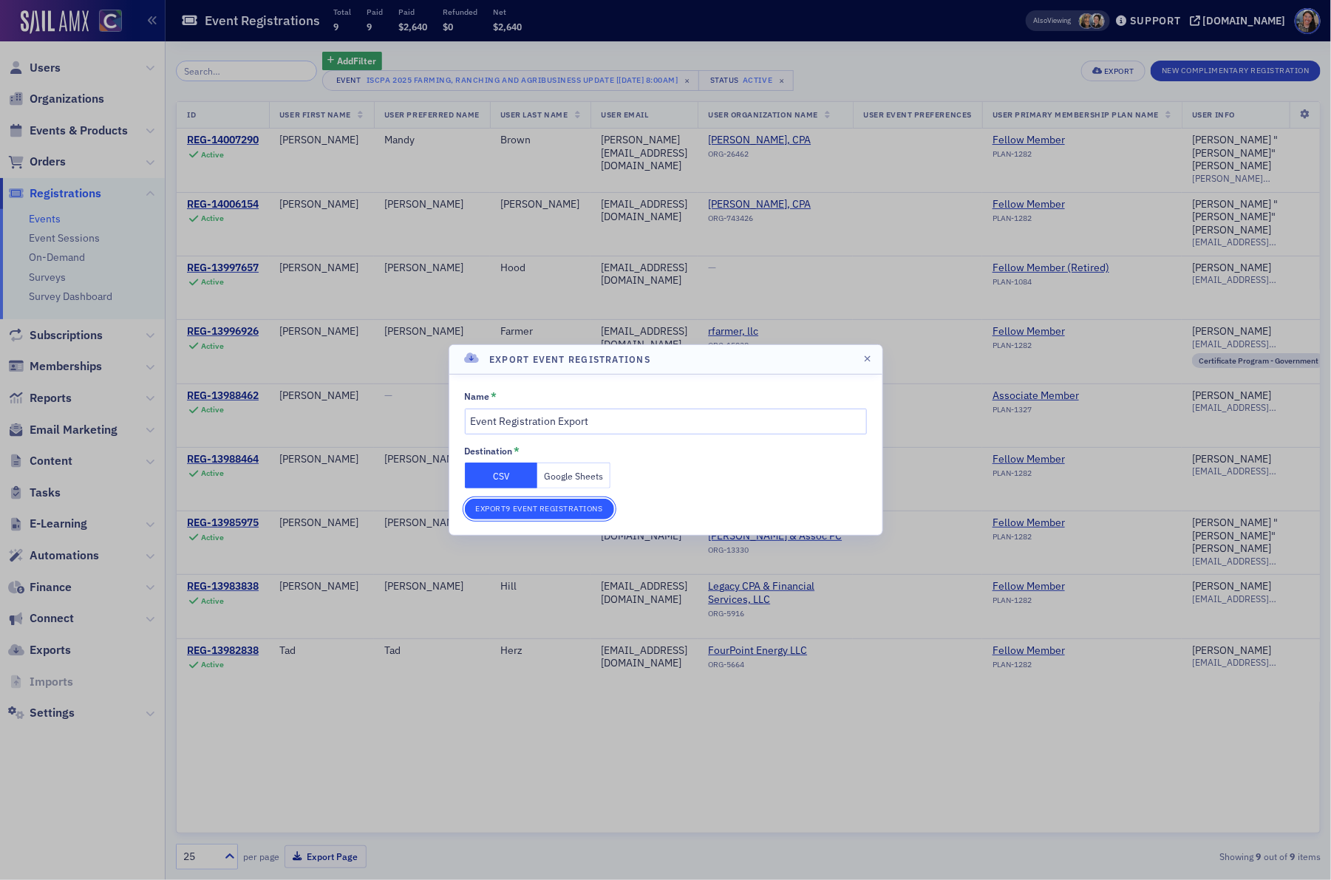
click at [566, 509] on button "Export 9 Event Registrations" at bounding box center [539, 509] width 149 height 21
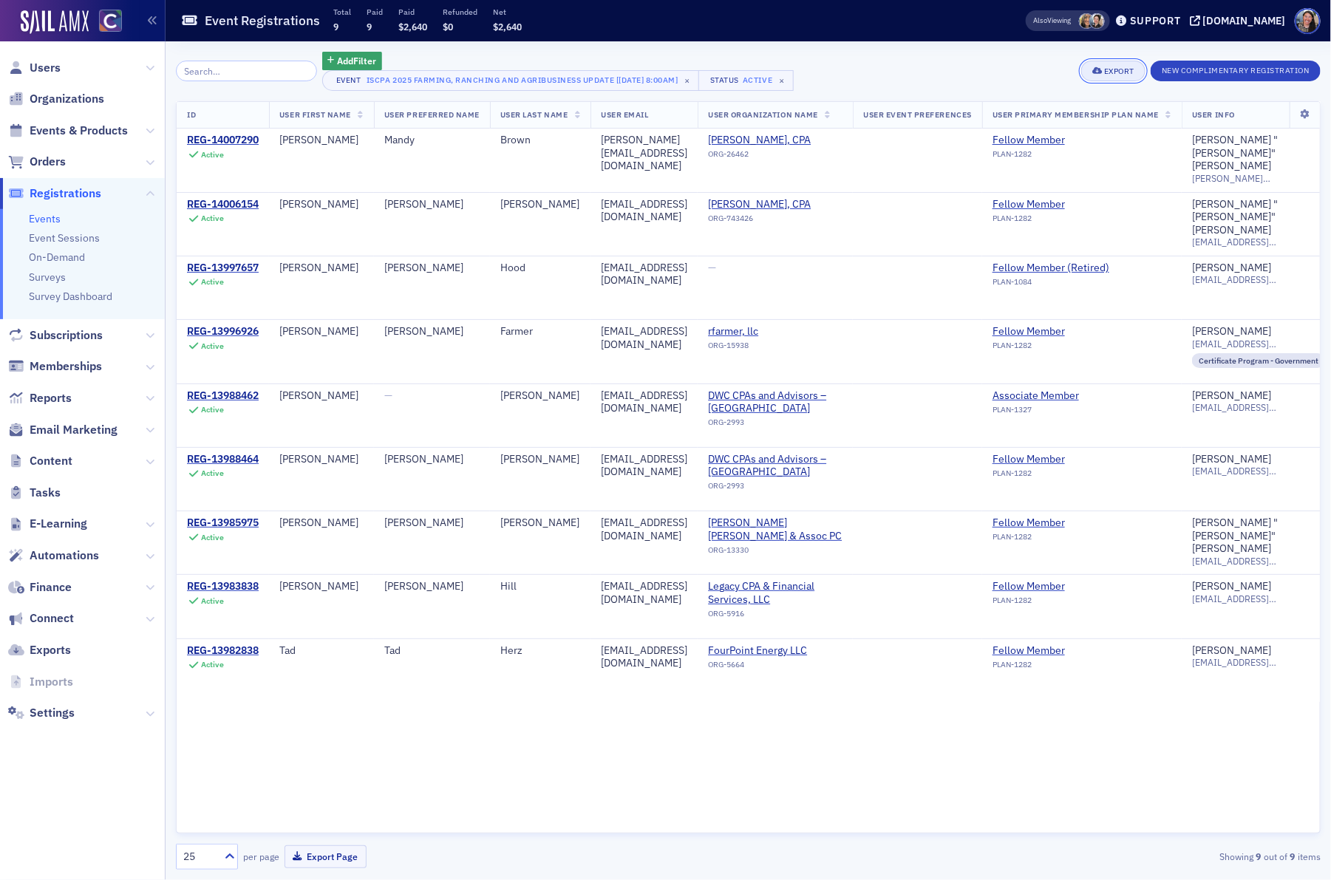
click at [1098, 70] on icon "button" at bounding box center [1098, 71] width 10 height 8
click at [1042, 120] on button "Export All ( 9 Event Registrations )" at bounding box center [1065, 121] width 155 height 24
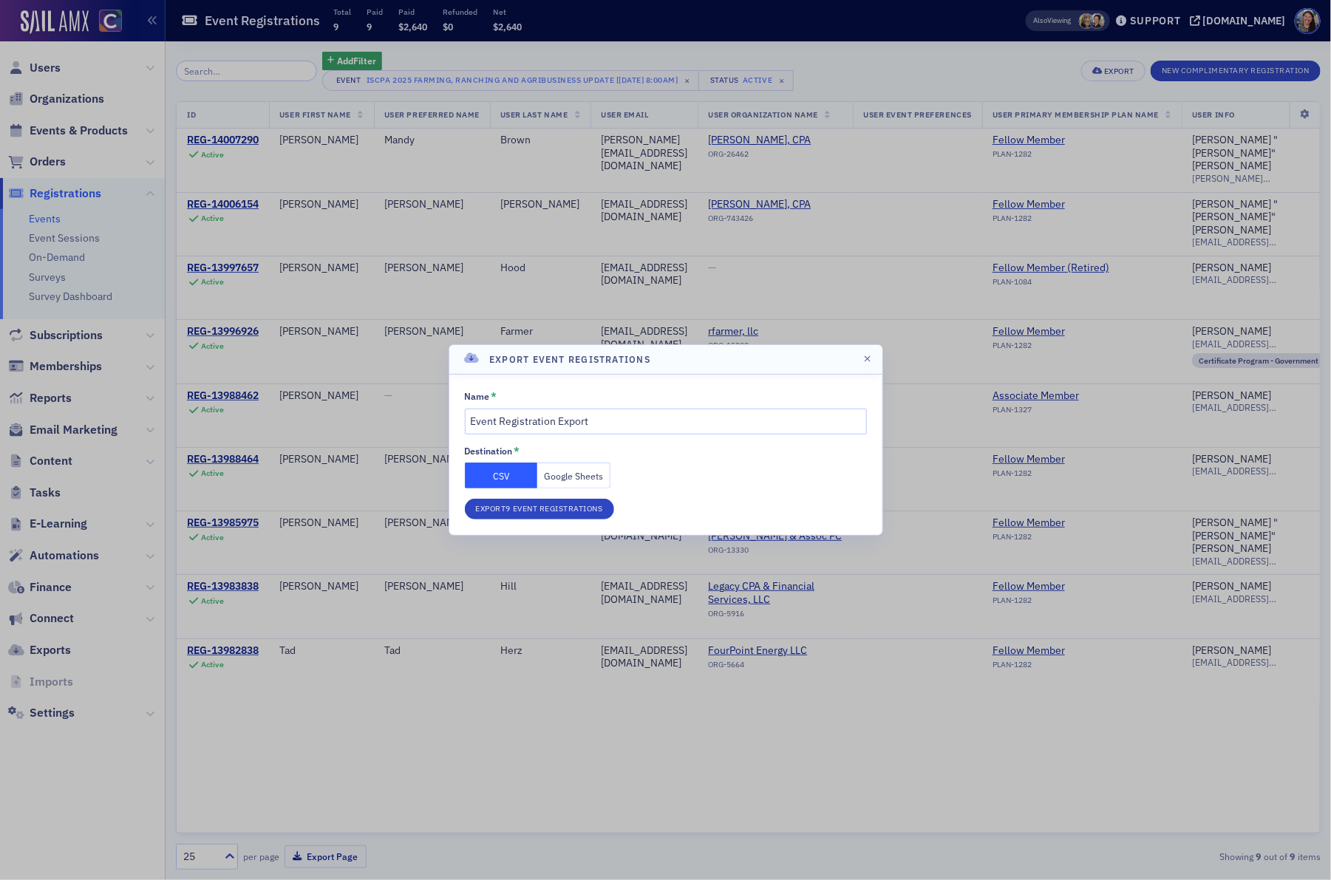
click at [576, 470] on button "Google Sheets" at bounding box center [573, 476] width 73 height 26
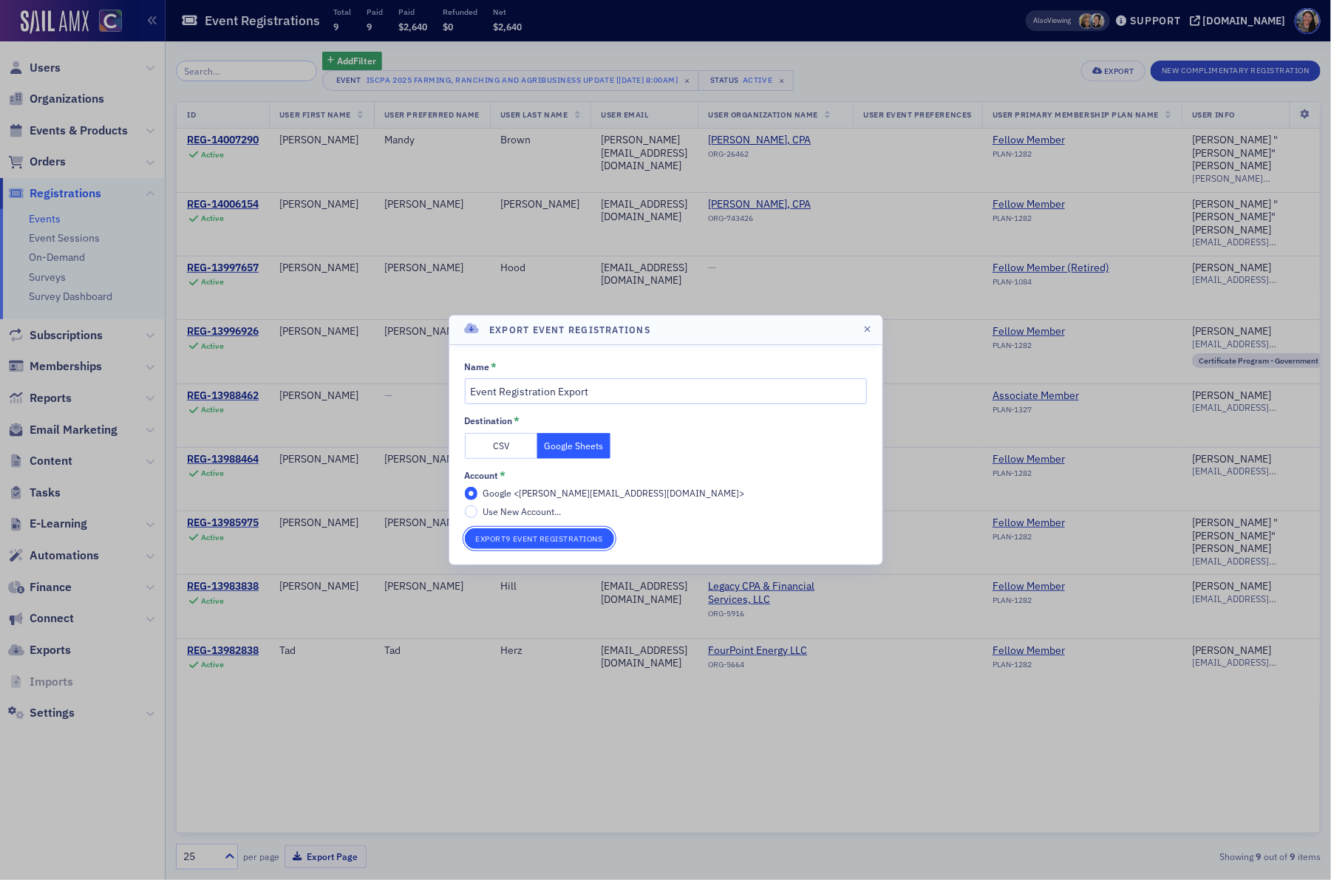
click at [564, 545] on button "Export 9 Event Registrations" at bounding box center [539, 539] width 149 height 21
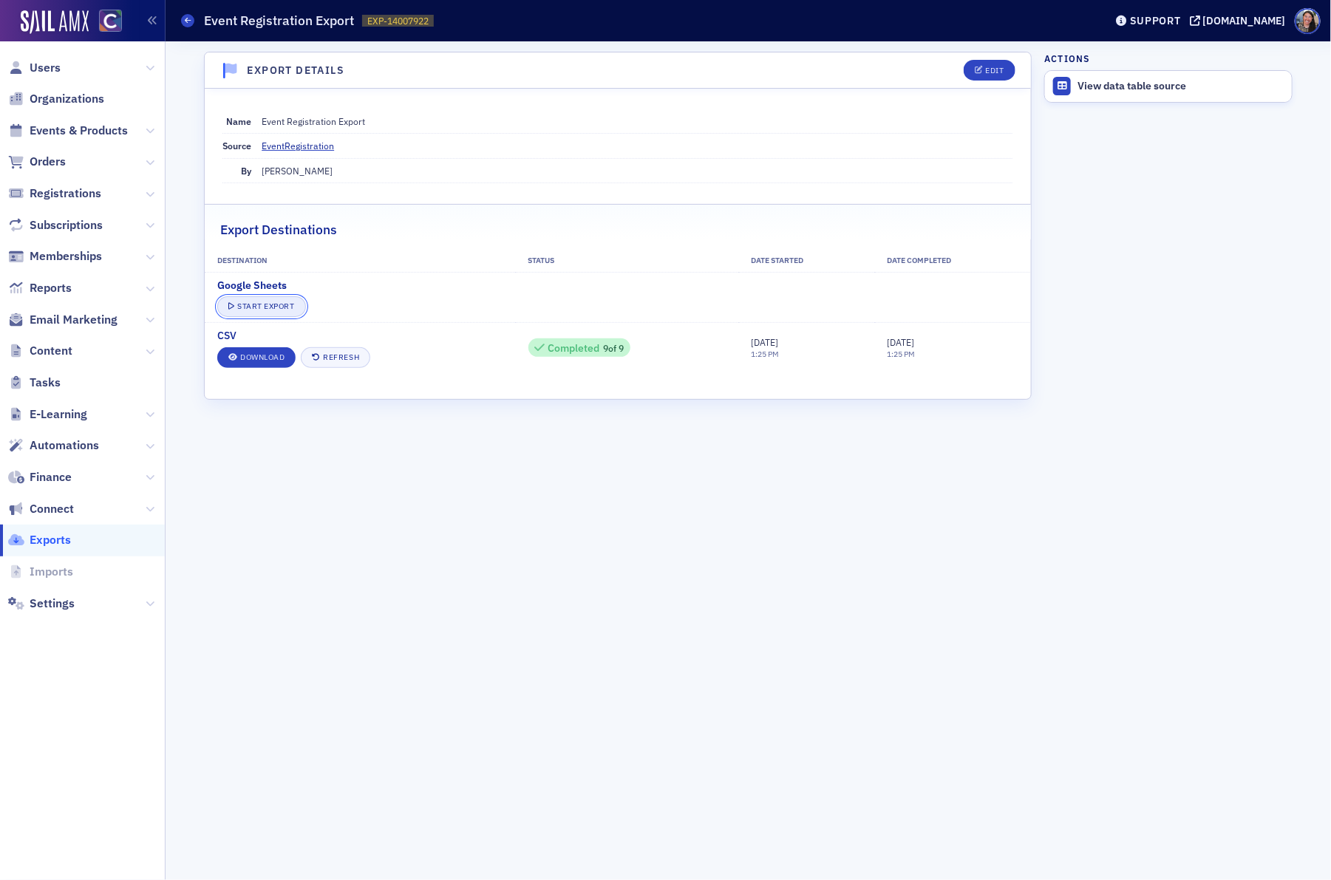
click at [271, 308] on button "Start Export" at bounding box center [261, 306] width 88 height 21
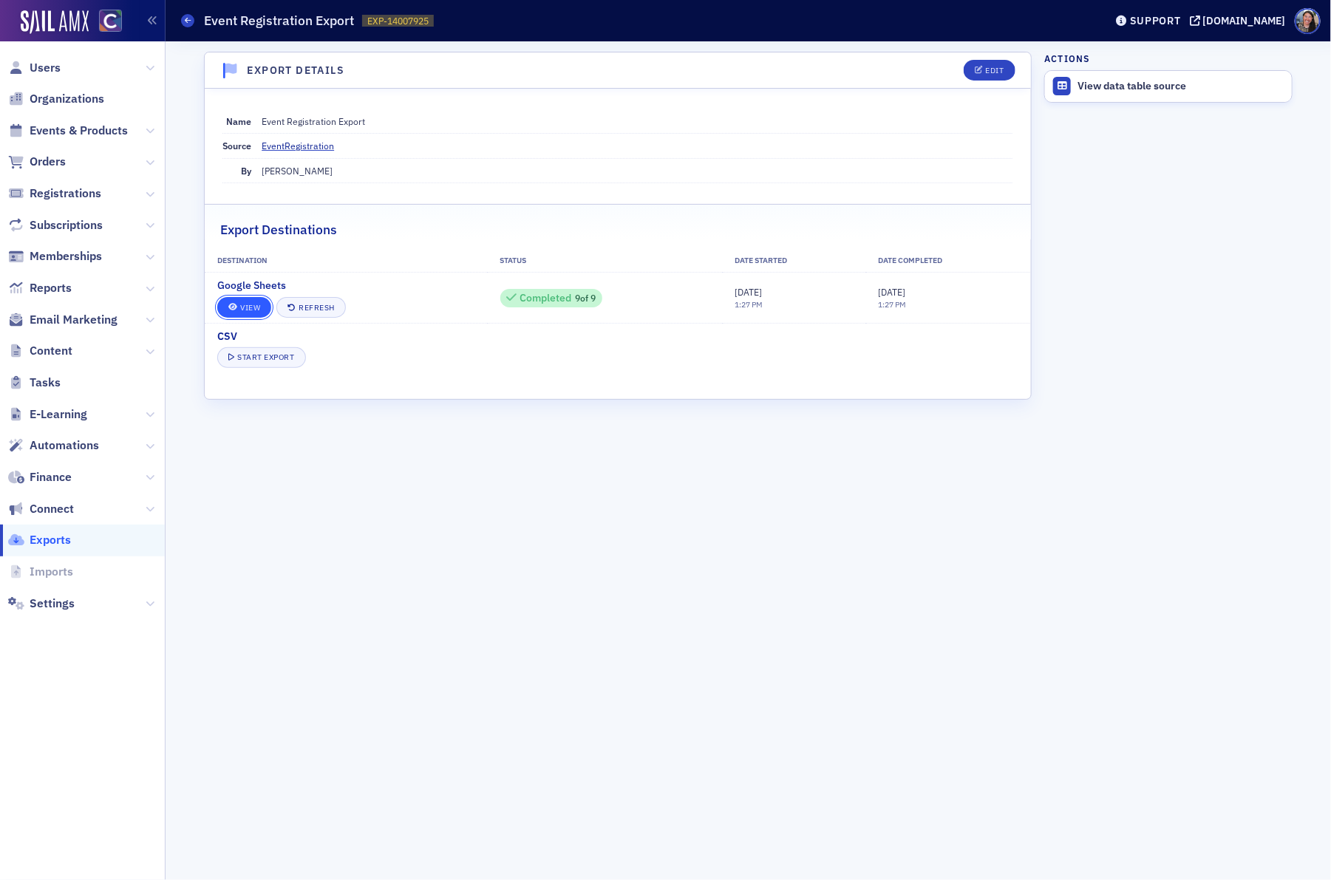
click at [247, 311] on link "View" at bounding box center [244, 307] width 54 height 21
